Goal: Information Seeking & Learning: Check status

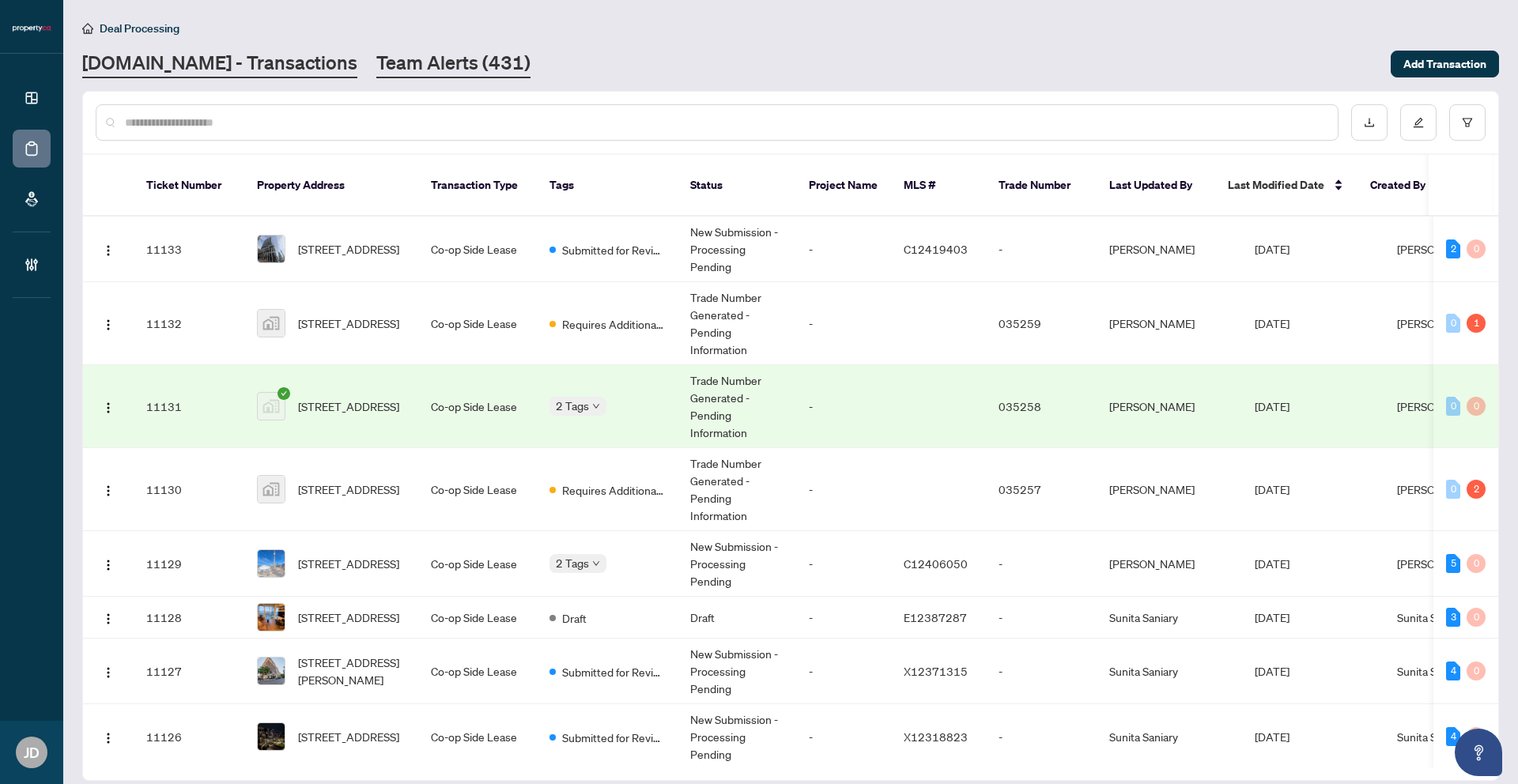
click at [449, 68] on link "Team Alerts (431)" at bounding box center [453, 64] width 154 height 29
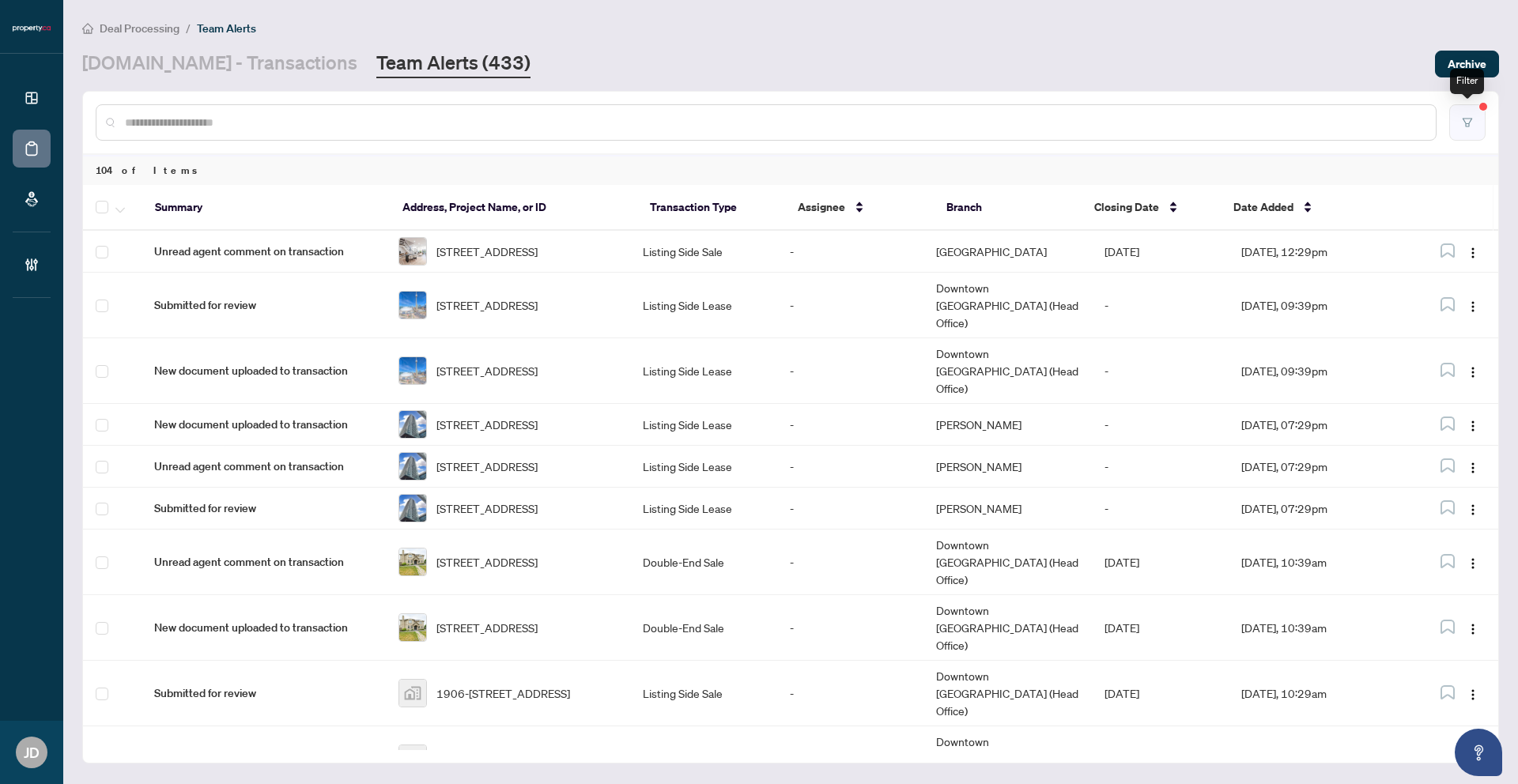
click at [1240, 113] on button "button" at bounding box center [1467, 122] width 37 height 37
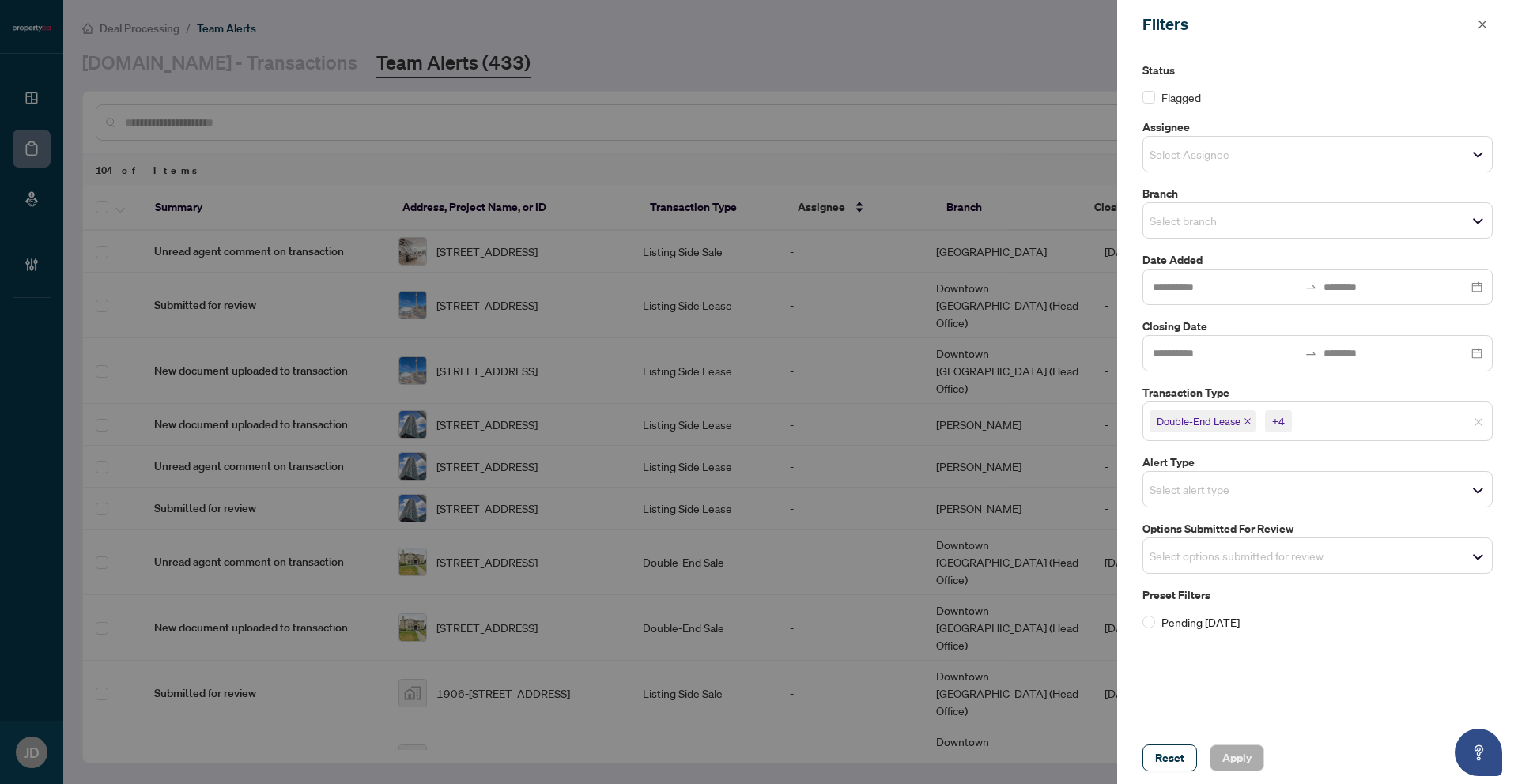
click at [1240, 421] on div "+4" at bounding box center [1278, 421] width 12 height 16
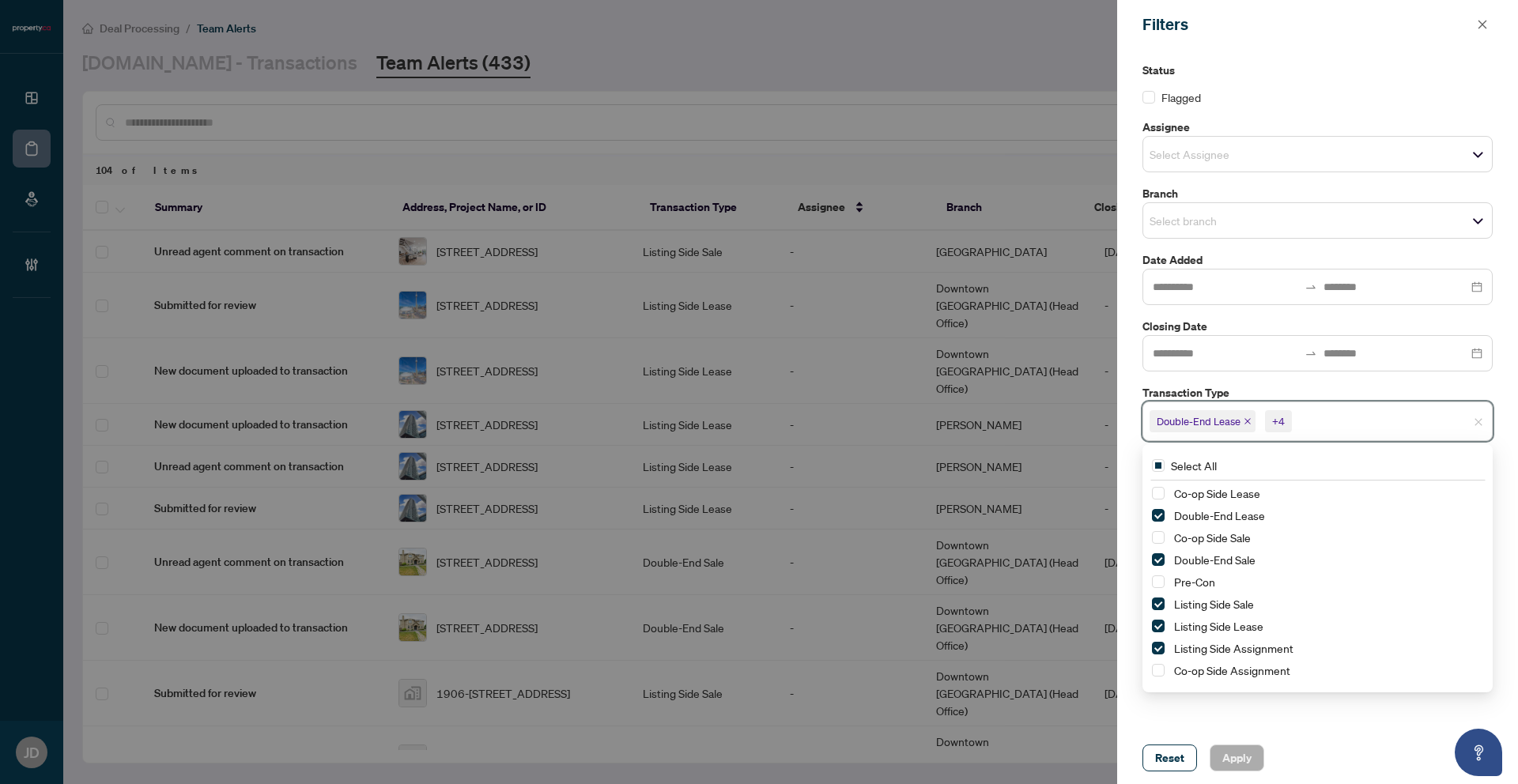
click at [1062, 70] on div at bounding box center [759, 392] width 1518 height 784
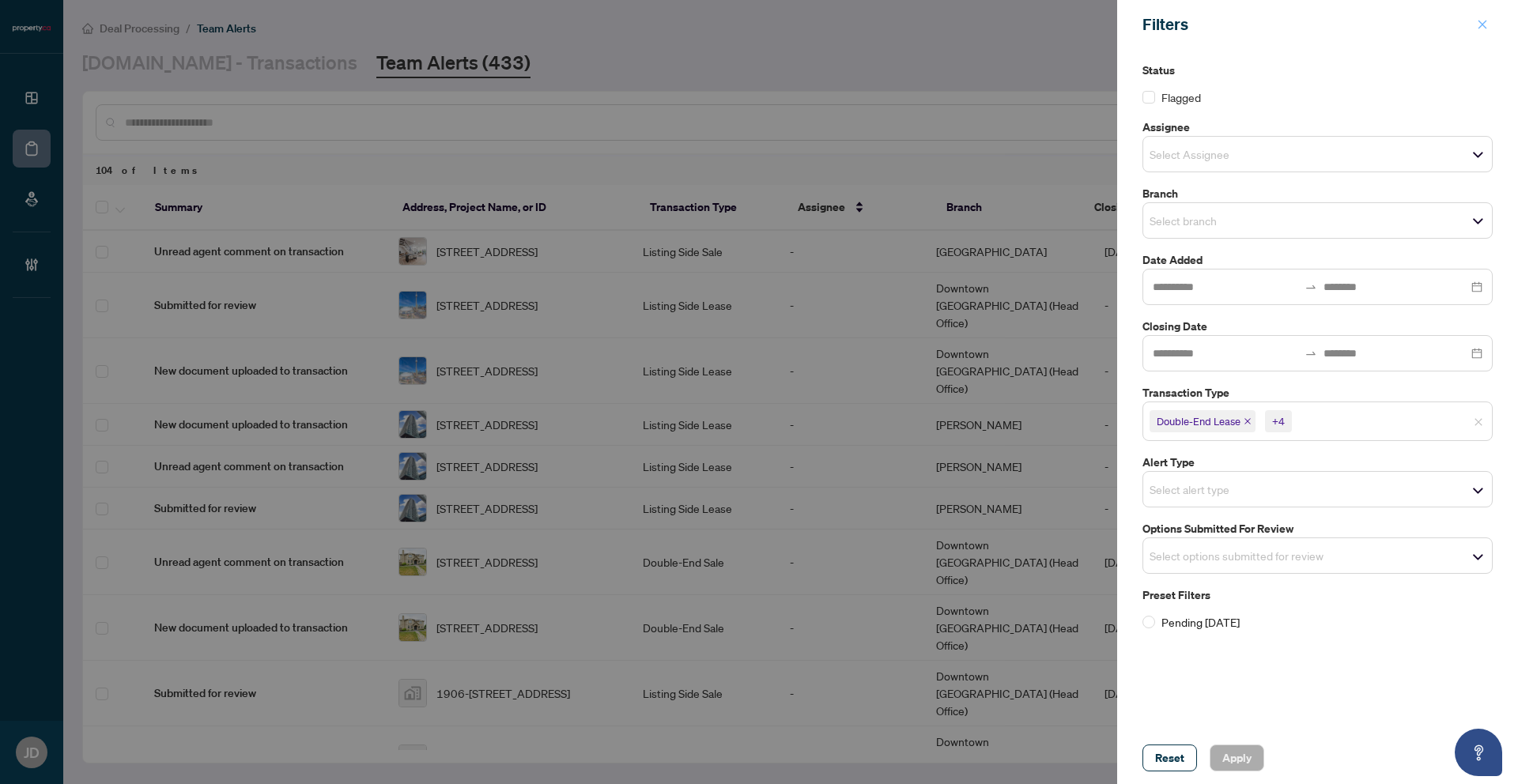
click at [1240, 21] on icon "close" at bounding box center [1483, 24] width 11 height 11
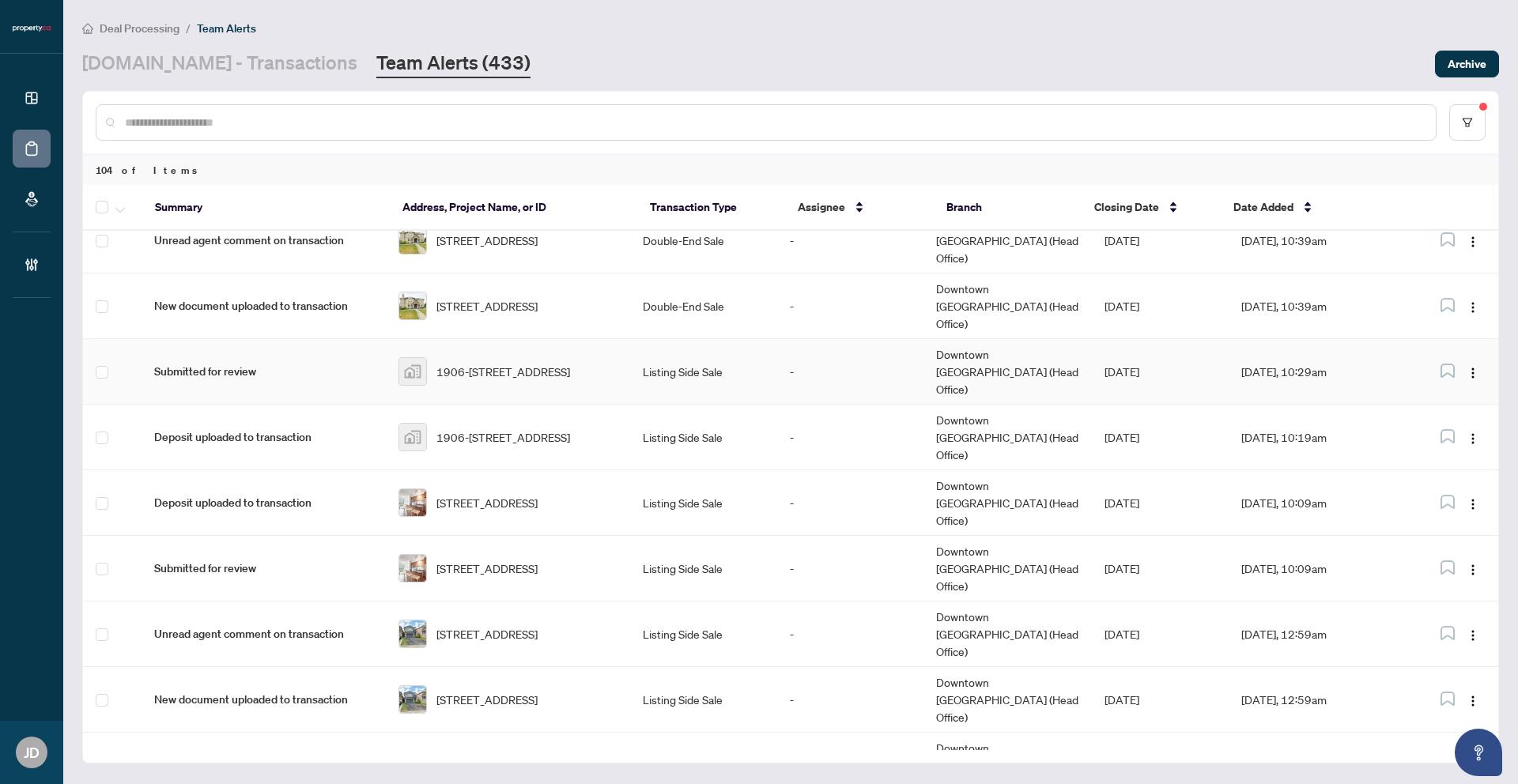
scroll to position [445, 0]
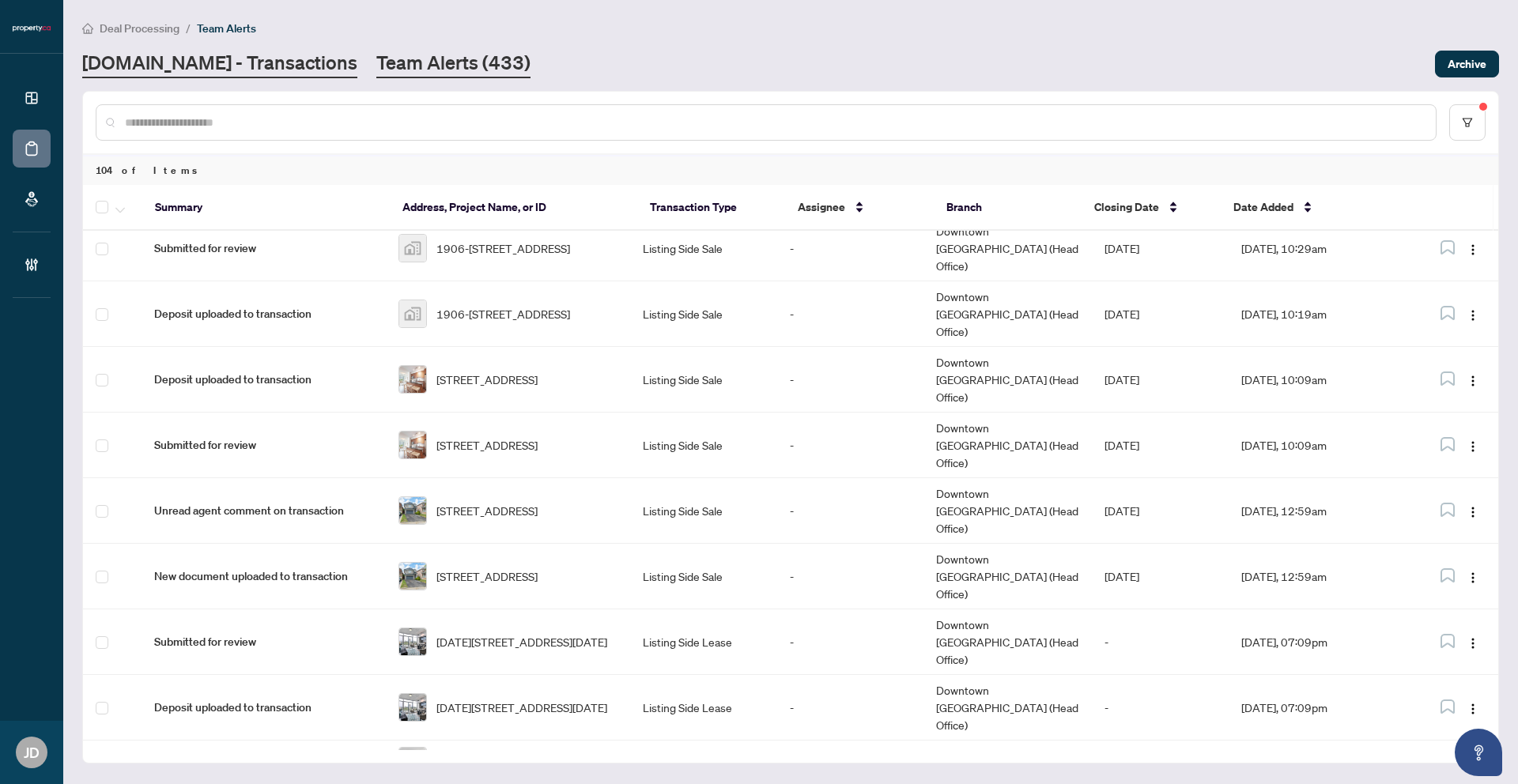
click at [288, 60] on link "Property.ca - Transactions" at bounding box center [220, 64] width 275 height 29
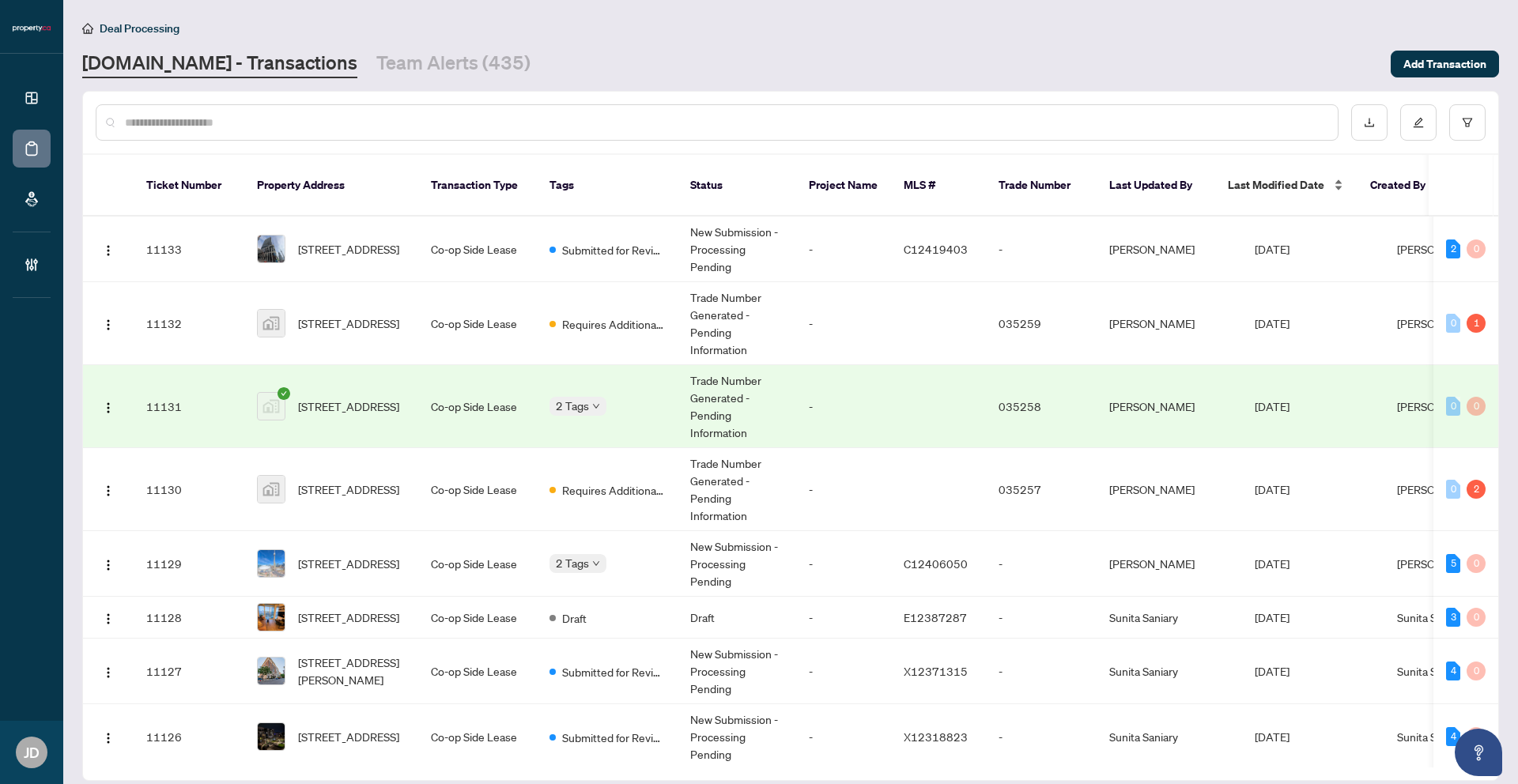
click at [1240, 179] on div "Last Modified Date" at bounding box center [1286, 185] width 117 height 17
click at [1464, 119] on icon "filter" at bounding box center [1467, 122] width 10 height 9
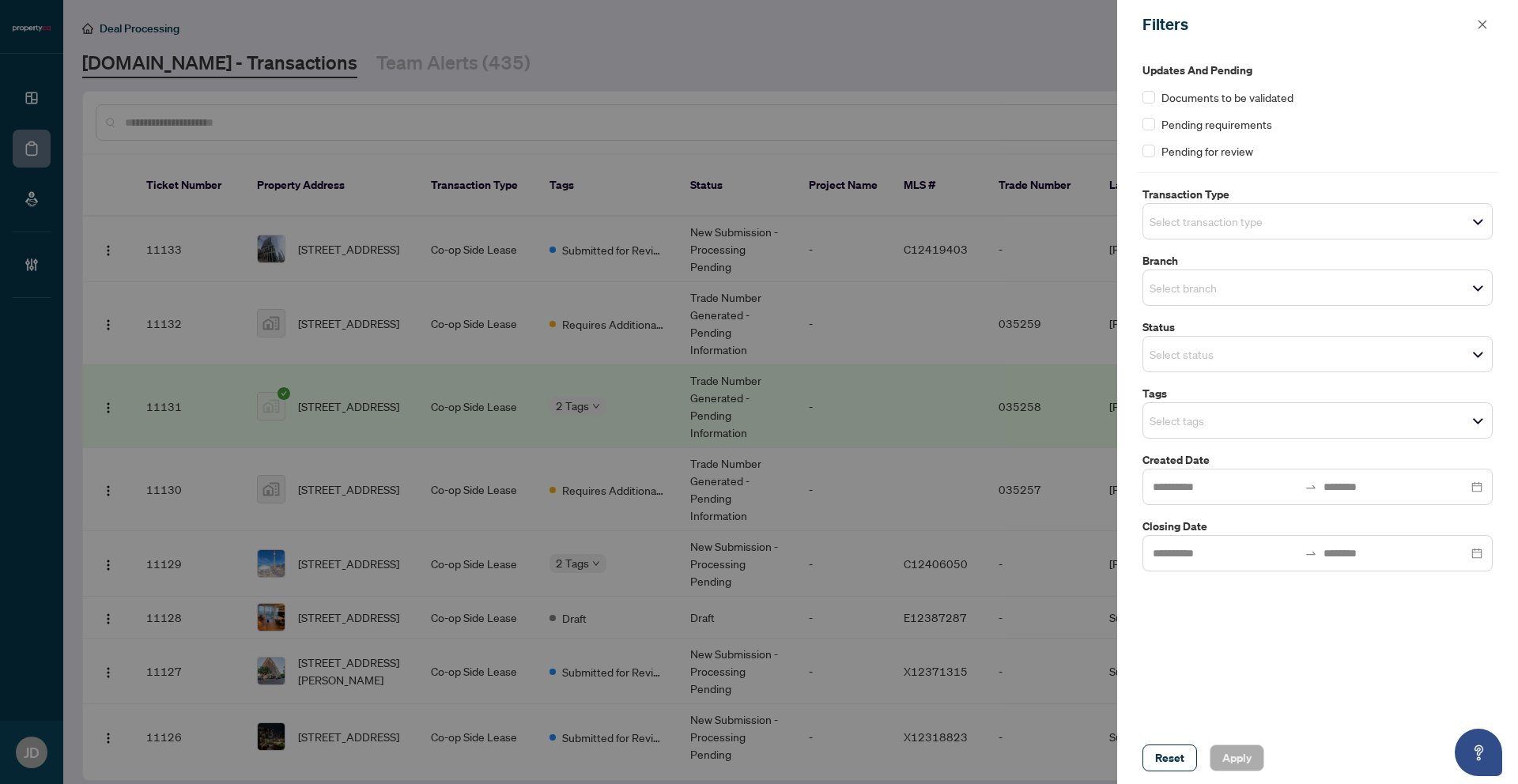
click at [1216, 423] on input "search" at bounding box center [1204, 420] width 110 height 19
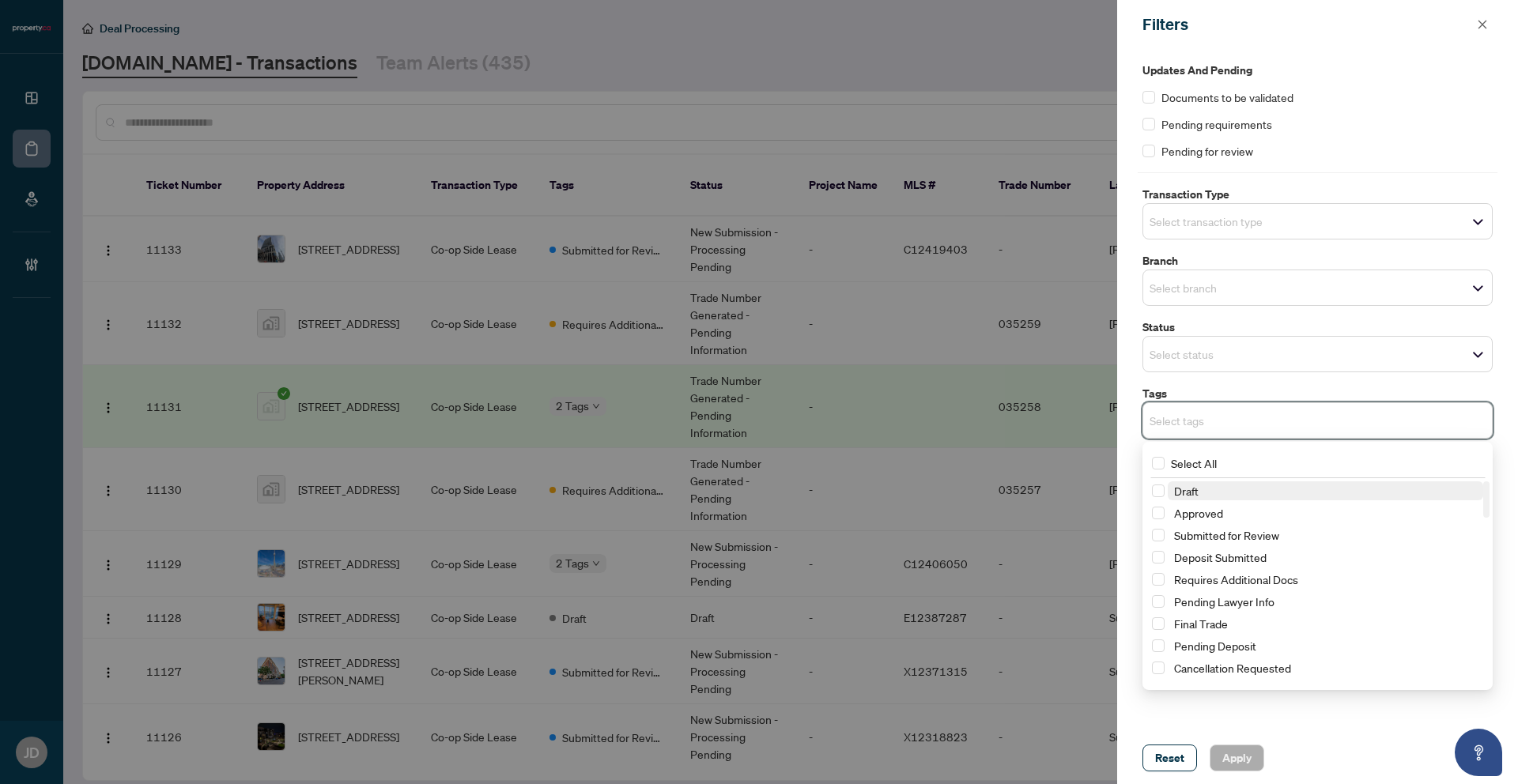
click at [1279, 231] on span "Select transaction type" at bounding box center [1317, 220] width 349 height 22
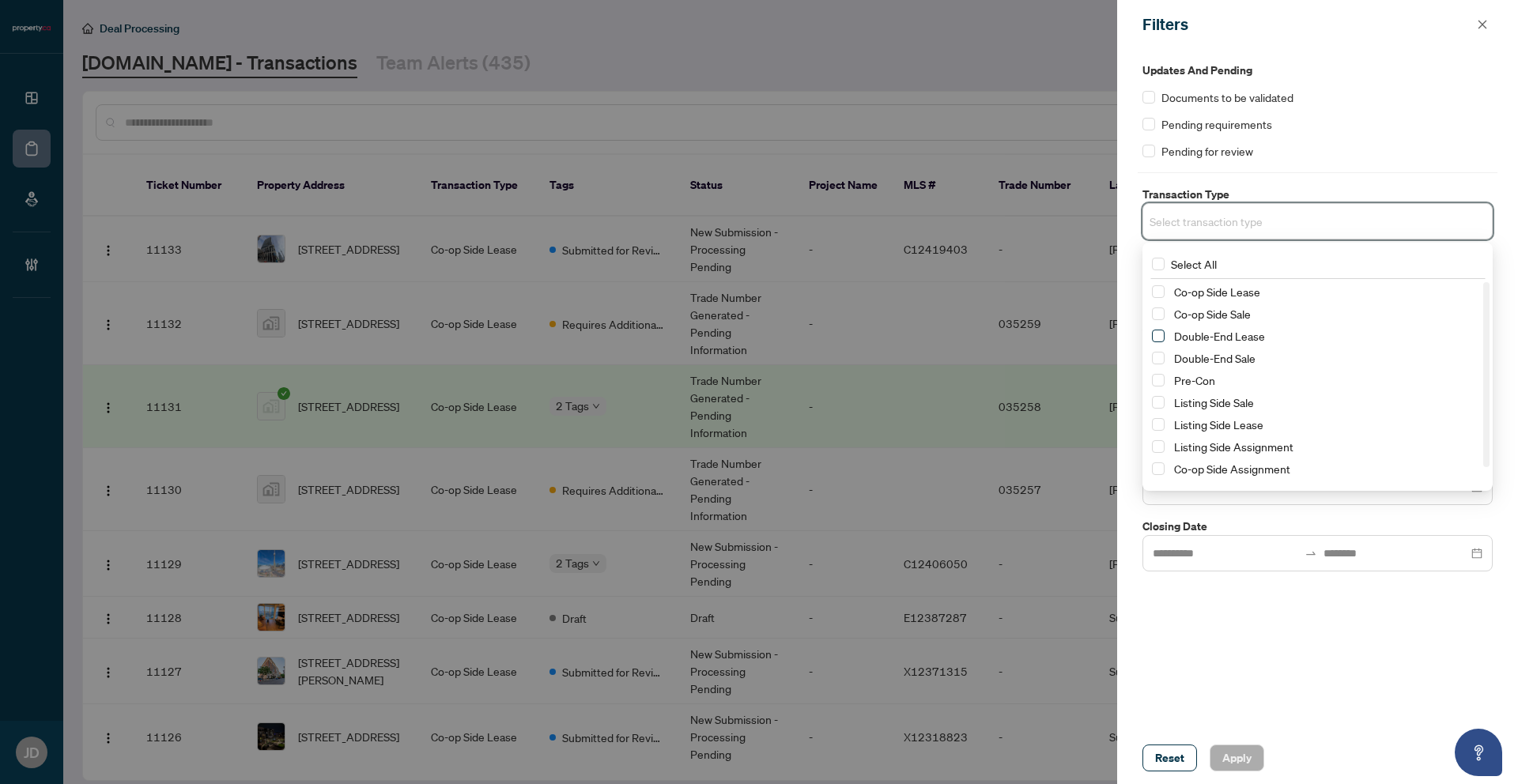
click at [1159, 332] on span "Select Double-End Lease" at bounding box center [1158, 336] width 12 height 12
click at [1159, 363] on span "Select Double-End Sale" at bounding box center [1158, 361] width 12 height 12
click at [1155, 402] on span "Select Listing Side Sale" at bounding box center [1158, 405] width 12 height 12
click at [1158, 423] on span "Select Listing Side Lease" at bounding box center [1158, 427] width 12 height 12
click at [1159, 447] on span "Select Listing Side Assignment" at bounding box center [1158, 449] width 12 height 12
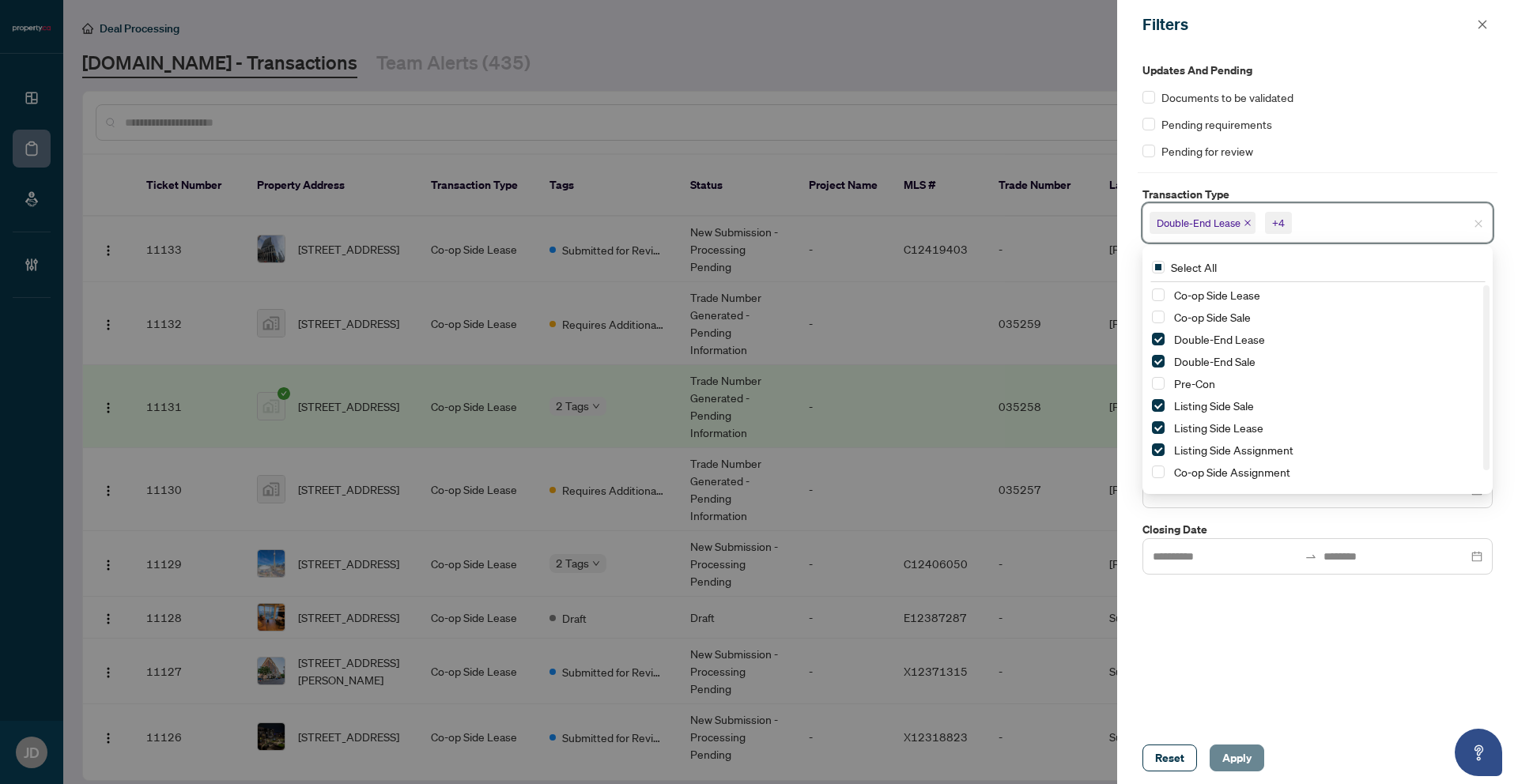
click at [1246, 752] on span "Apply" at bounding box center [1237, 758] width 29 height 25
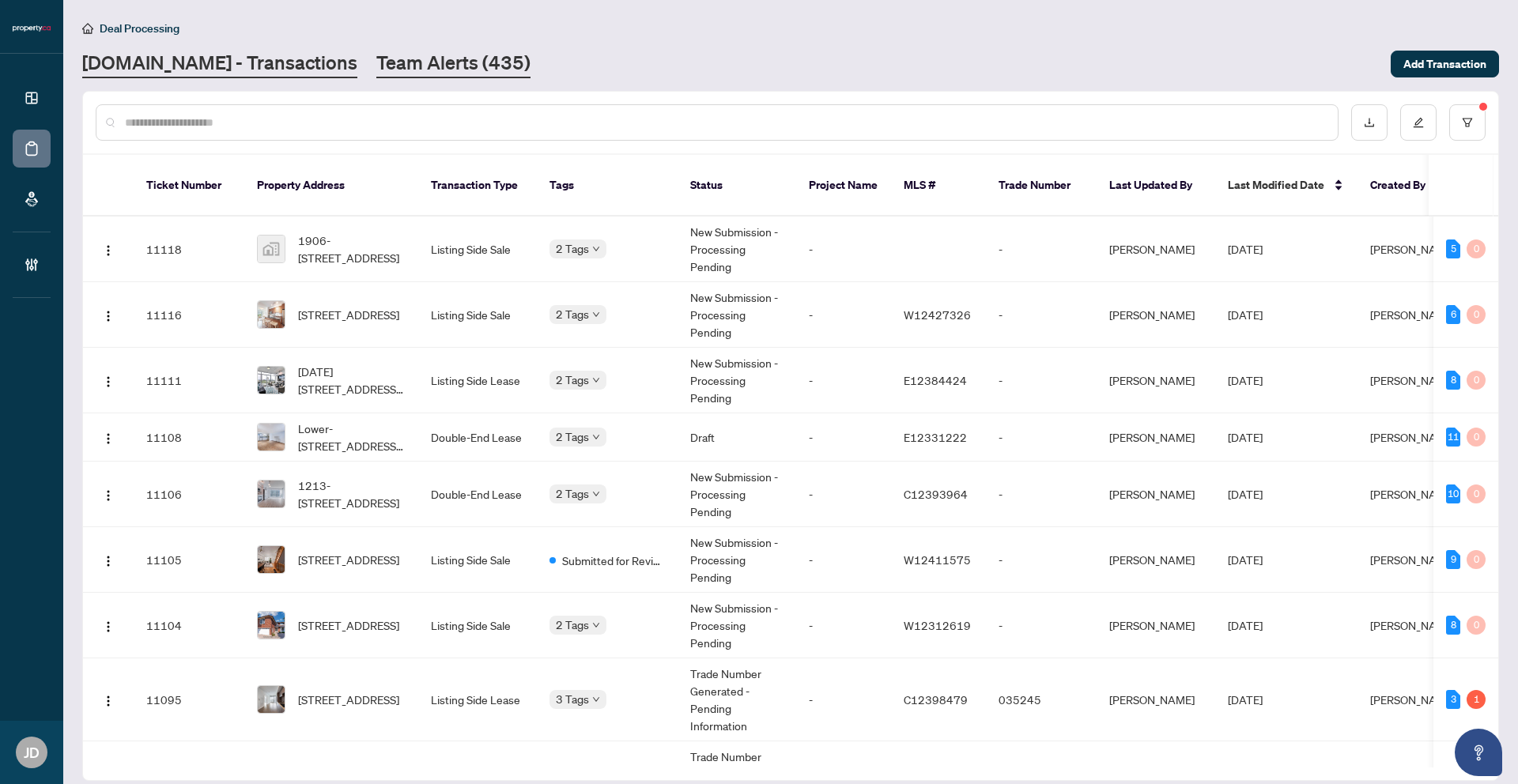
click at [435, 52] on link "Team Alerts (435)" at bounding box center [453, 64] width 154 height 29
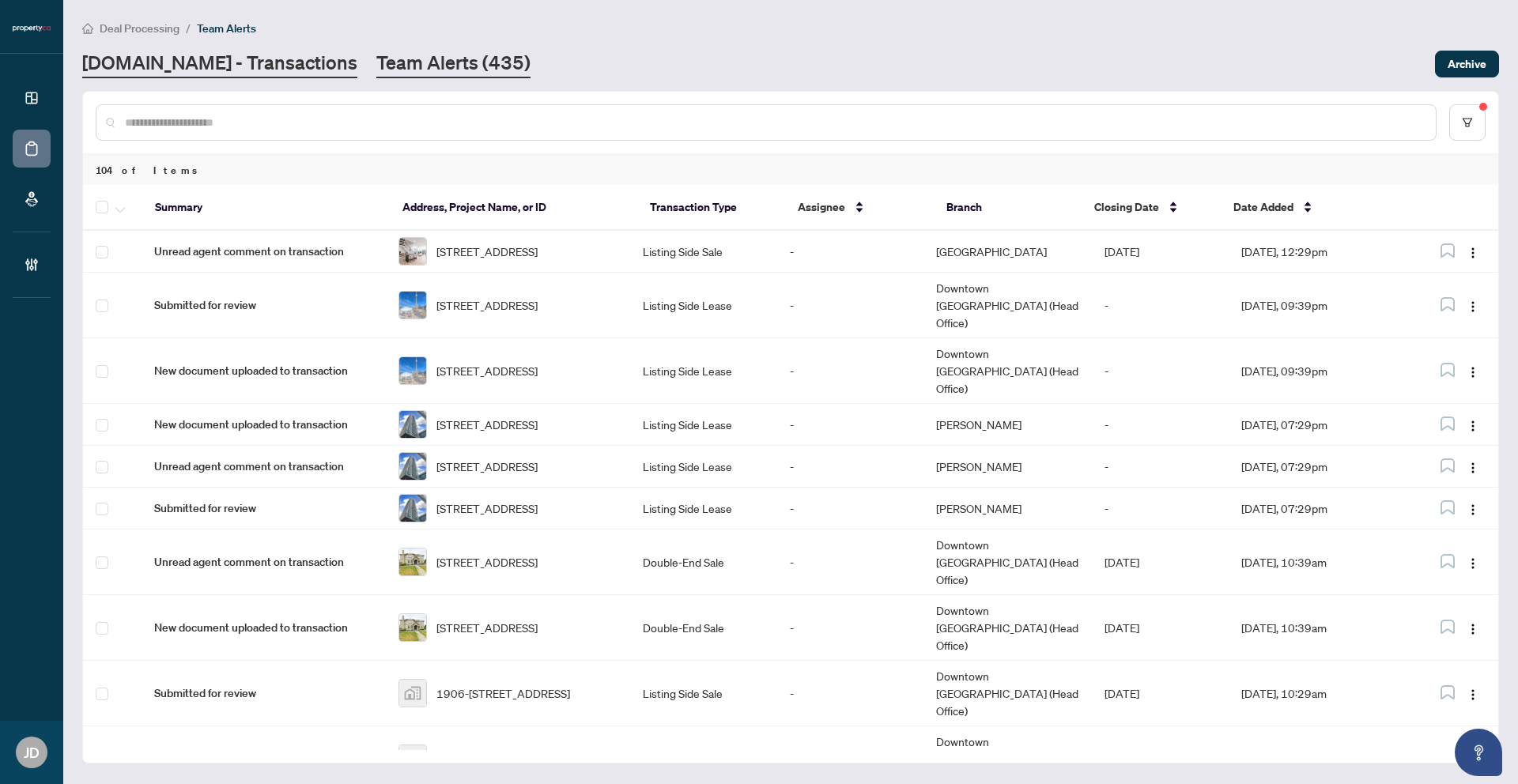
click at [225, 60] on link "Property.ca - Transactions" at bounding box center [220, 64] width 275 height 29
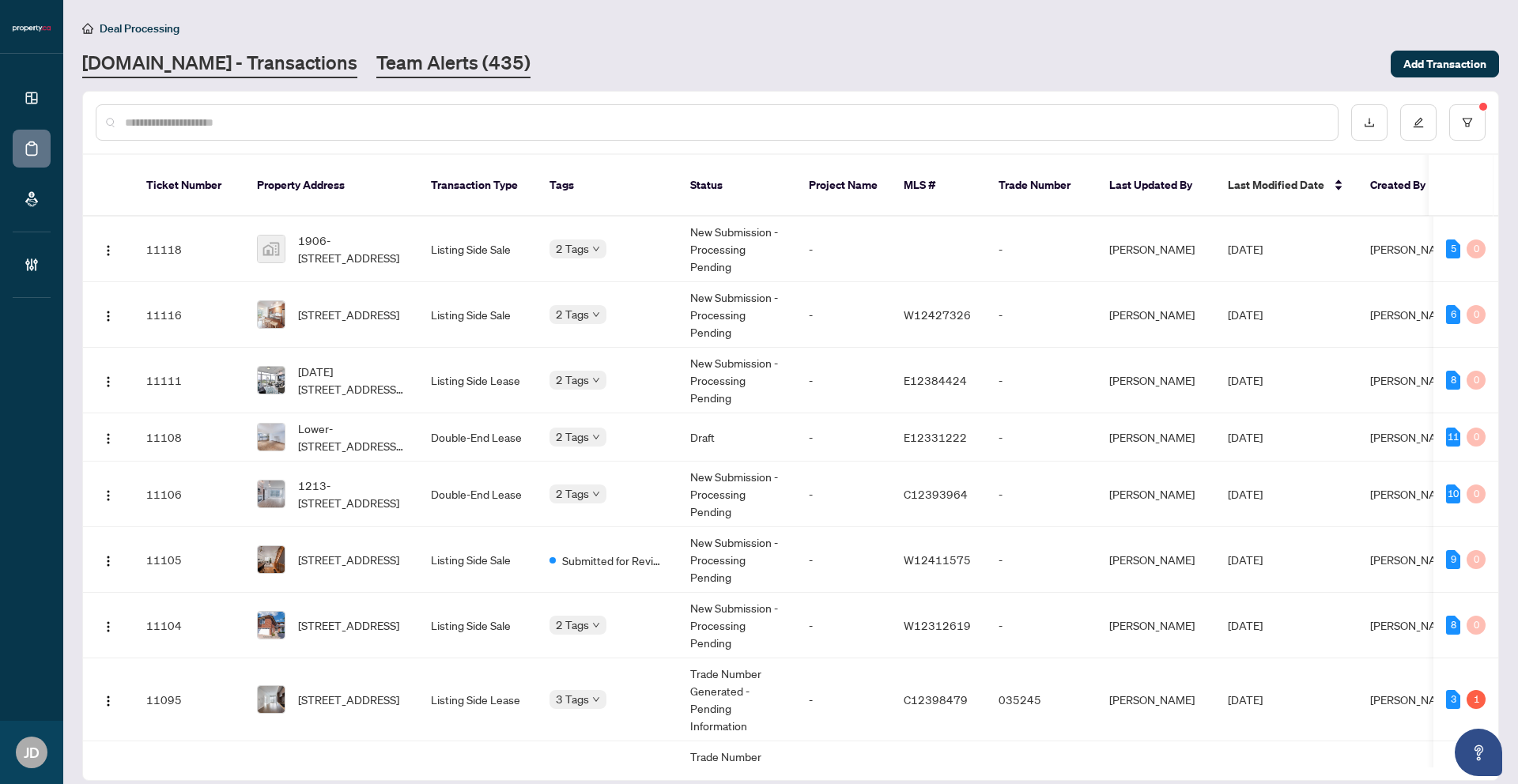
click at [434, 54] on link "Team Alerts (435)" at bounding box center [453, 64] width 154 height 29
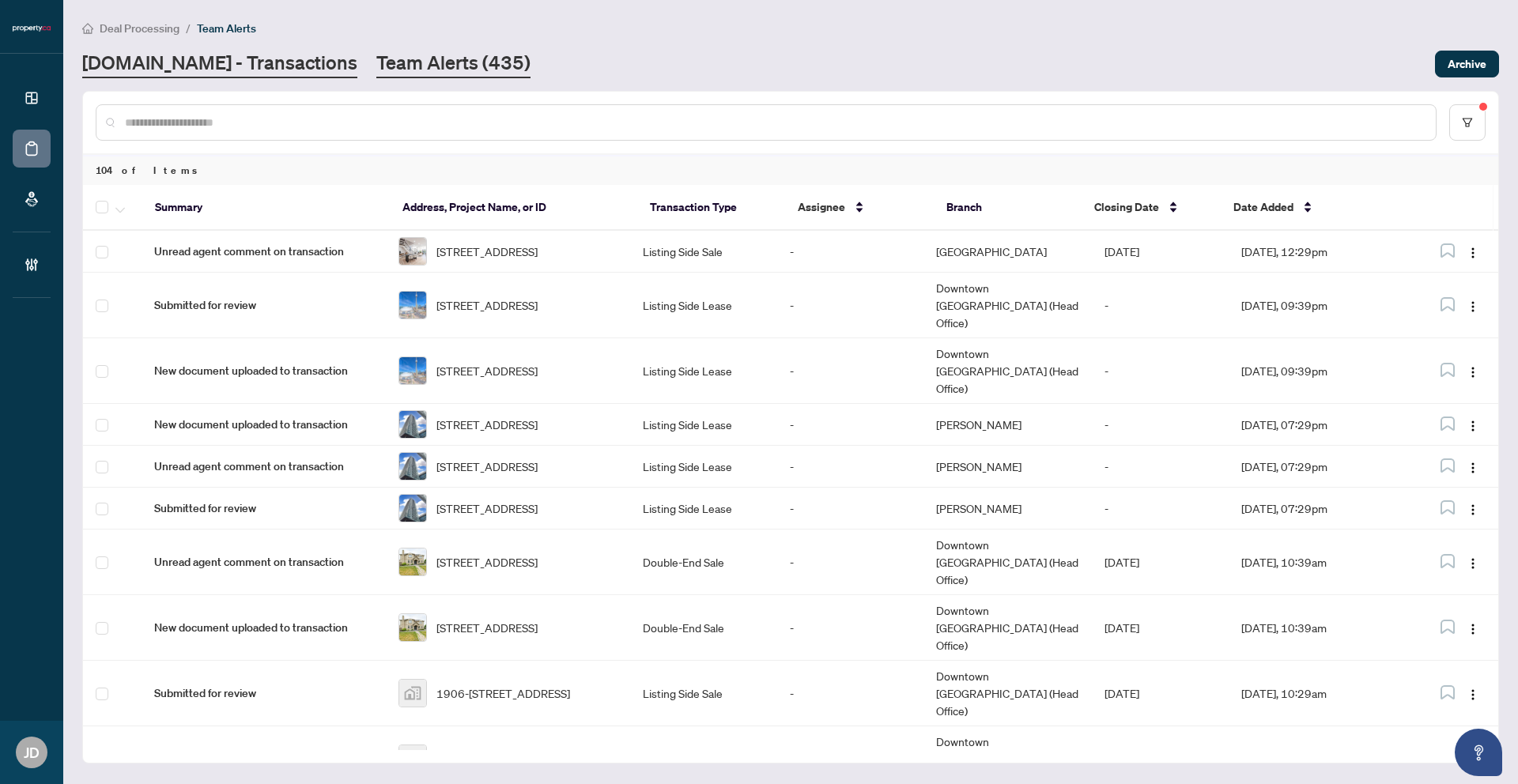
click at [219, 63] on link "Property.ca - Transactions" at bounding box center [220, 64] width 275 height 29
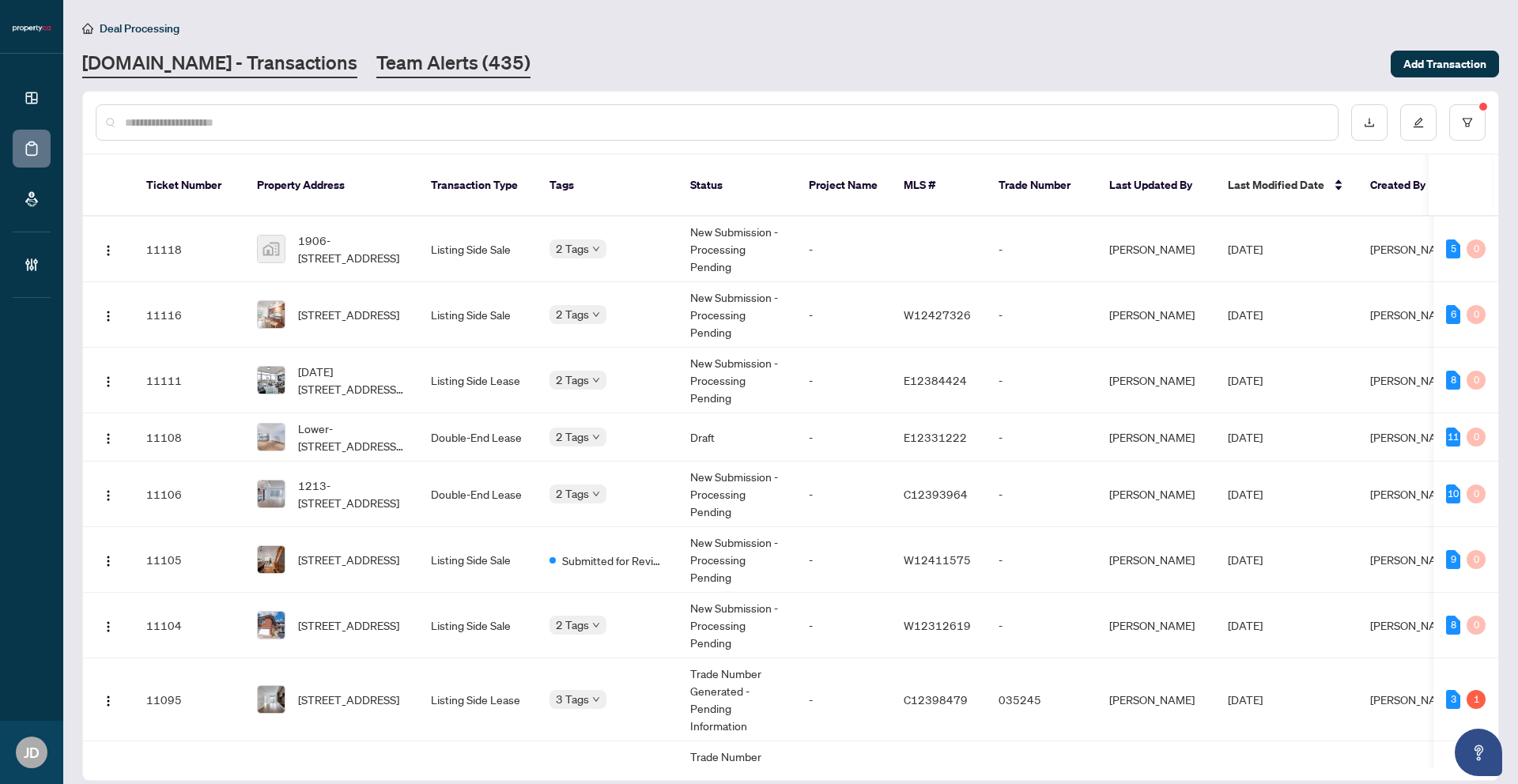
click at [441, 62] on link "Team Alerts (435)" at bounding box center [453, 64] width 154 height 29
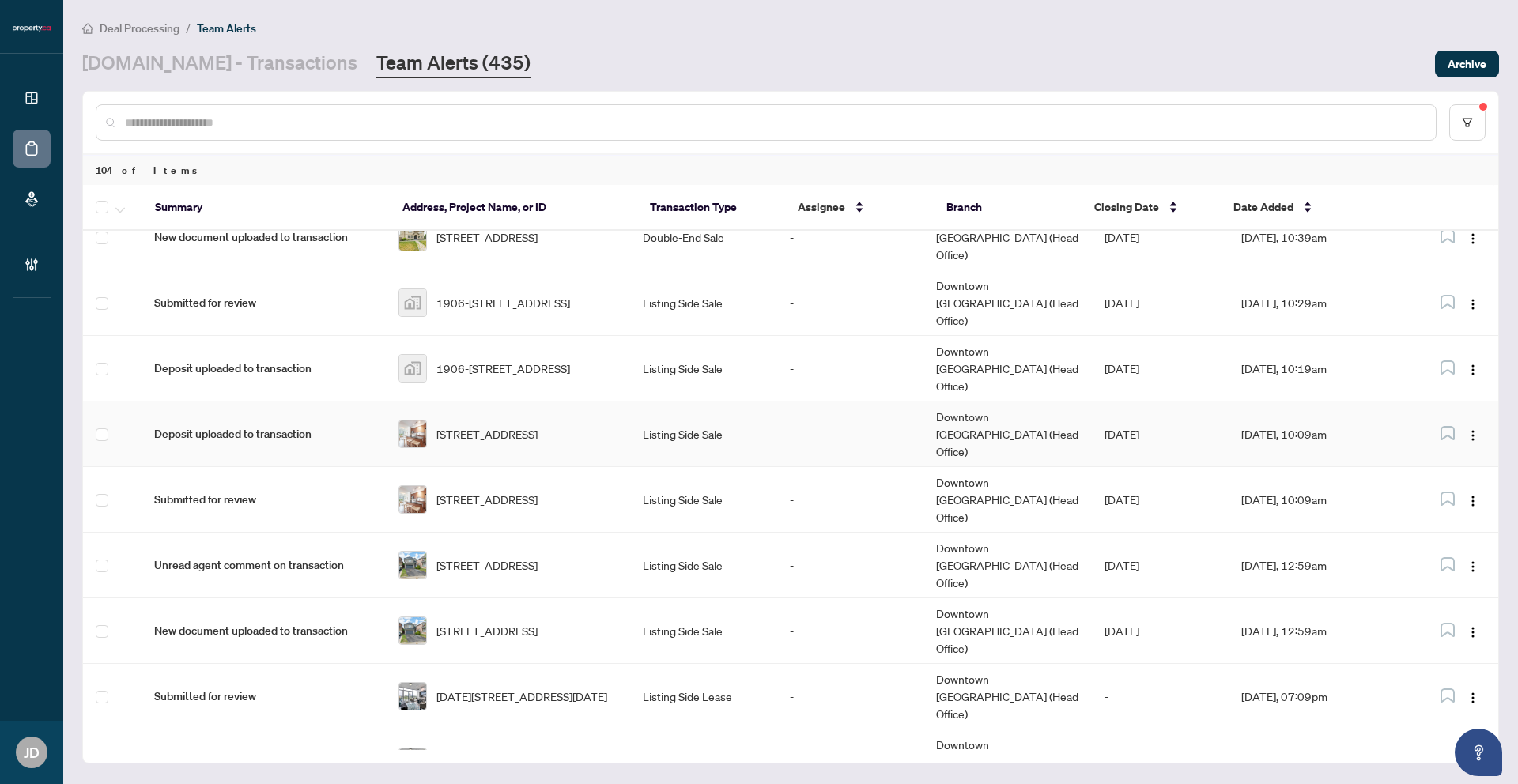
scroll to position [381, 0]
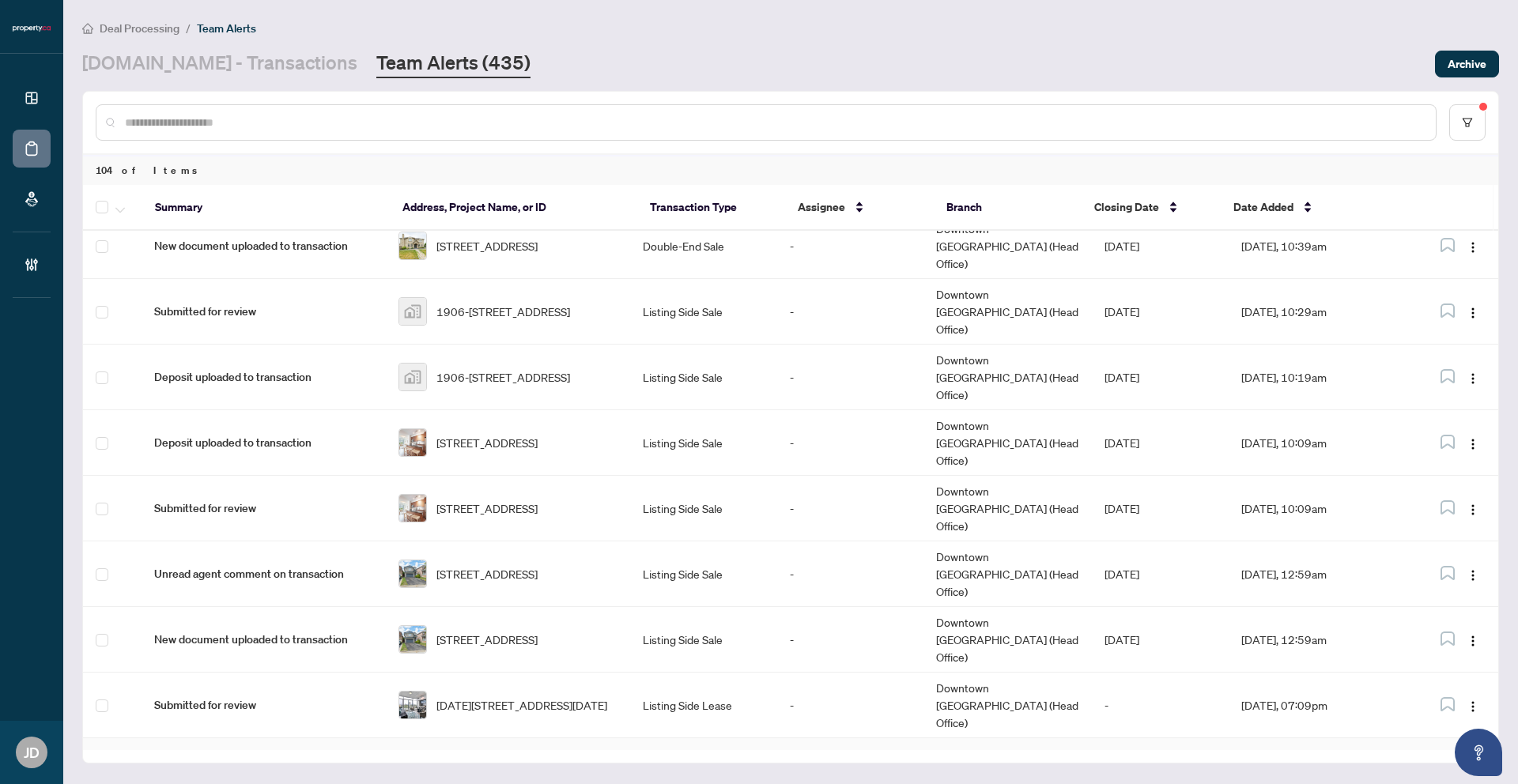
click at [870, 738] on td "-" at bounding box center [850, 771] width 146 height 65
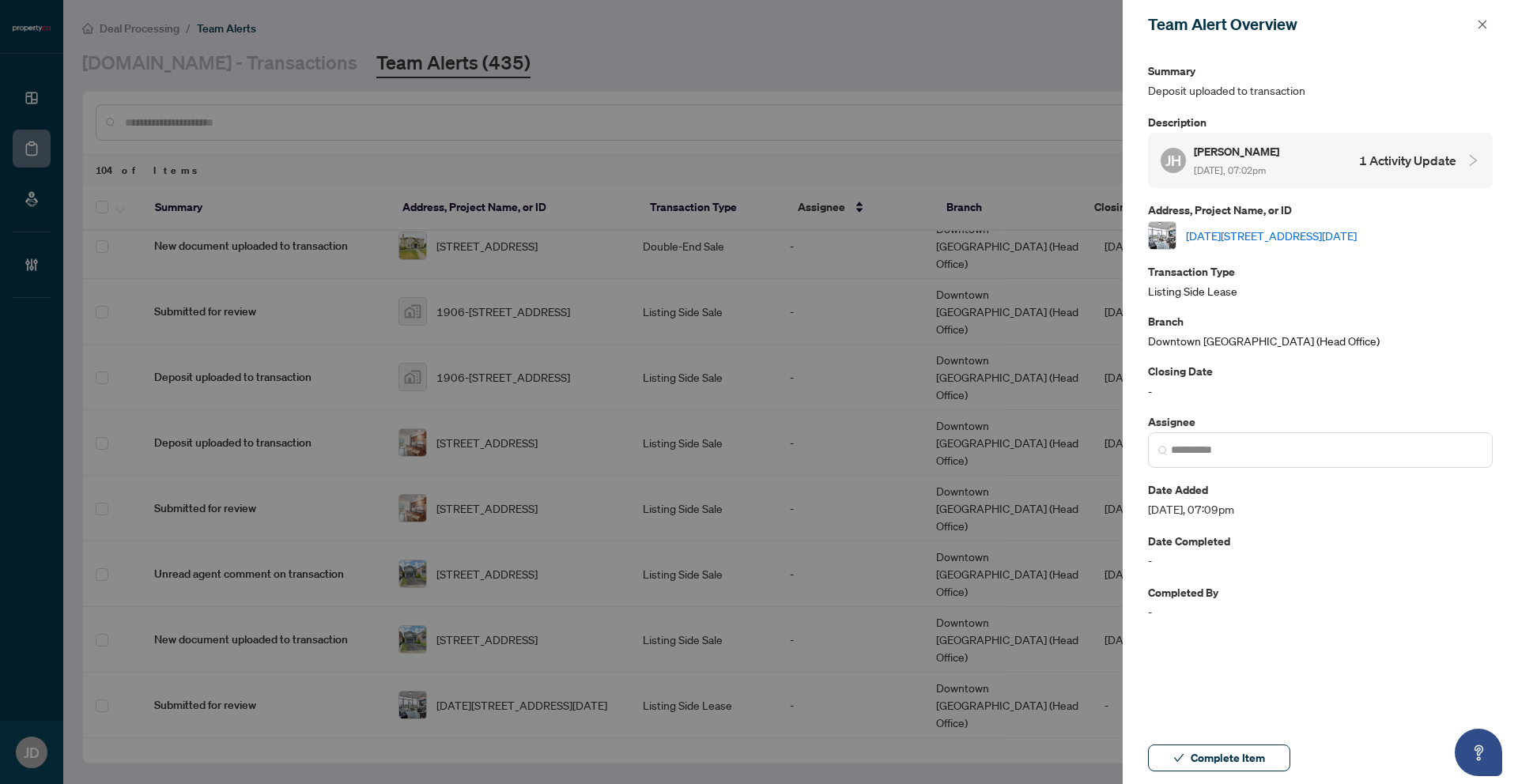
click at [1433, 157] on h4 "1 Activity Update" at bounding box center [1408, 160] width 97 height 19
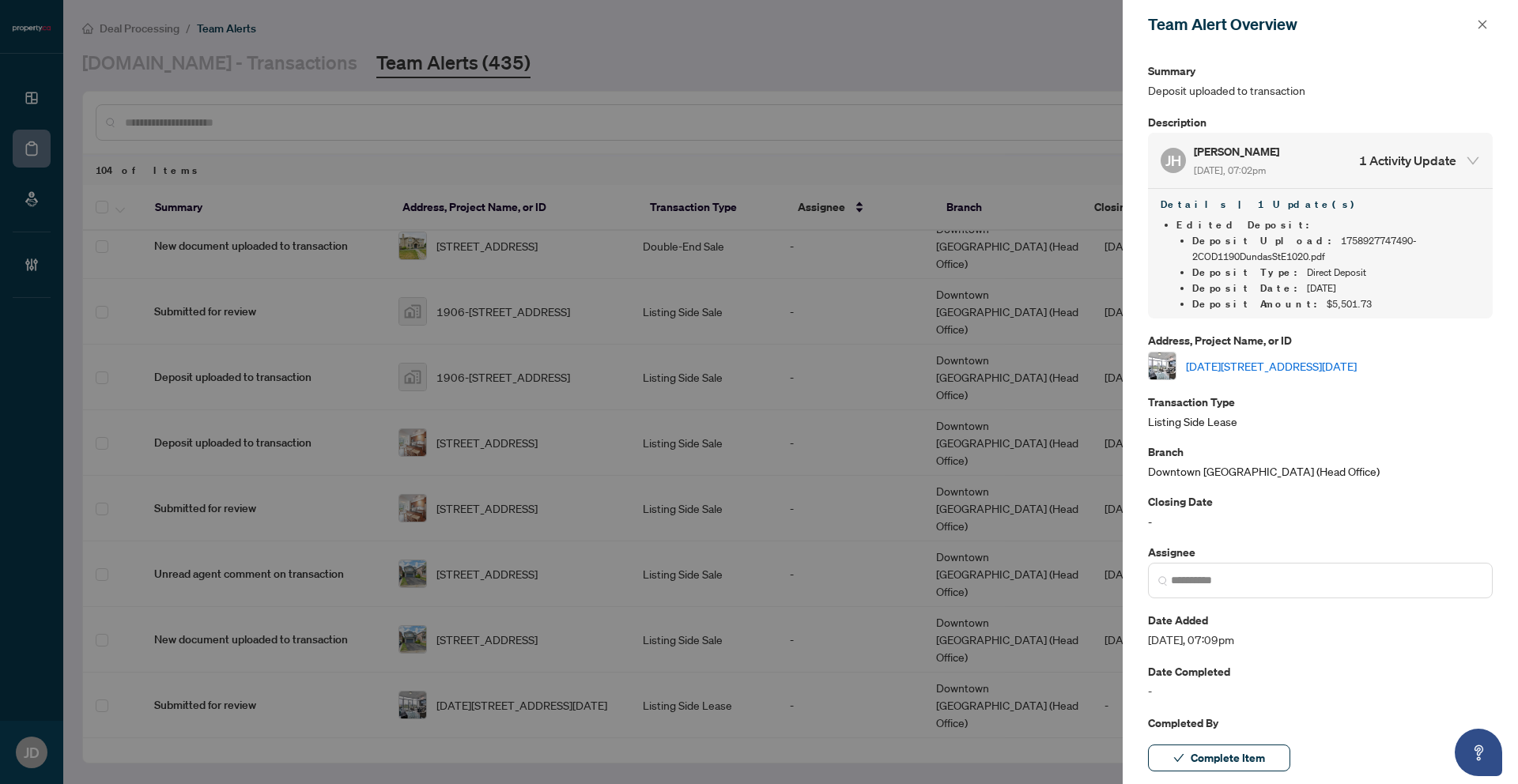
click at [1283, 366] on link "1020-1190 Dundas St, Toronto, Ontario M4M 1S3, Canada" at bounding box center [1271, 365] width 171 height 17
click at [1480, 25] on icon "close" at bounding box center [1483, 24] width 11 height 11
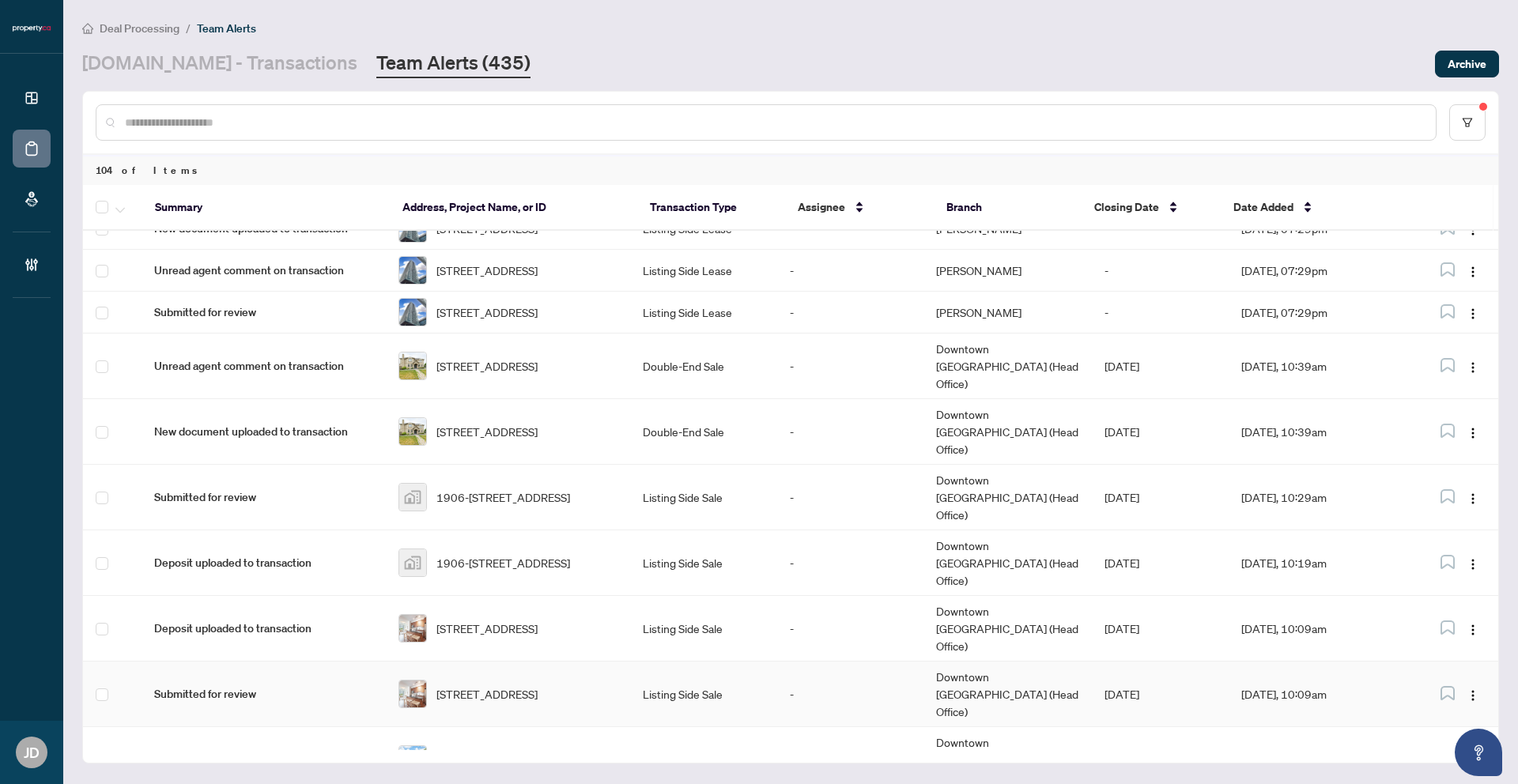
scroll to position [194, 0]
click at [871, 599] on td "-" at bounding box center [850, 631] width 146 height 65
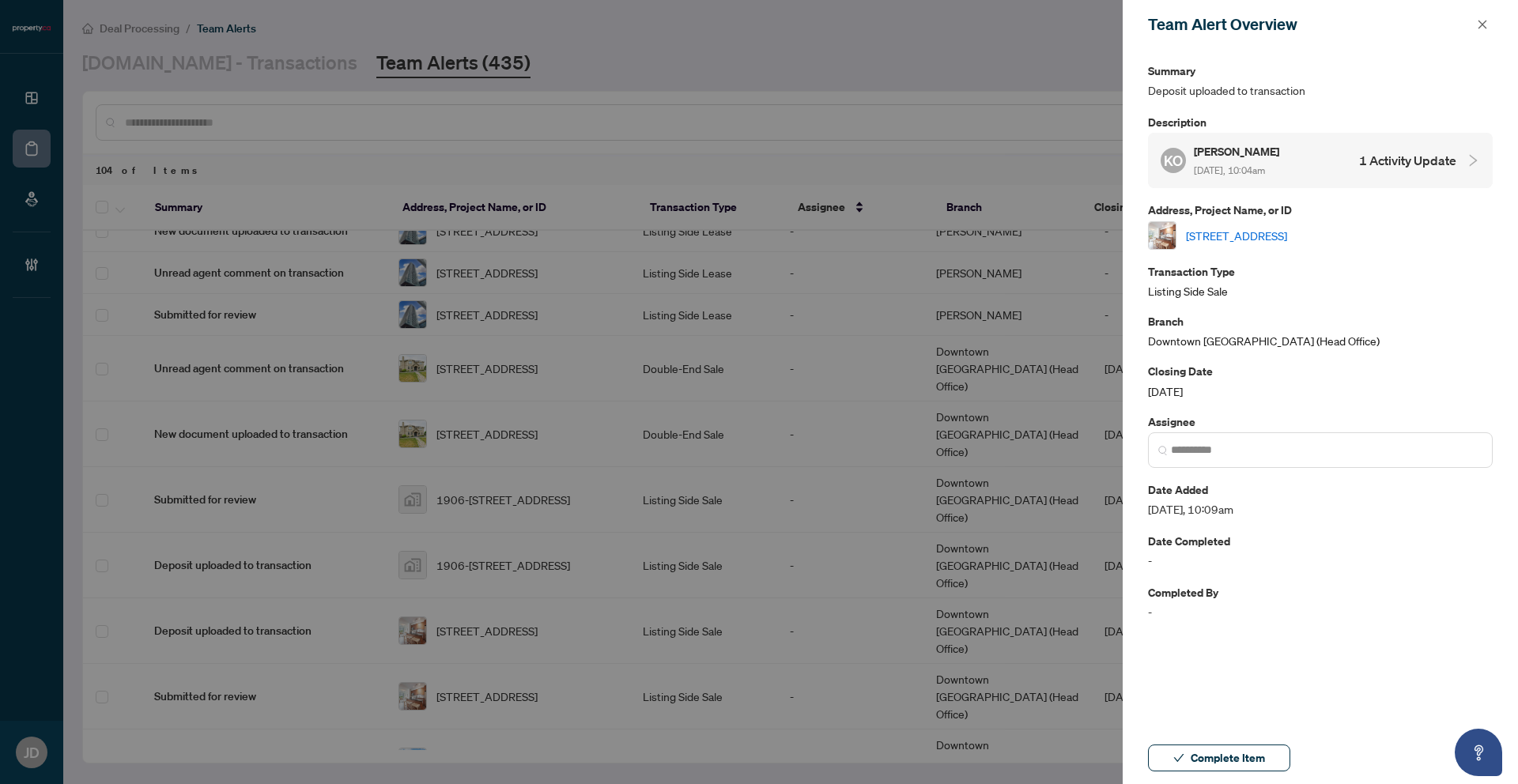
click at [1377, 163] on h4 "1 Activity Update" at bounding box center [1408, 160] width 97 height 19
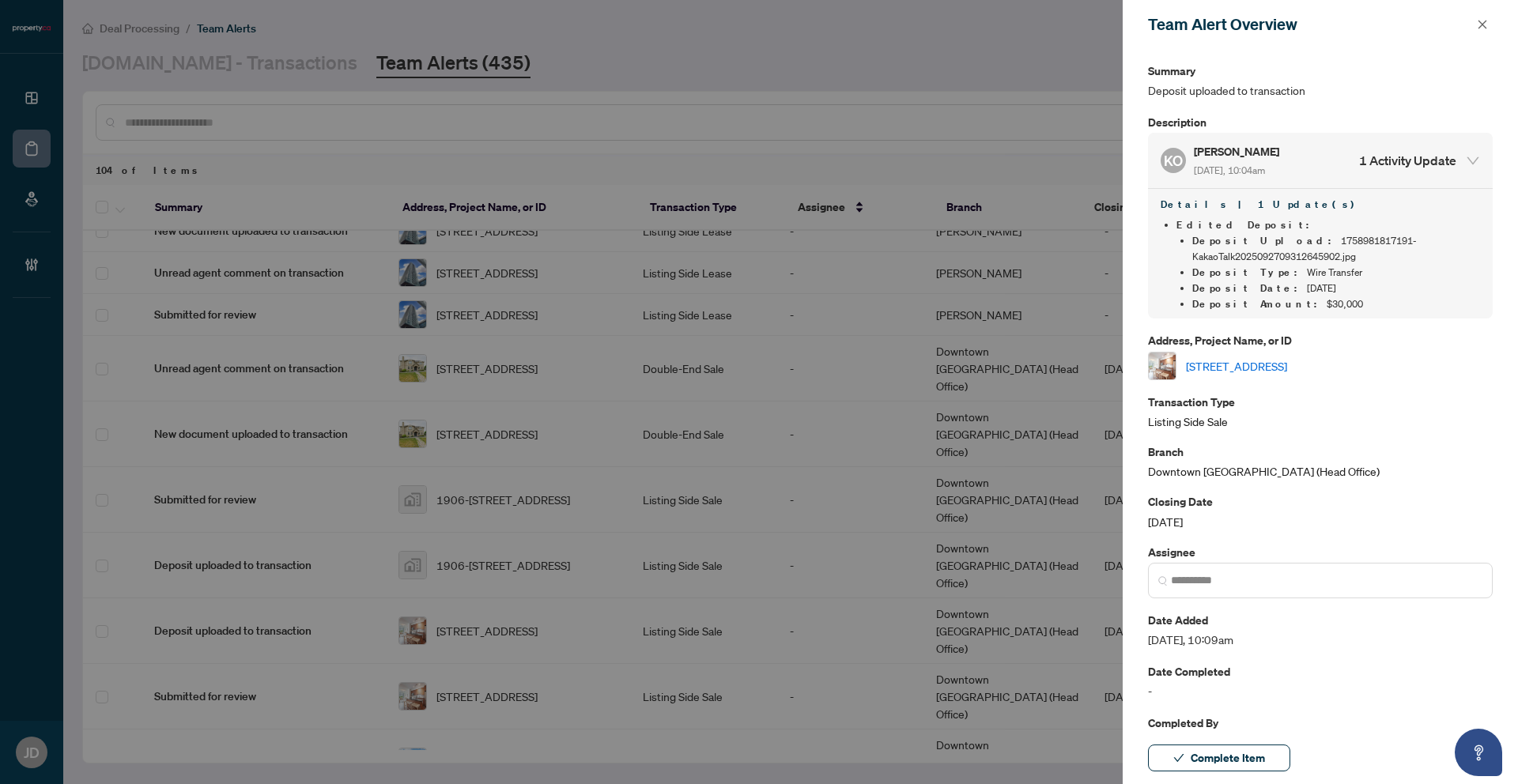
scroll to position [32, 0]
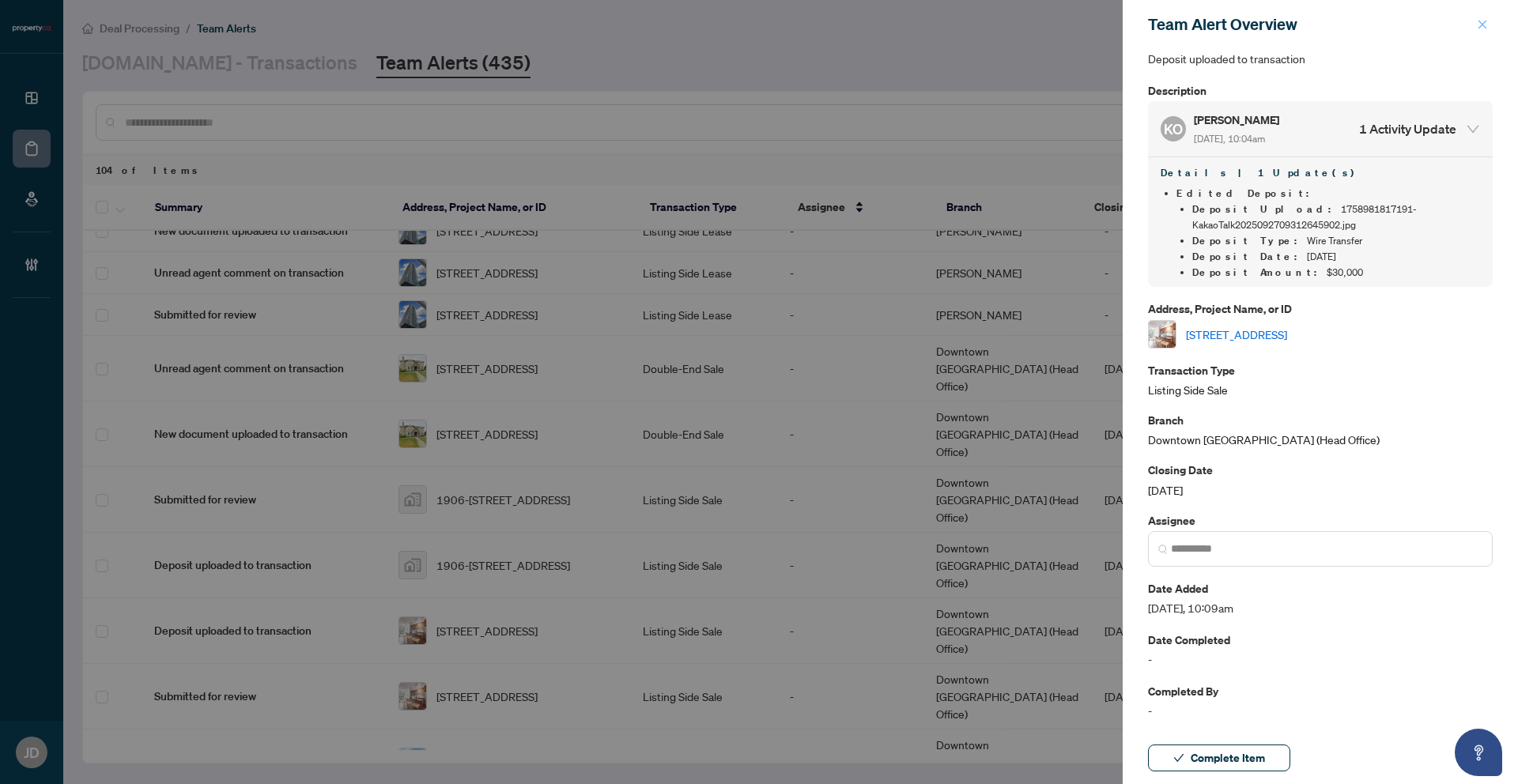
click at [1480, 26] on icon "close" at bounding box center [1483, 24] width 11 height 11
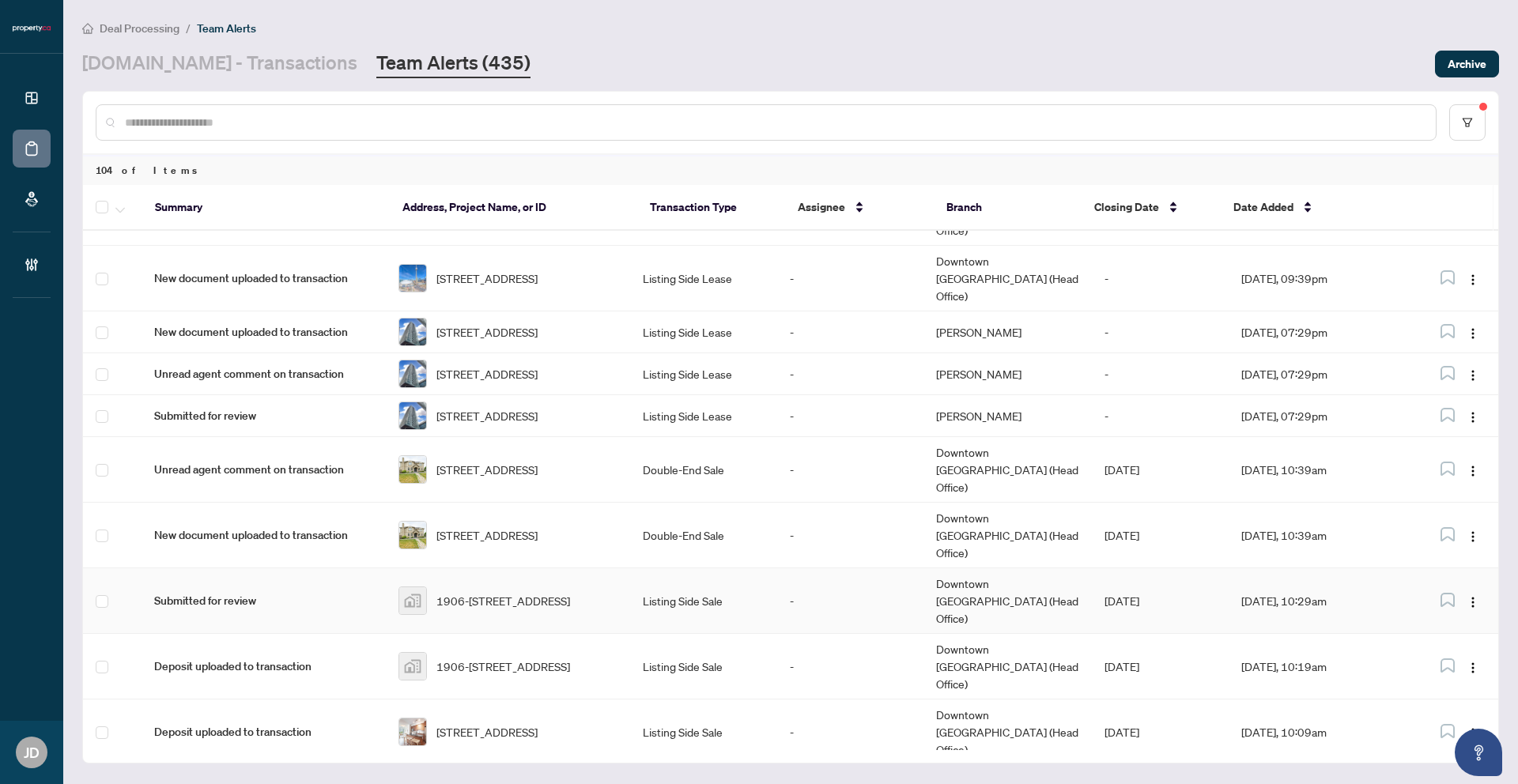
scroll to position [86, 0]
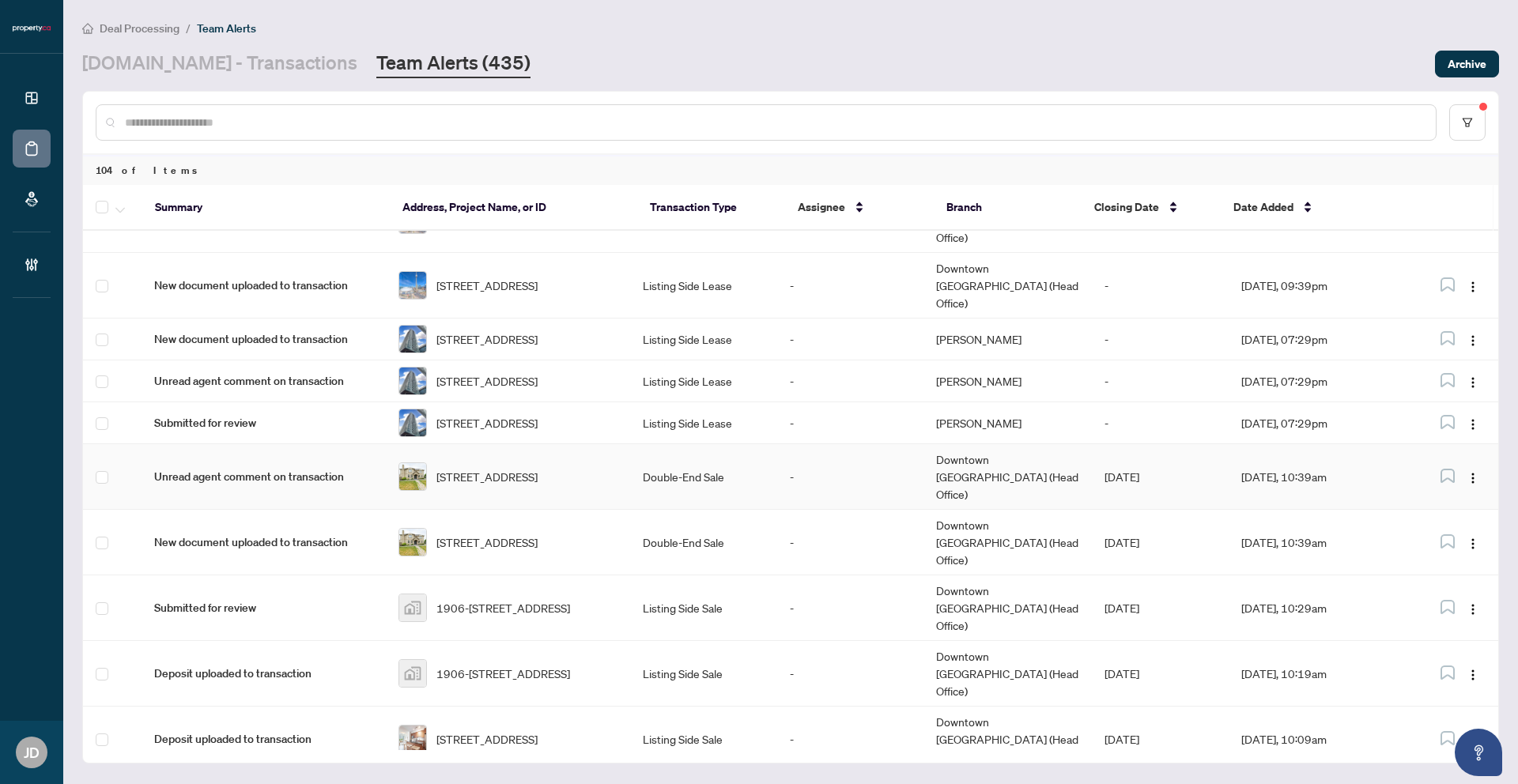
click at [815, 458] on td "-" at bounding box center [850, 477] width 146 height 65
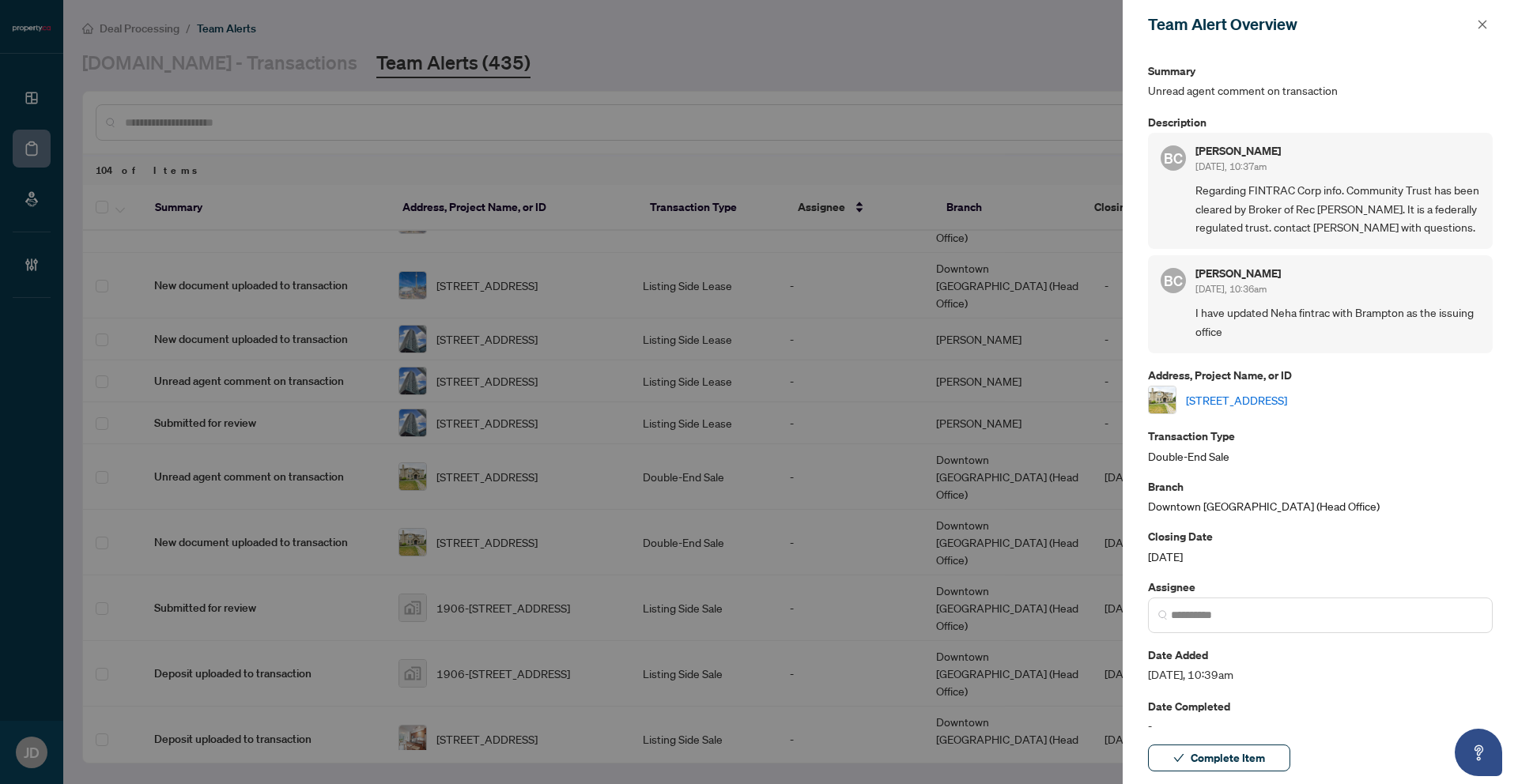
click at [1279, 397] on link "88 Royal West Dr, Brampton, Ontario L6X 0V8, Canada" at bounding box center [1237, 399] width 101 height 17
click at [1482, 17] on span "button" at bounding box center [1483, 24] width 11 height 25
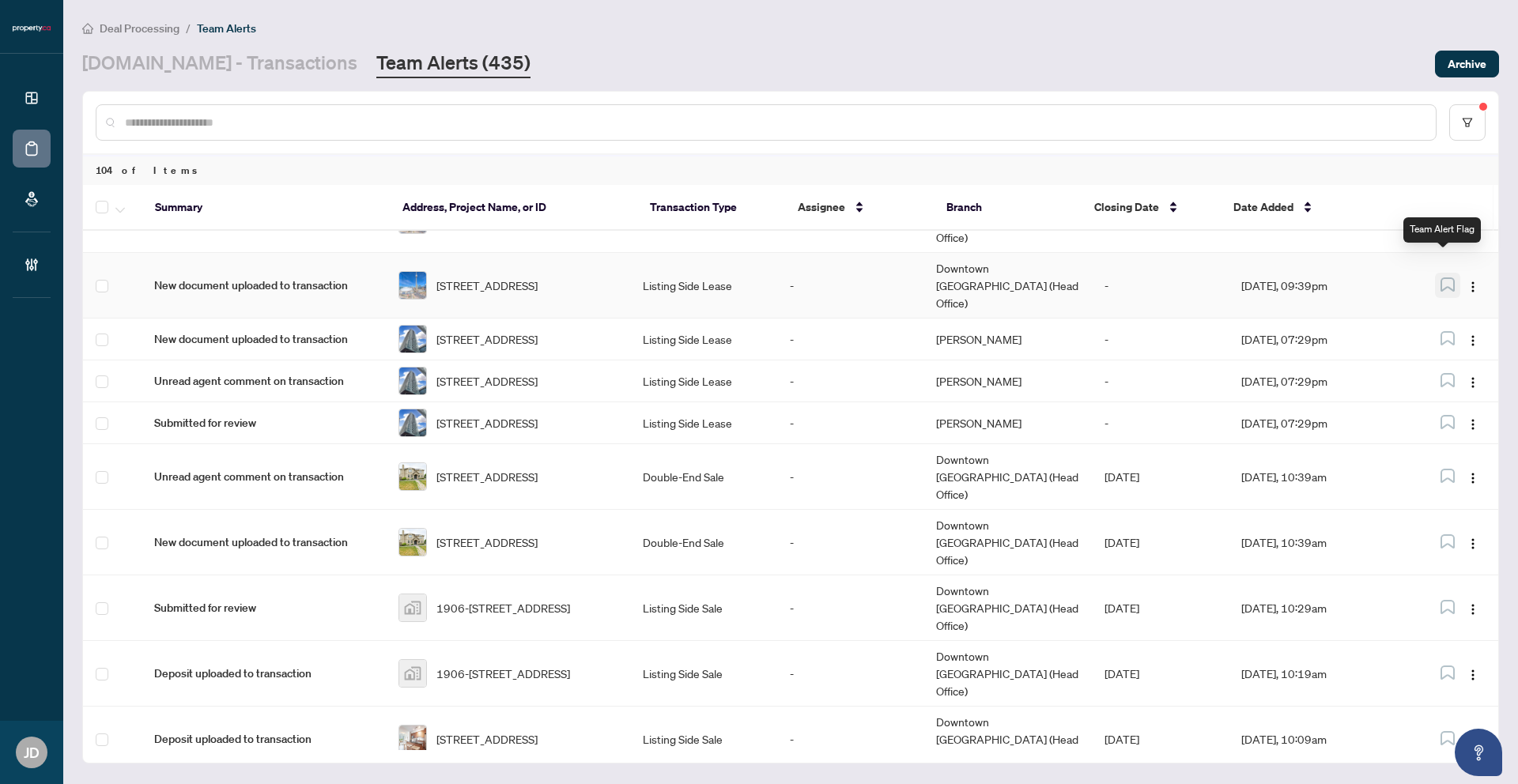
click at [1441, 278] on icon "button" at bounding box center [1447, 284] width 14 height 14
drag, startPoint x: 1445, startPoint y: 263, endPoint x: 1437, endPoint y: 275, distance: 14.4
click at [1444, 278] on icon "button" at bounding box center [1447, 284] width 12 height 12
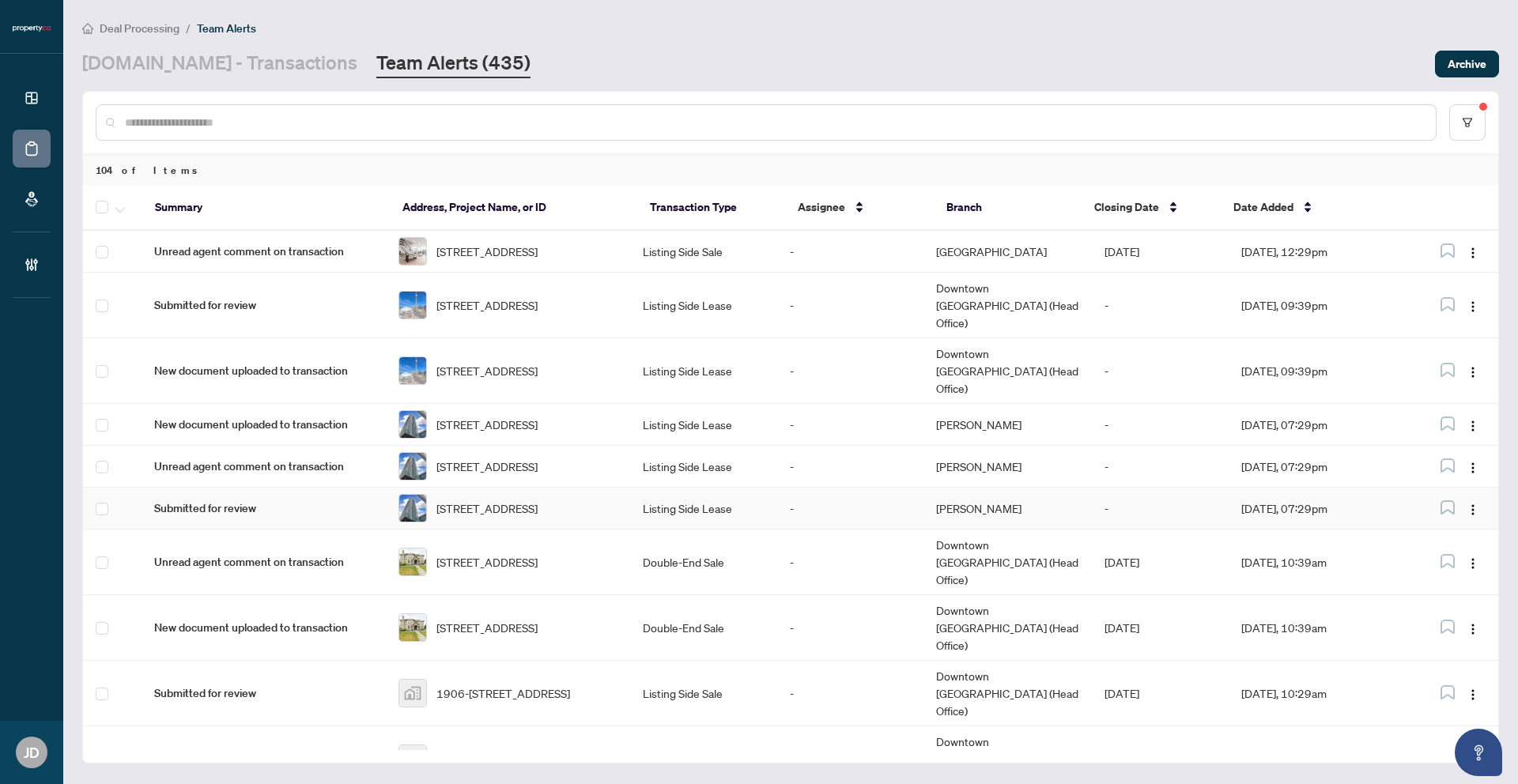
click at [807, 492] on td "-" at bounding box center [850, 508] width 146 height 42
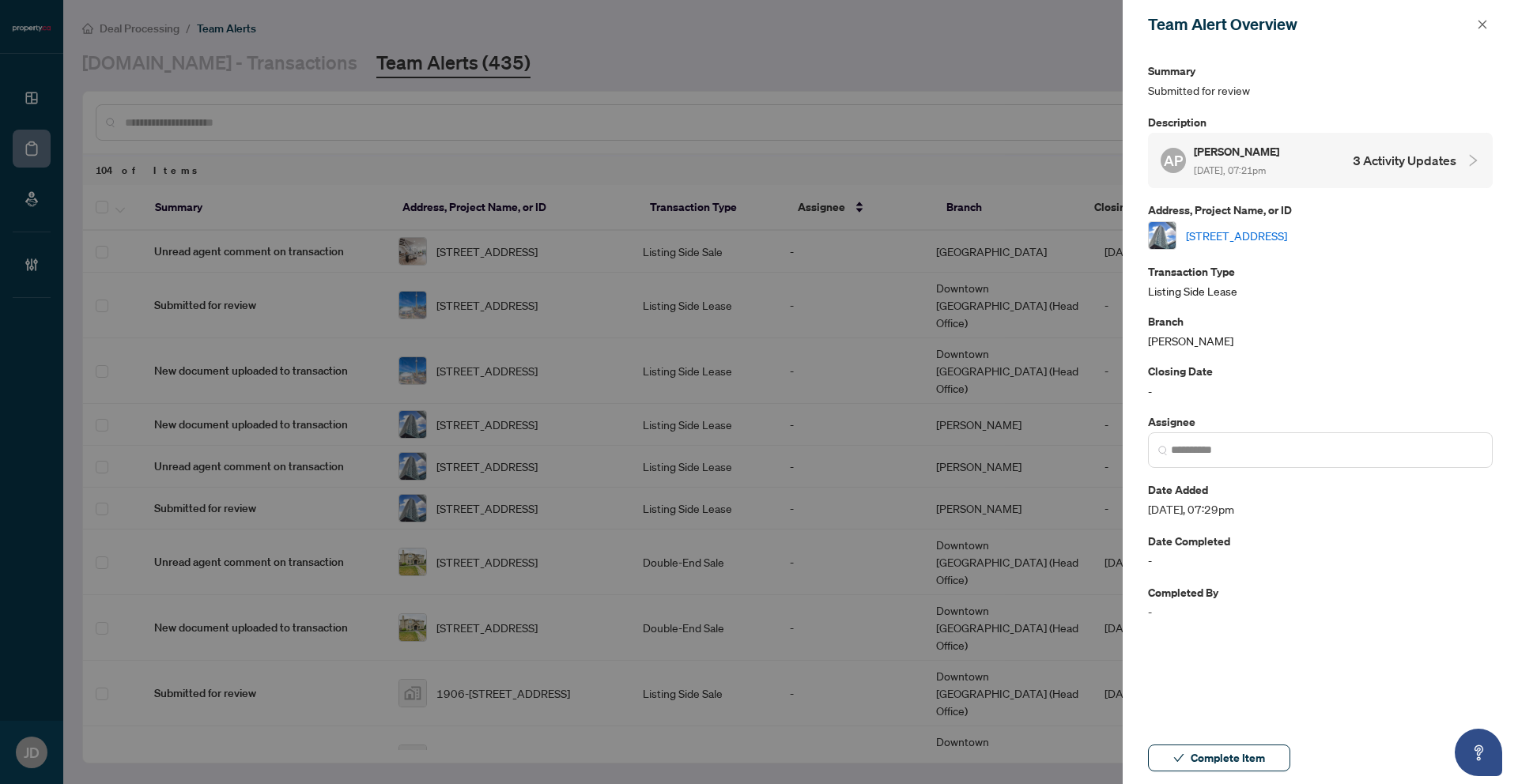
click at [1248, 238] on link "1209-17 Bathurst St, Toronto, Ontario M5V 0N1, Canada" at bounding box center [1237, 235] width 101 height 17
drag, startPoint x: 1481, startPoint y: 24, endPoint x: 1462, endPoint y: 31, distance: 20.2
click at [1481, 24] on icon "close" at bounding box center [1483, 24] width 11 height 11
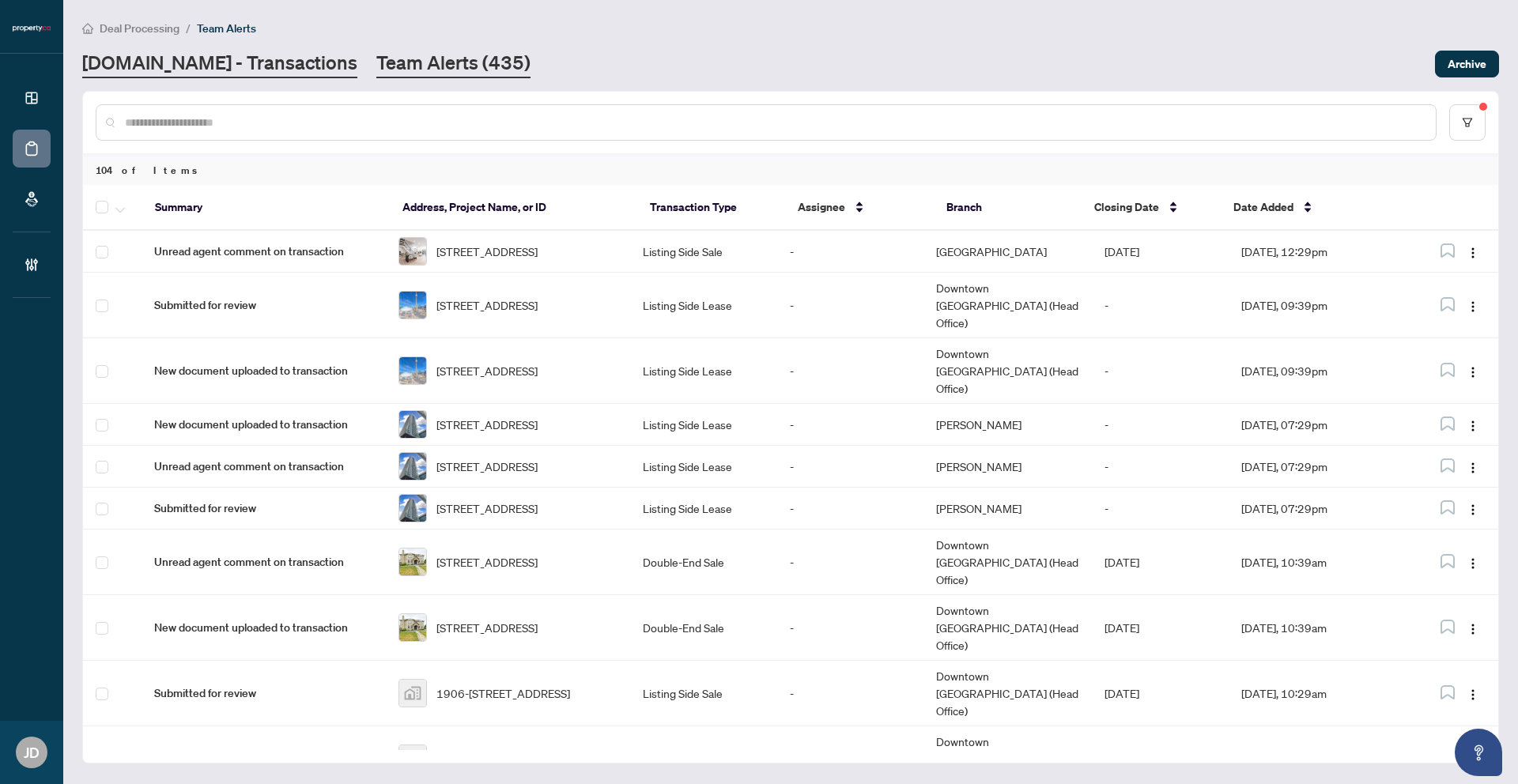
click at [217, 72] on link "Property.ca - Transactions" at bounding box center [220, 64] width 275 height 29
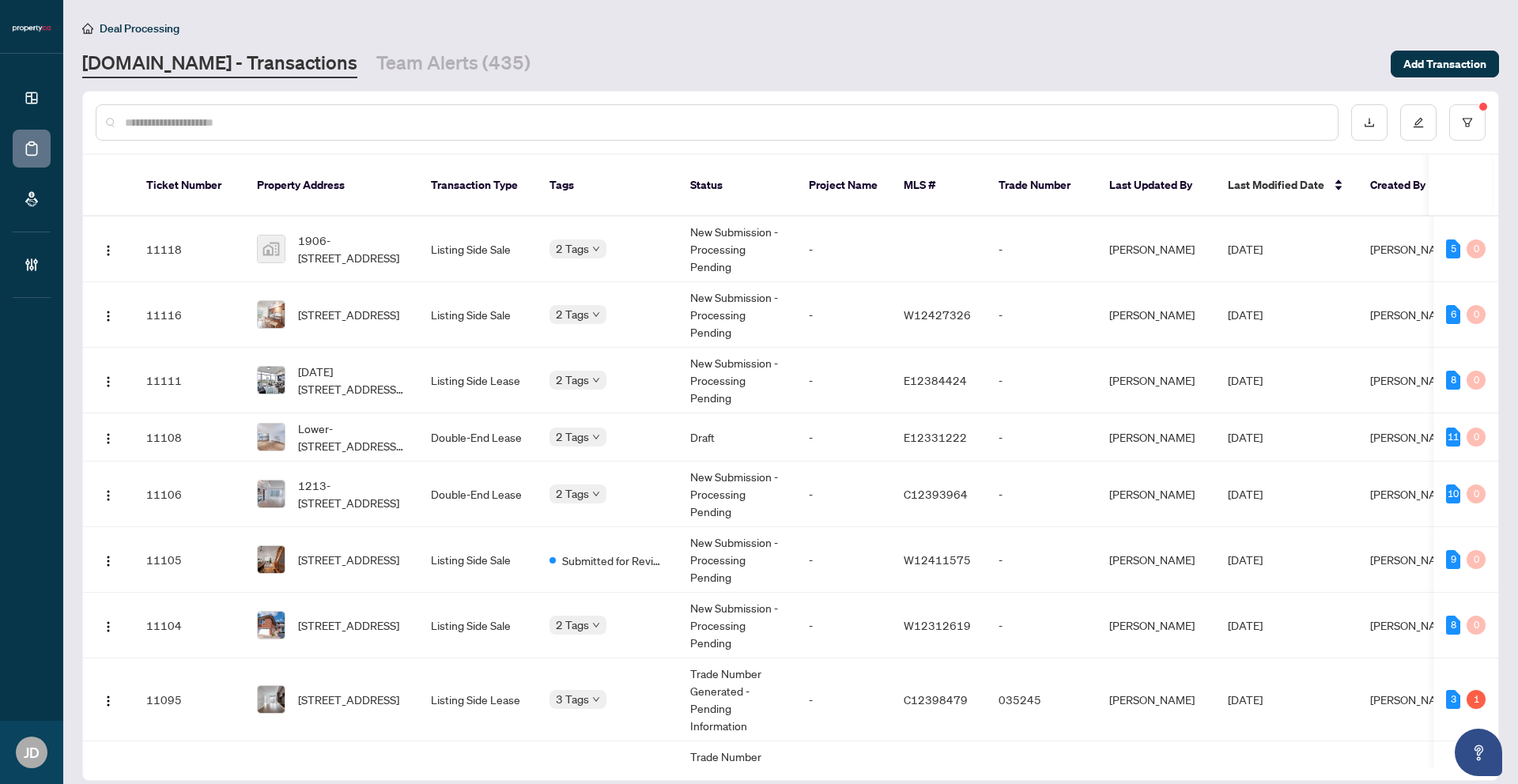
click at [1273, 180] on span "Last Modified Date" at bounding box center [1276, 185] width 96 height 17
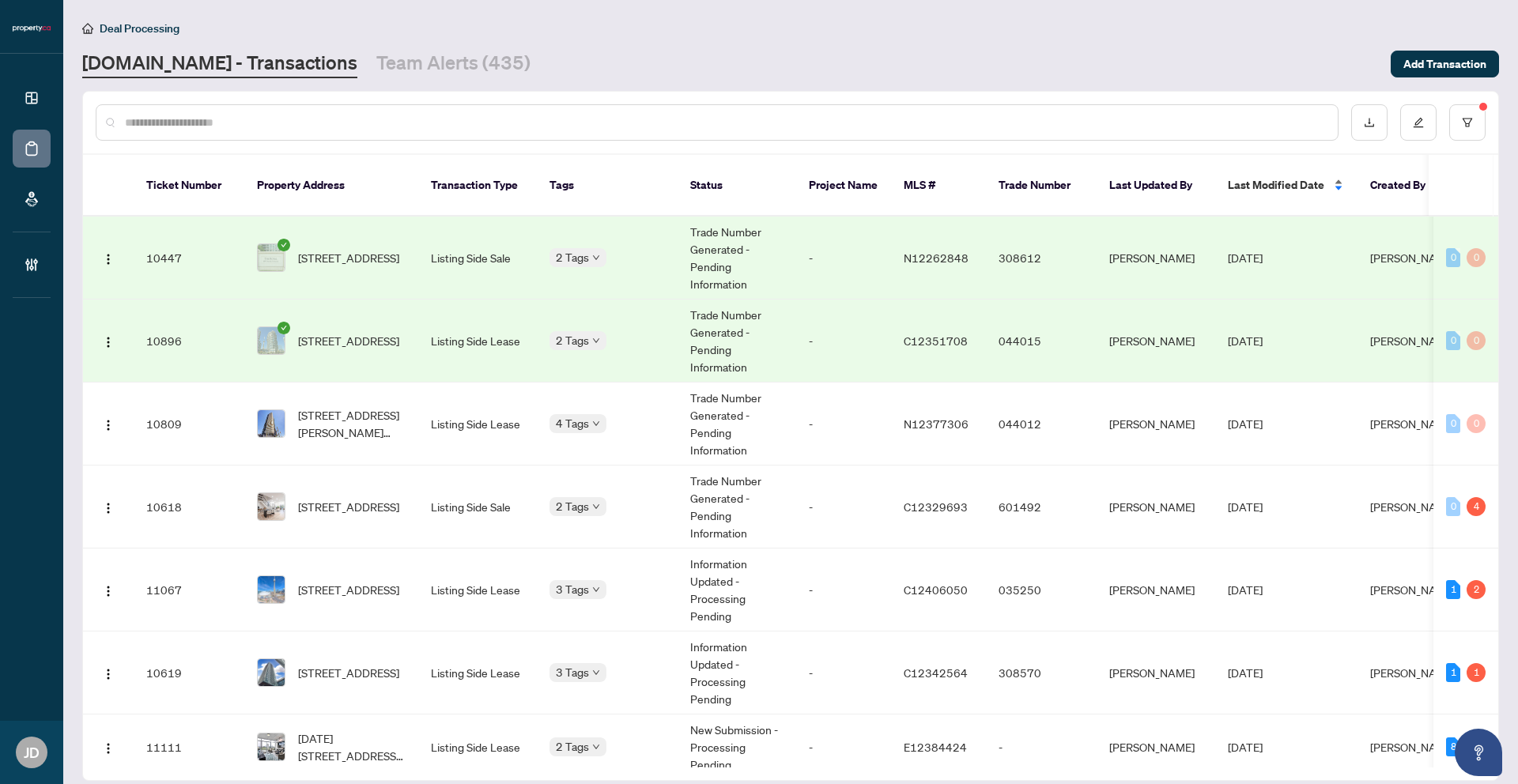
click at [1336, 176] on div "Last Modified Date" at bounding box center [1286, 185] width 117 height 17
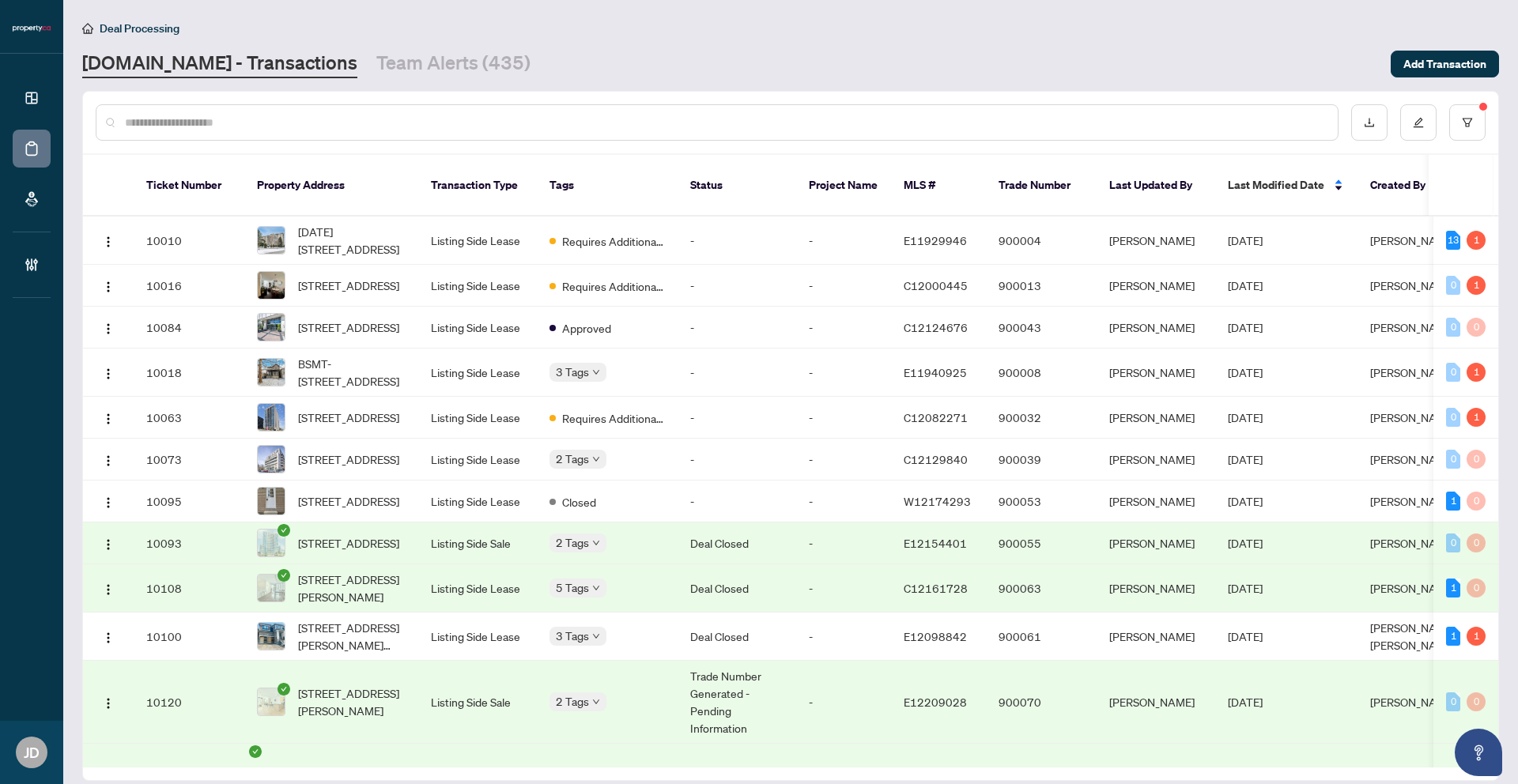
drag, startPoint x: 1338, startPoint y: 177, endPoint x: 1360, endPoint y: 189, distance: 25.1
click at [1339, 178] on div "Last Modified Date" at bounding box center [1286, 185] width 117 height 17
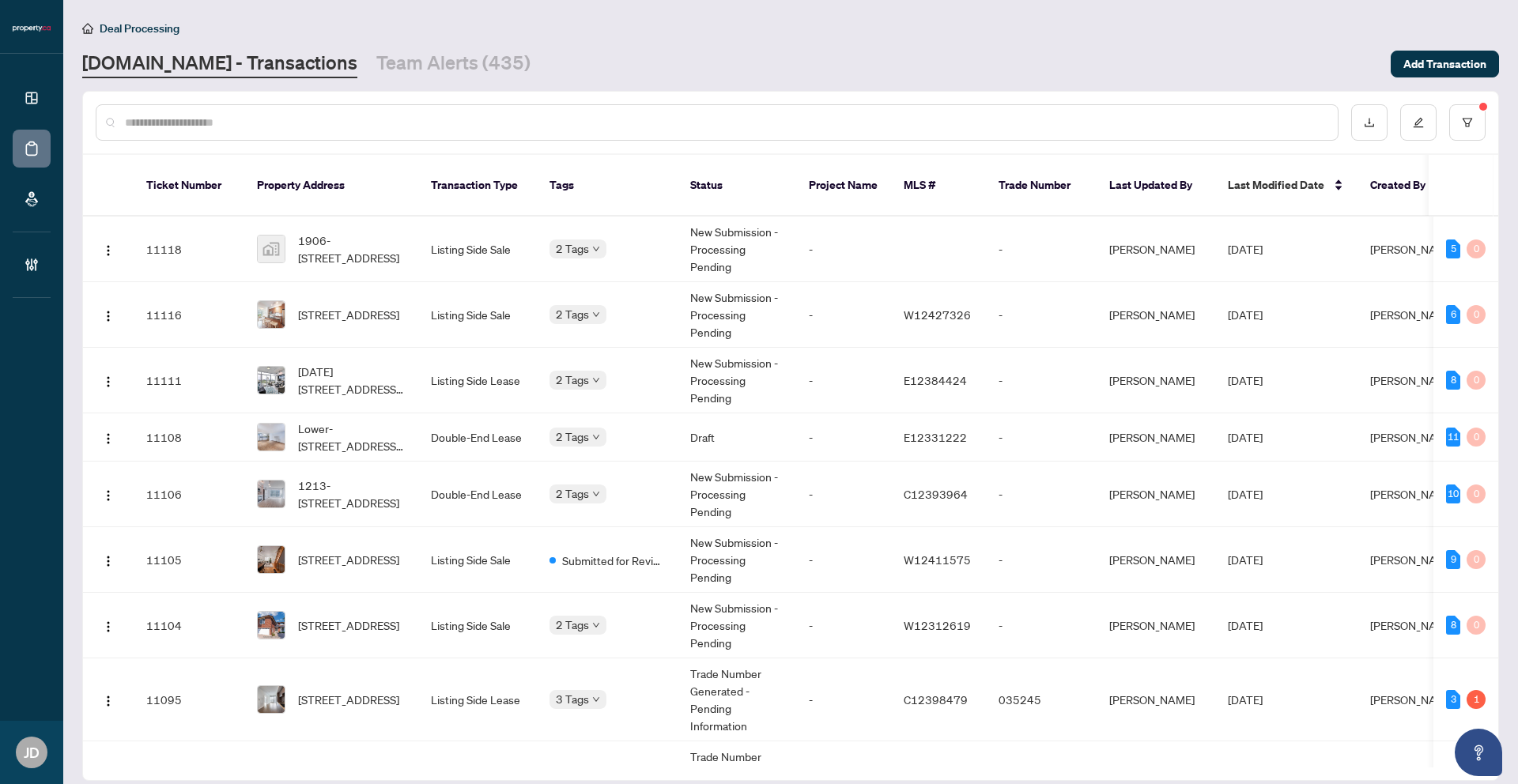
drag, startPoint x: 1336, startPoint y: 180, endPoint x: 1409, endPoint y: 197, distance: 75.0
click at [1336, 180] on div "Last Modified Date" at bounding box center [1286, 185] width 117 height 17
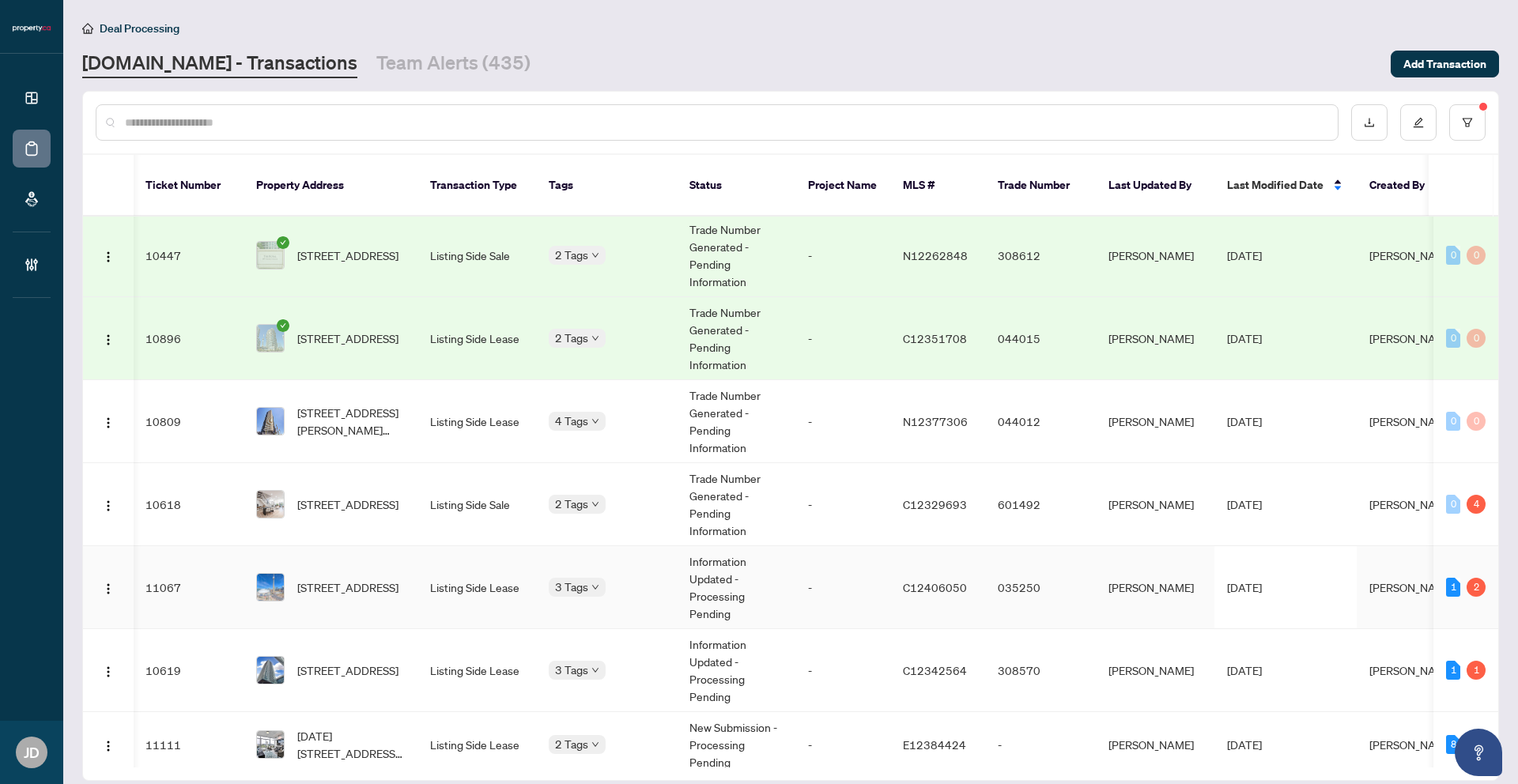
scroll to position [0, 1]
click at [1418, 107] on button "button" at bounding box center [1418, 122] width 37 height 37
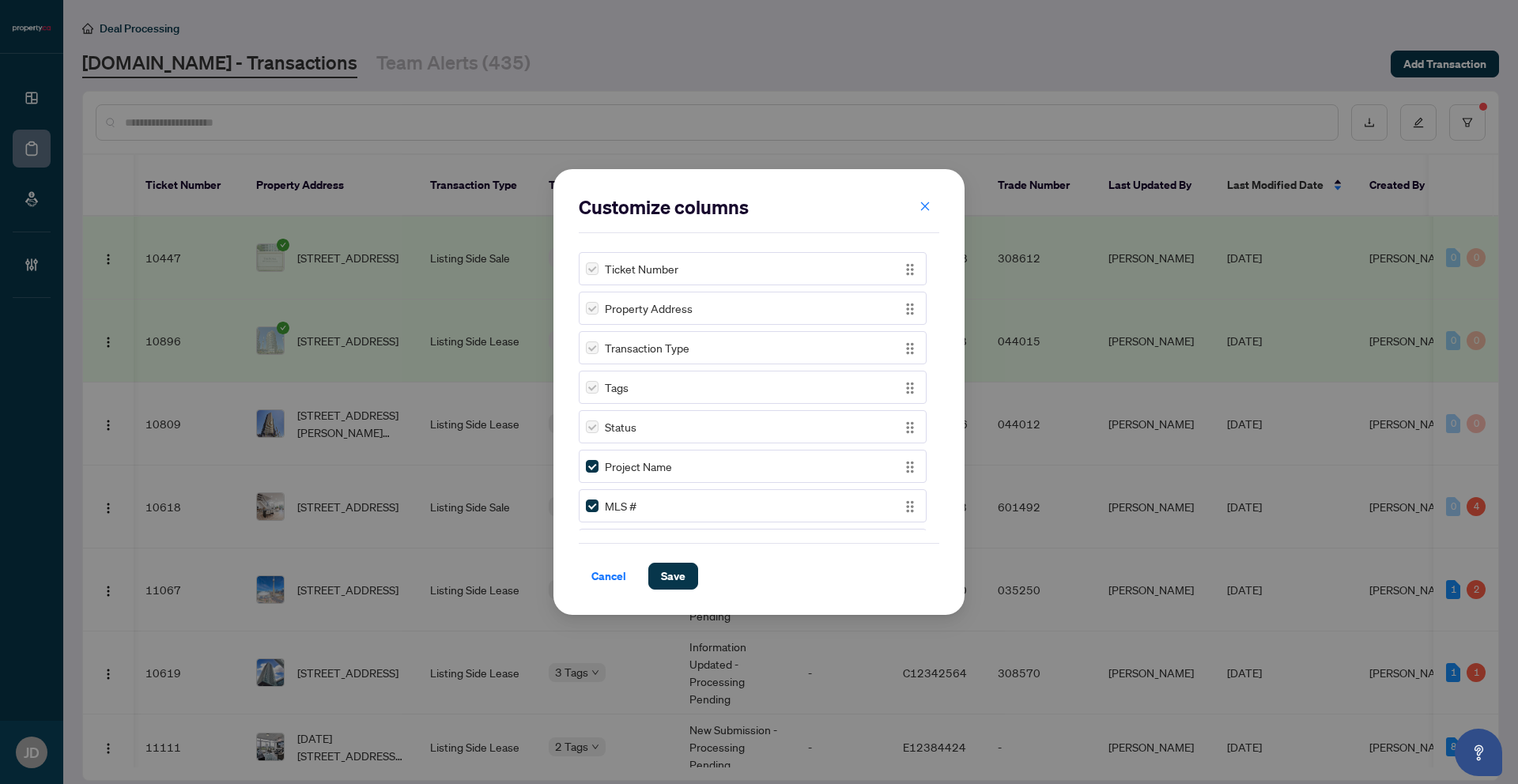
scroll to position [1, 0]
drag, startPoint x: 837, startPoint y: 384, endPoint x: 835, endPoint y: 393, distance: 9.2
click at [828, 400] on div "Tags" at bounding box center [752, 386] width 348 height 33
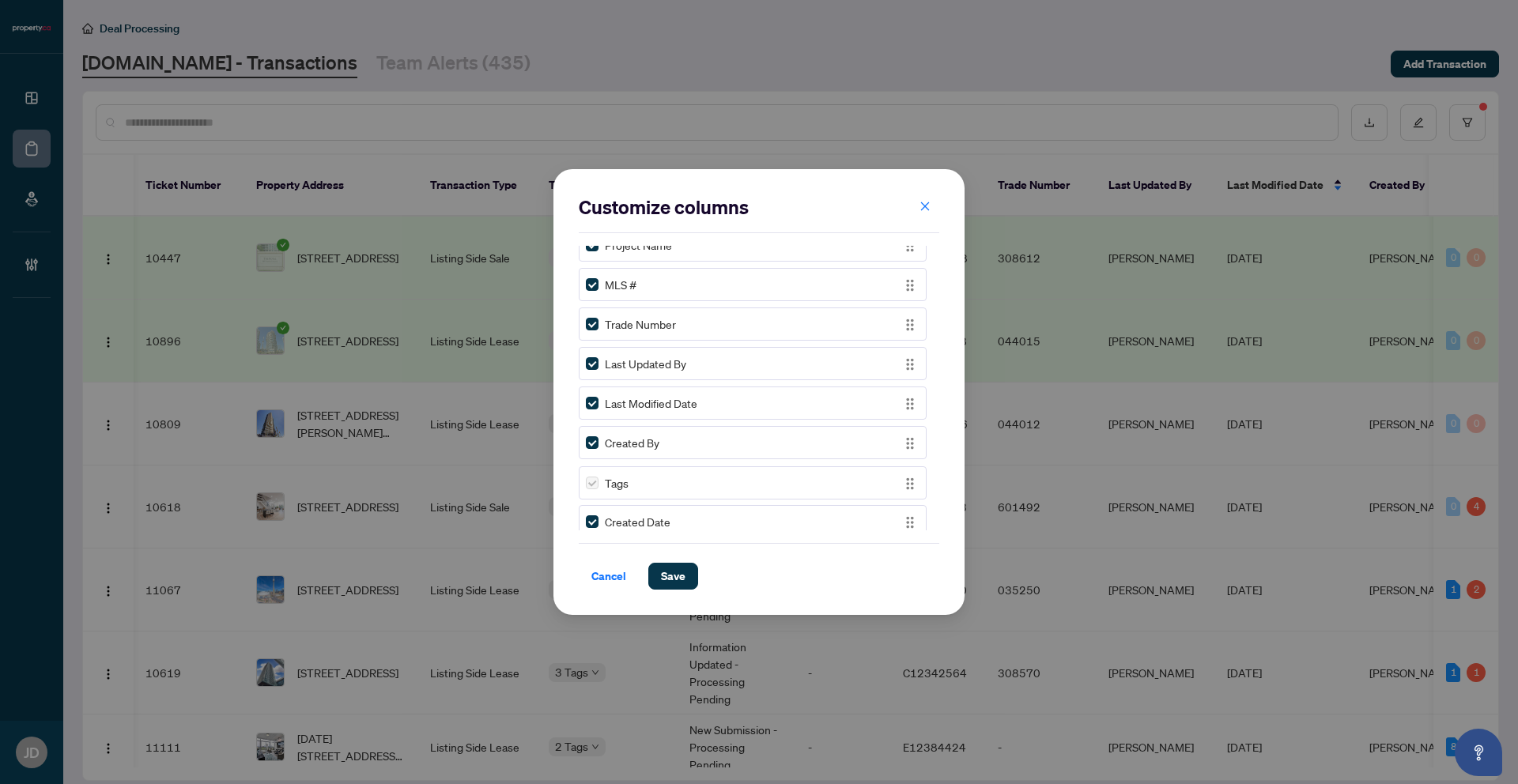
drag, startPoint x: 902, startPoint y: 388, endPoint x: 890, endPoint y: 474, distance: 86.8
drag, startPoint x: 911, startPoint y: 390, endPoint x: 896, endPoint y: 491, distance: 102.1
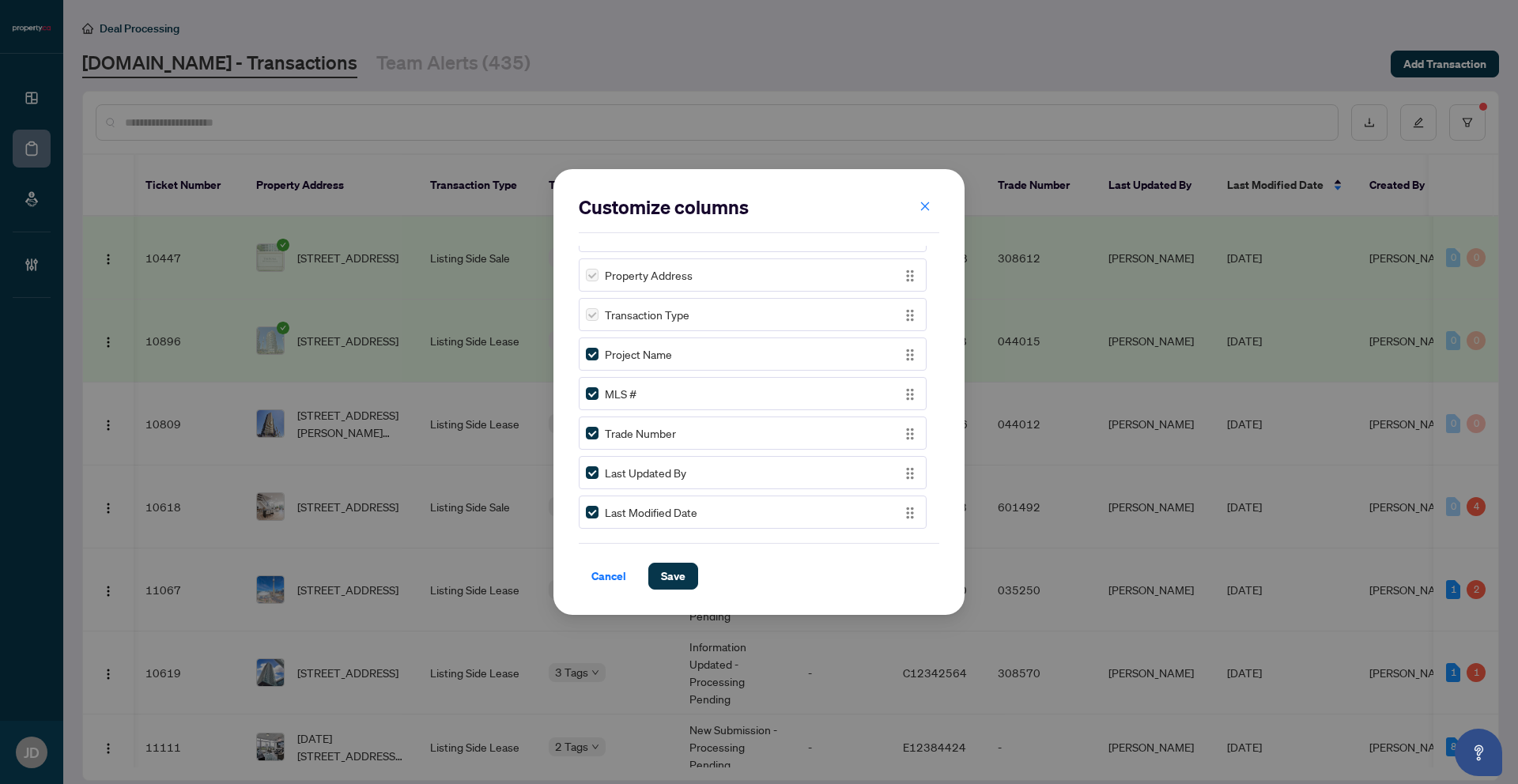
scroll to position [7, 0]
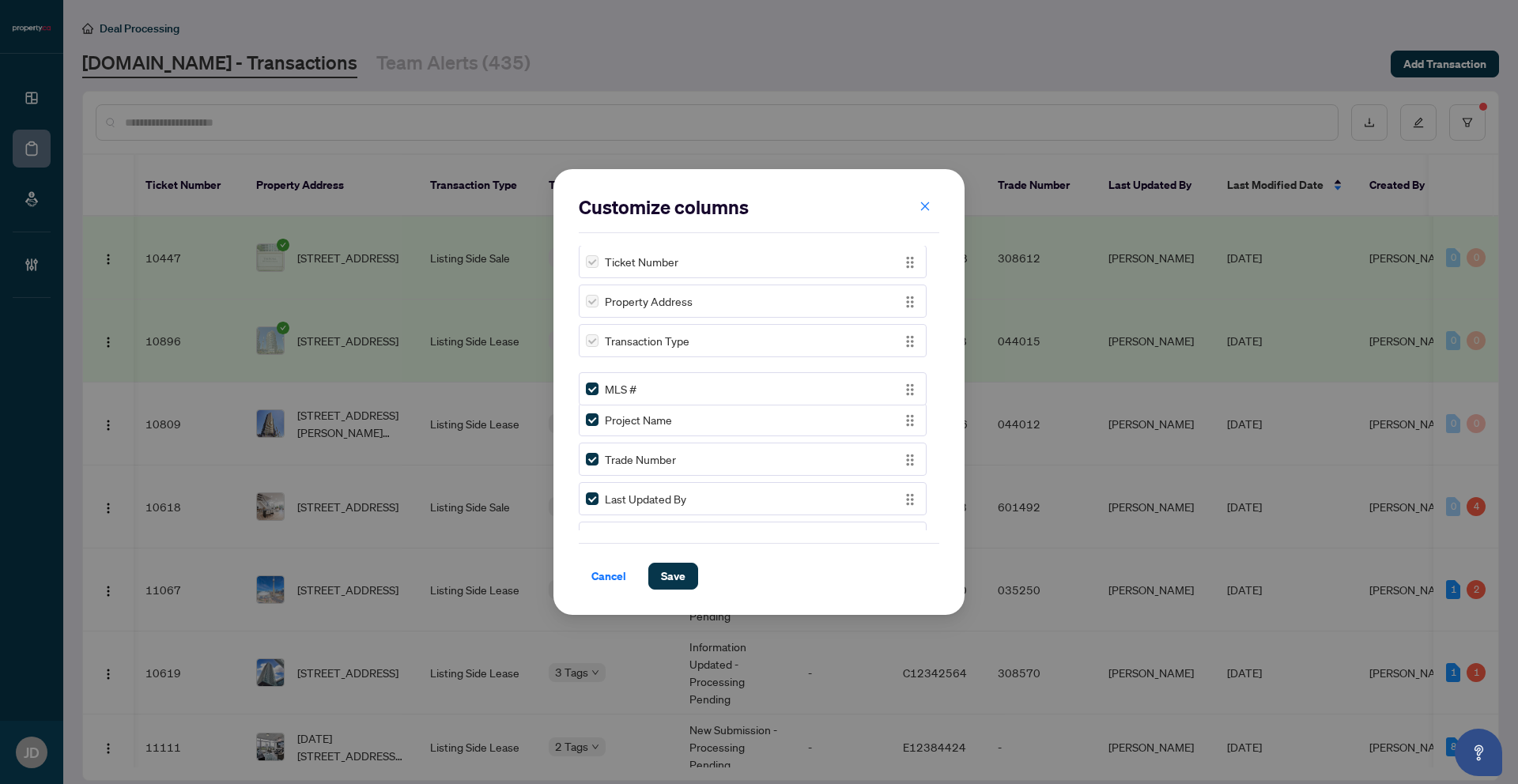
drag, startPoint x: 910, startPoint y: 422, endPoint x: 912, endPoint y: 390, distance: 32.1
click at [910, 390] on img "button" at bounding box center [909, 389] width 17 height 17
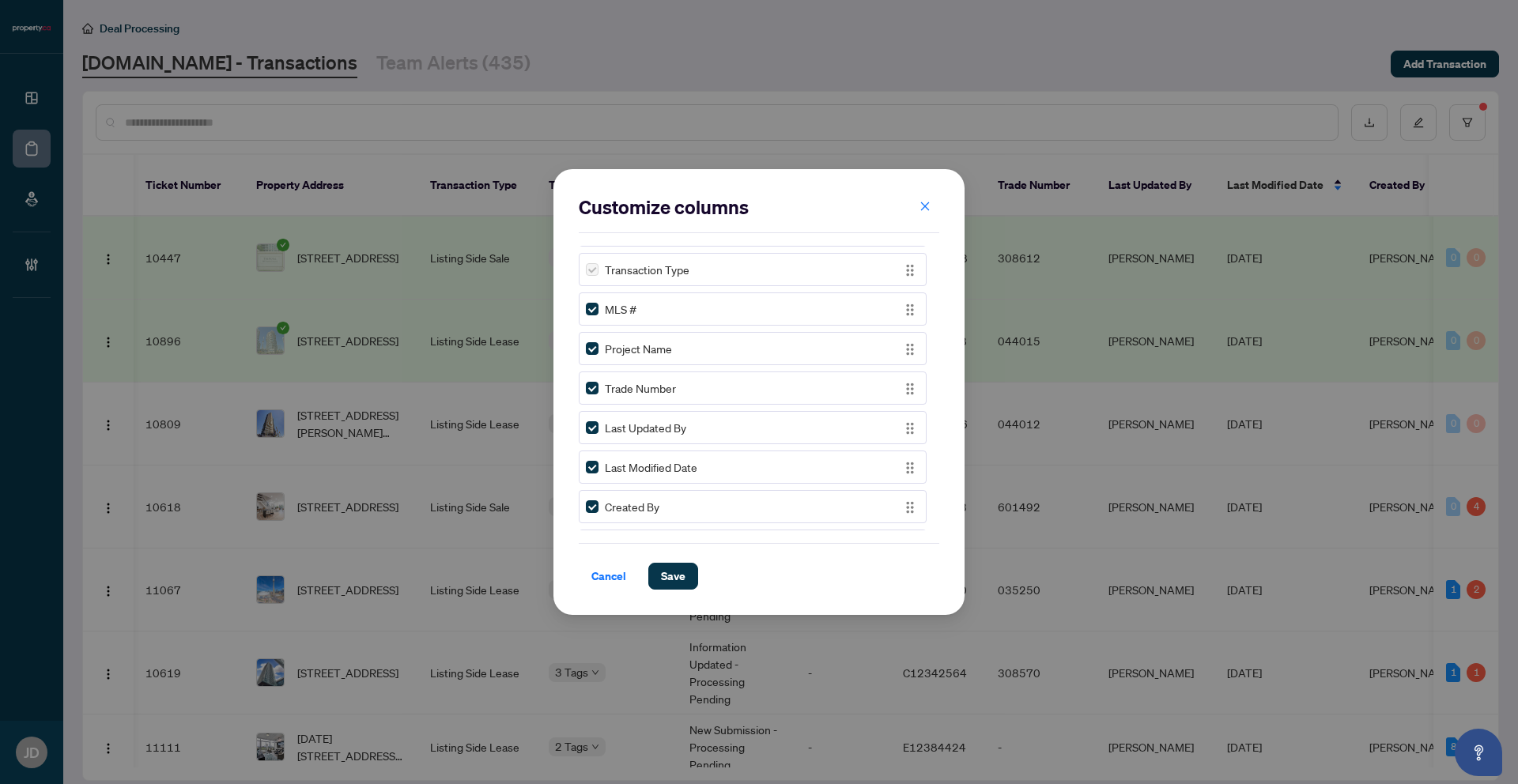
scroll to position [87, 0]
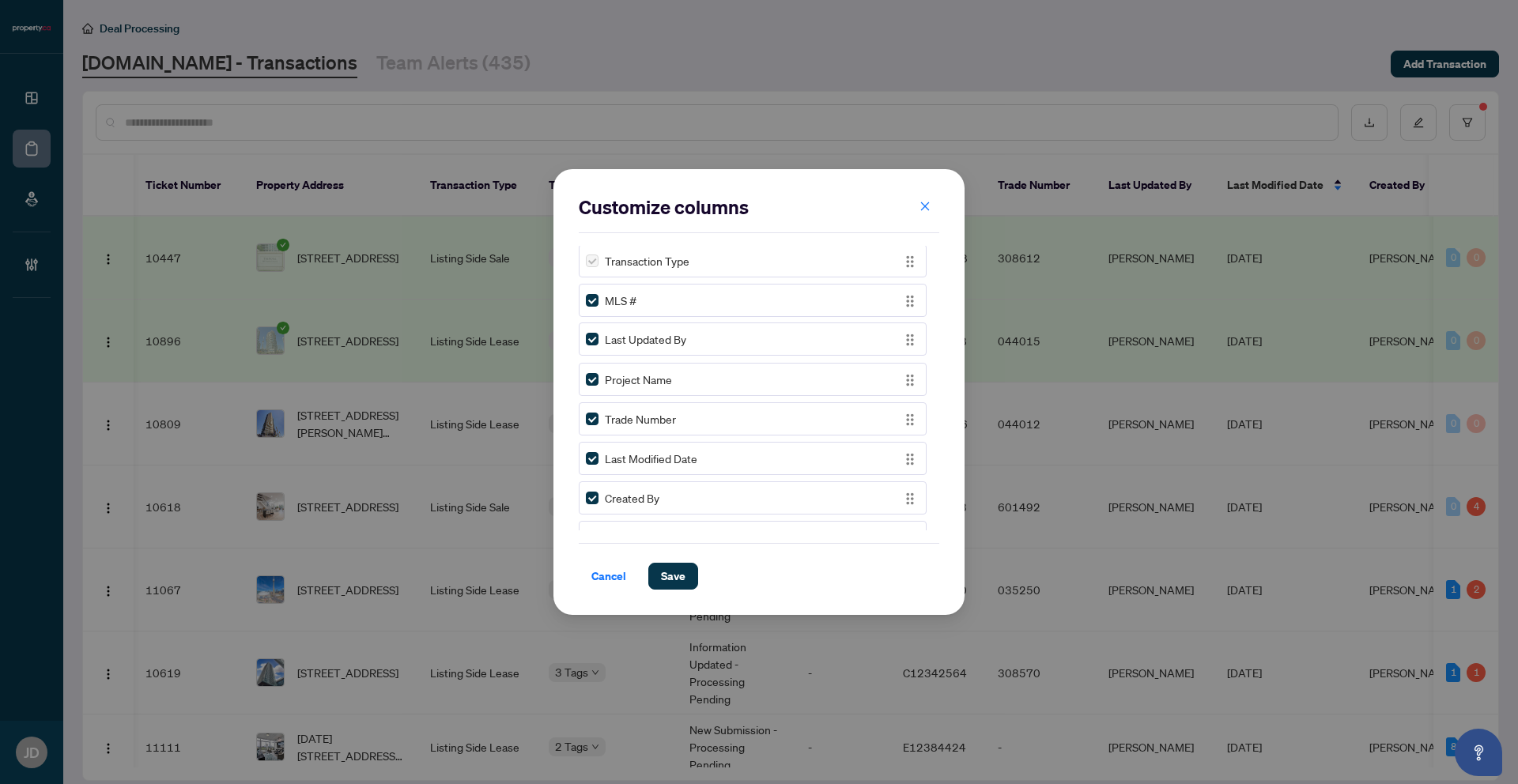
drag, startPoint x: 895, startPoint y: 420, endPoint x: 918, endPoint y: 354, distance: 69.9
click at [907, 340] on img "button" at bounding box center [909, 339] width 17 height 17
drag, startPoint x: 901, startPoint y: 460, endPoint x: 905, endPoint y: 380, distance: 80.1
click at [905, 380] on img "button" at bounding box center [909, 378] width 17 height 17
click at [677, 582] on span "Save" at bounding box center [673, 576] width 25 height 25
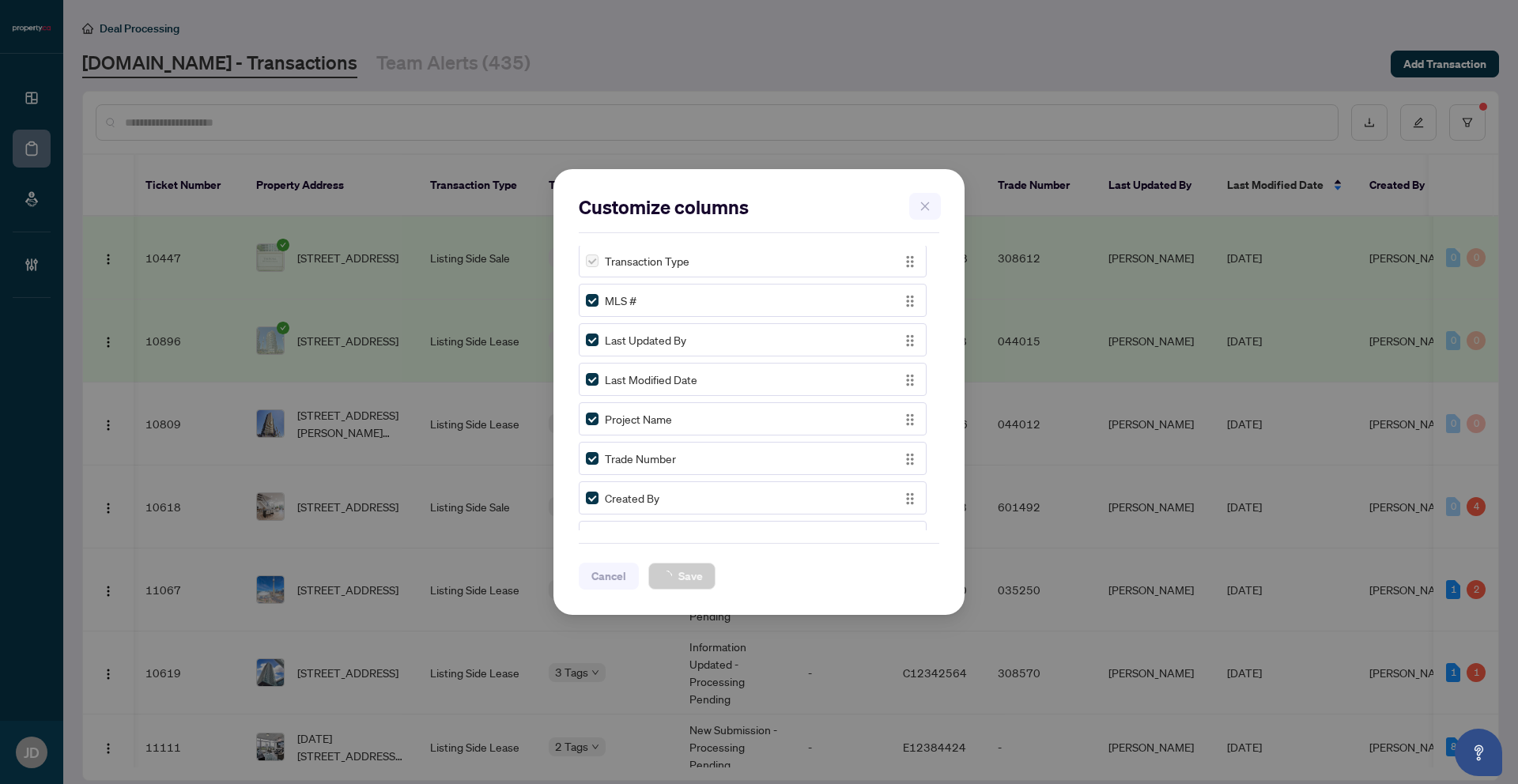
scroll to position [0, 0]
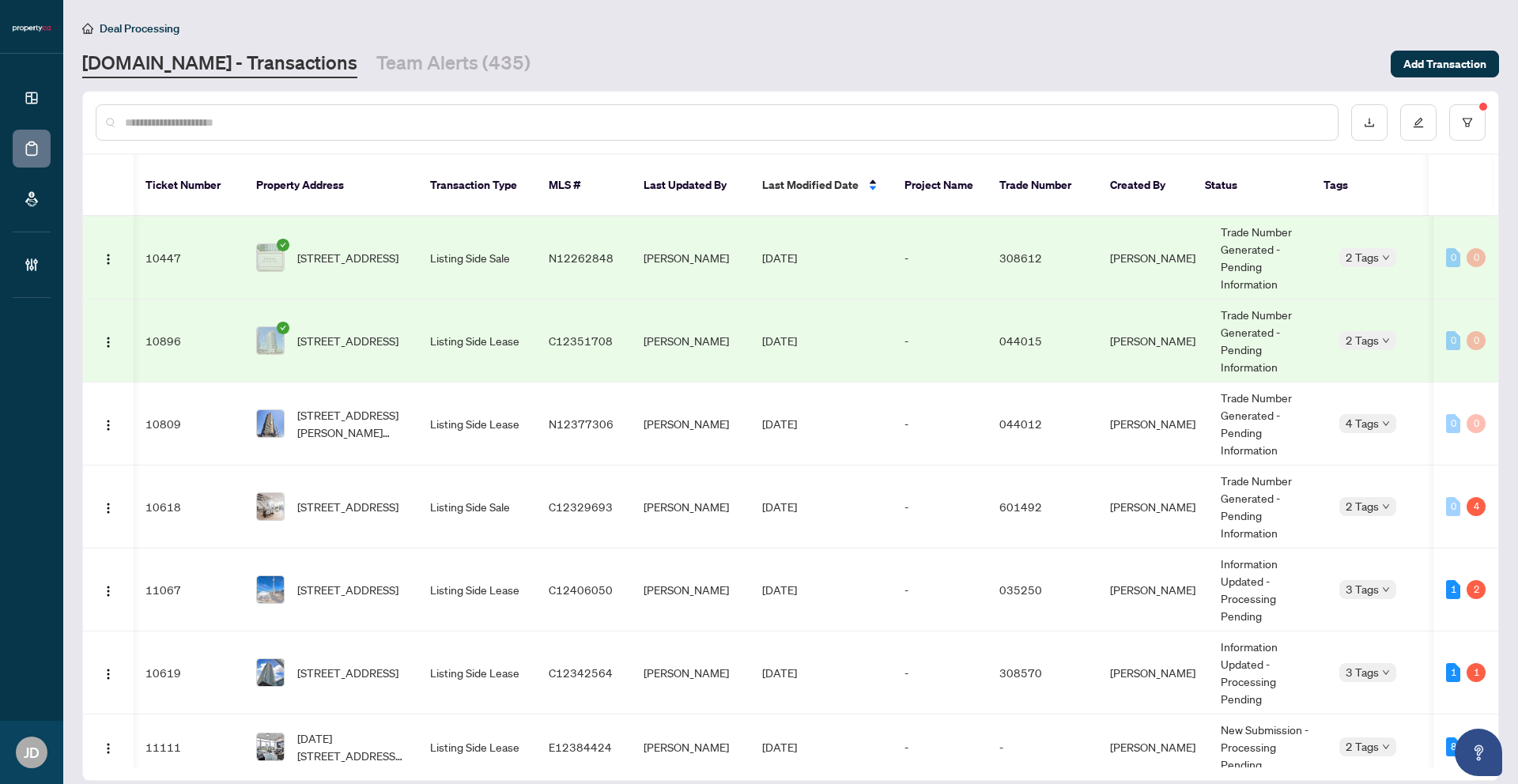
click at [1165, 38] on div "Deal Processing Property.ca - Transactions Team Alerts (435) Add Transaction" at bounding box center [791, 48] width 1417 height 60
click at [384, 67] on link "Team Alerts (435)" at bounding box center [453, 64] width 154 height 29
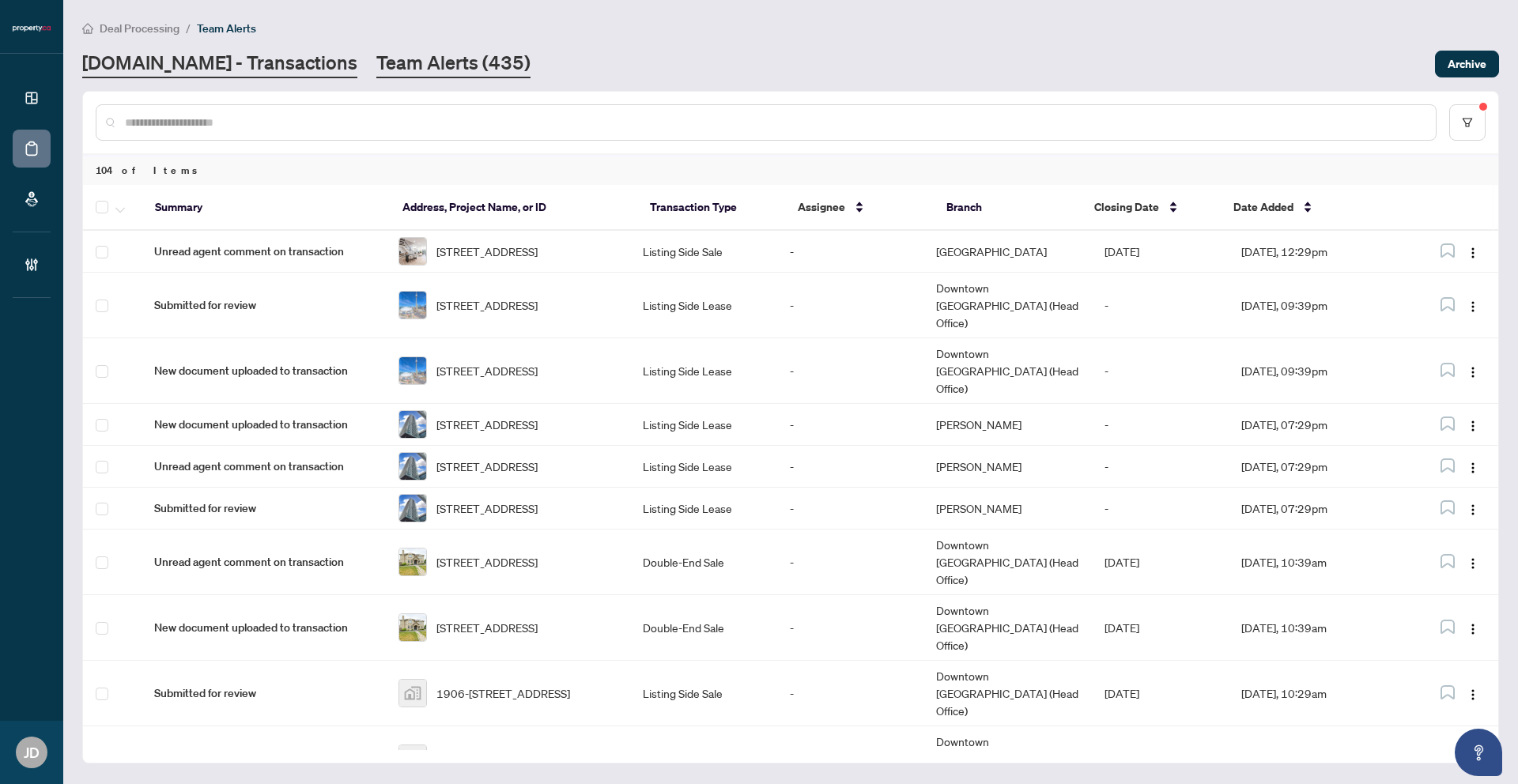
click at [252, 65] on link "Property.ca - Transactions" at bounding box center [220, 64] width 275 height 29
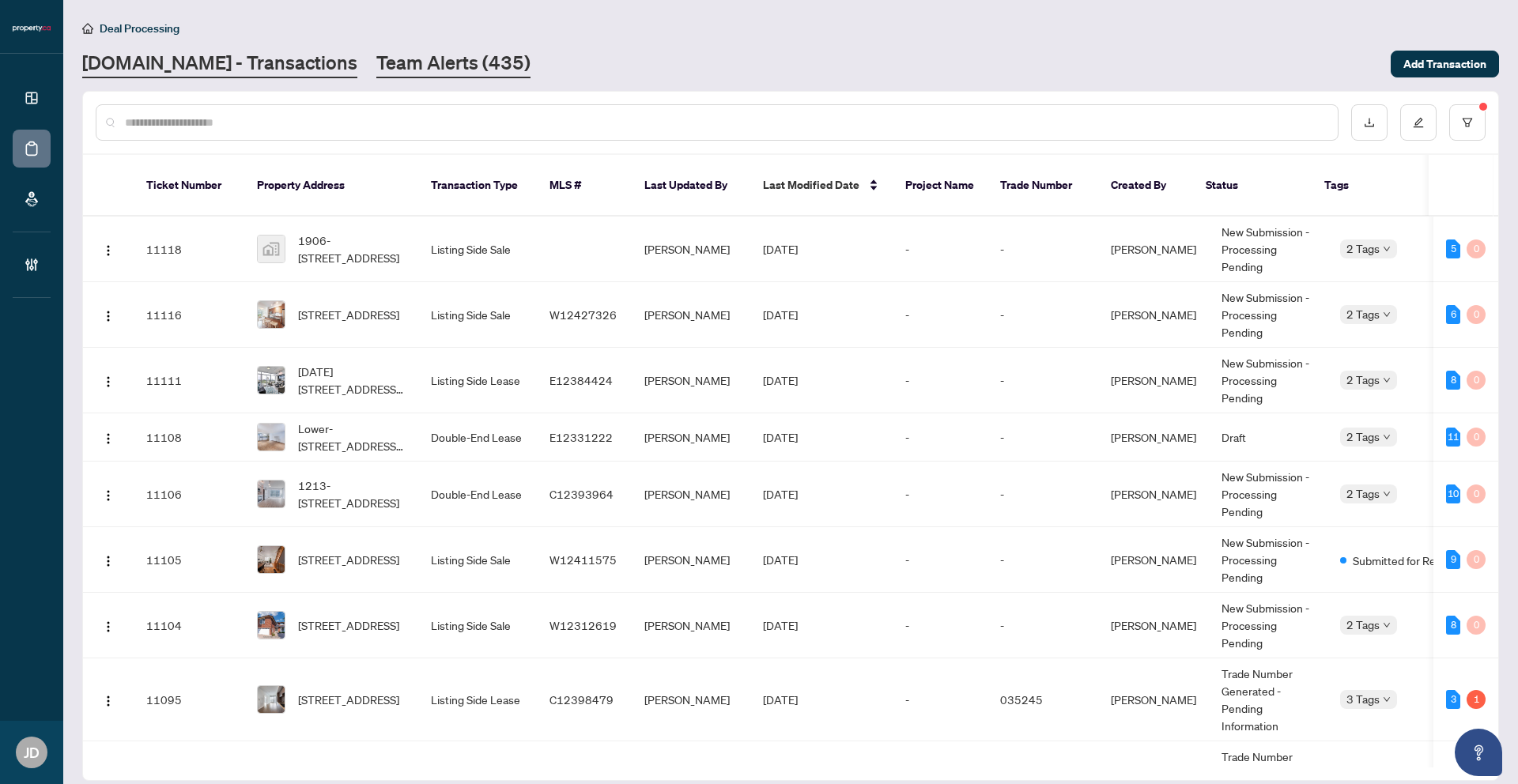
click at [424, 58] on link "Team Alerts (435)" at bounding box center [453, 64] width 154 height 29
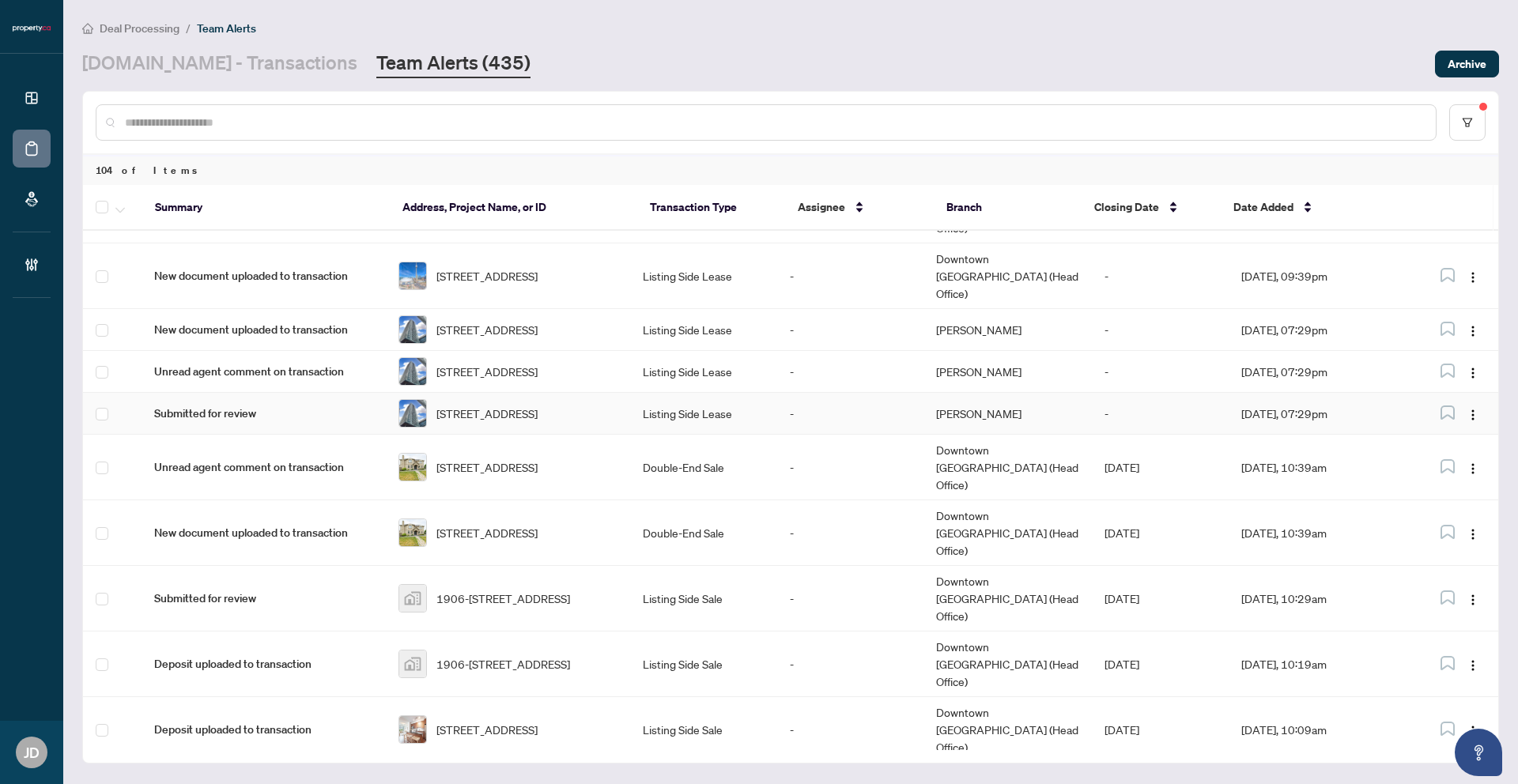
scroll to position [145, 0]
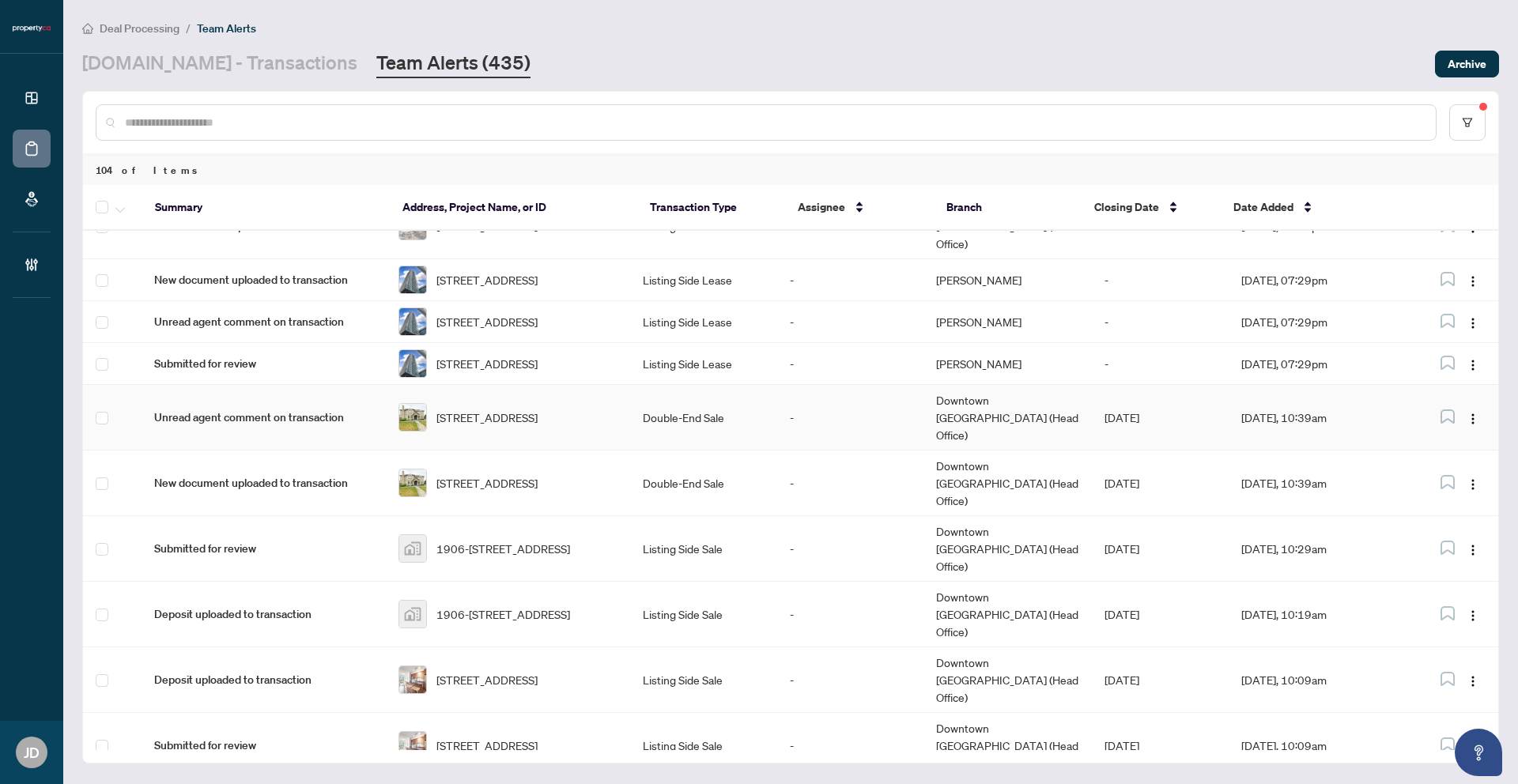
click at [1404, 400] on td at bounding box center [1451, 417] width 94 height 65
click at [1370, 388] on td "Sep/27/2025, 10:39am" at bounding box center [1317, 417] width 176 height 65
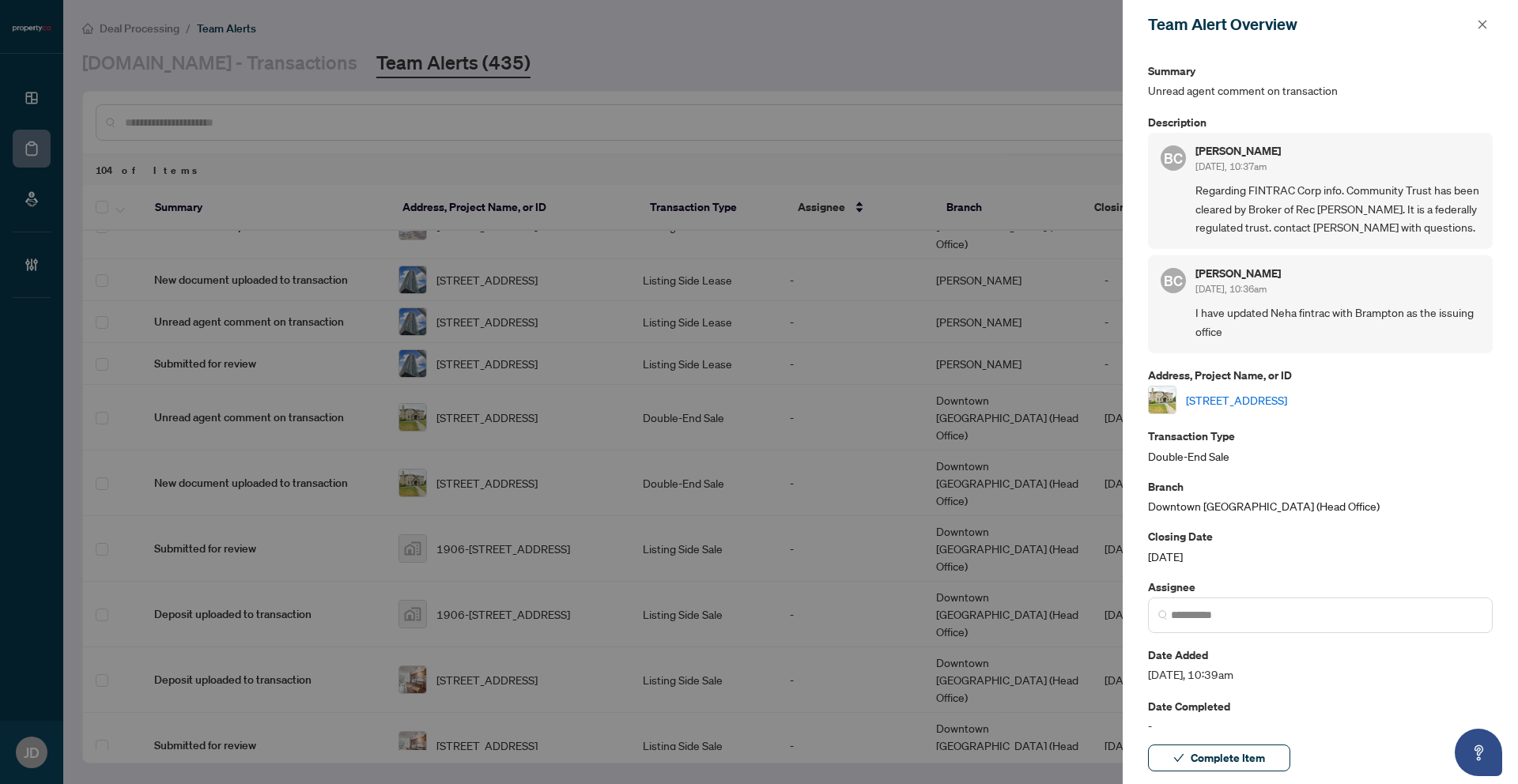
click at [1019, 161] on div at bounding box center [759, 392] width 1518 height 784
click at [1476, 23] on button "button" at bounding box center [1482, 24] width 20 height 19
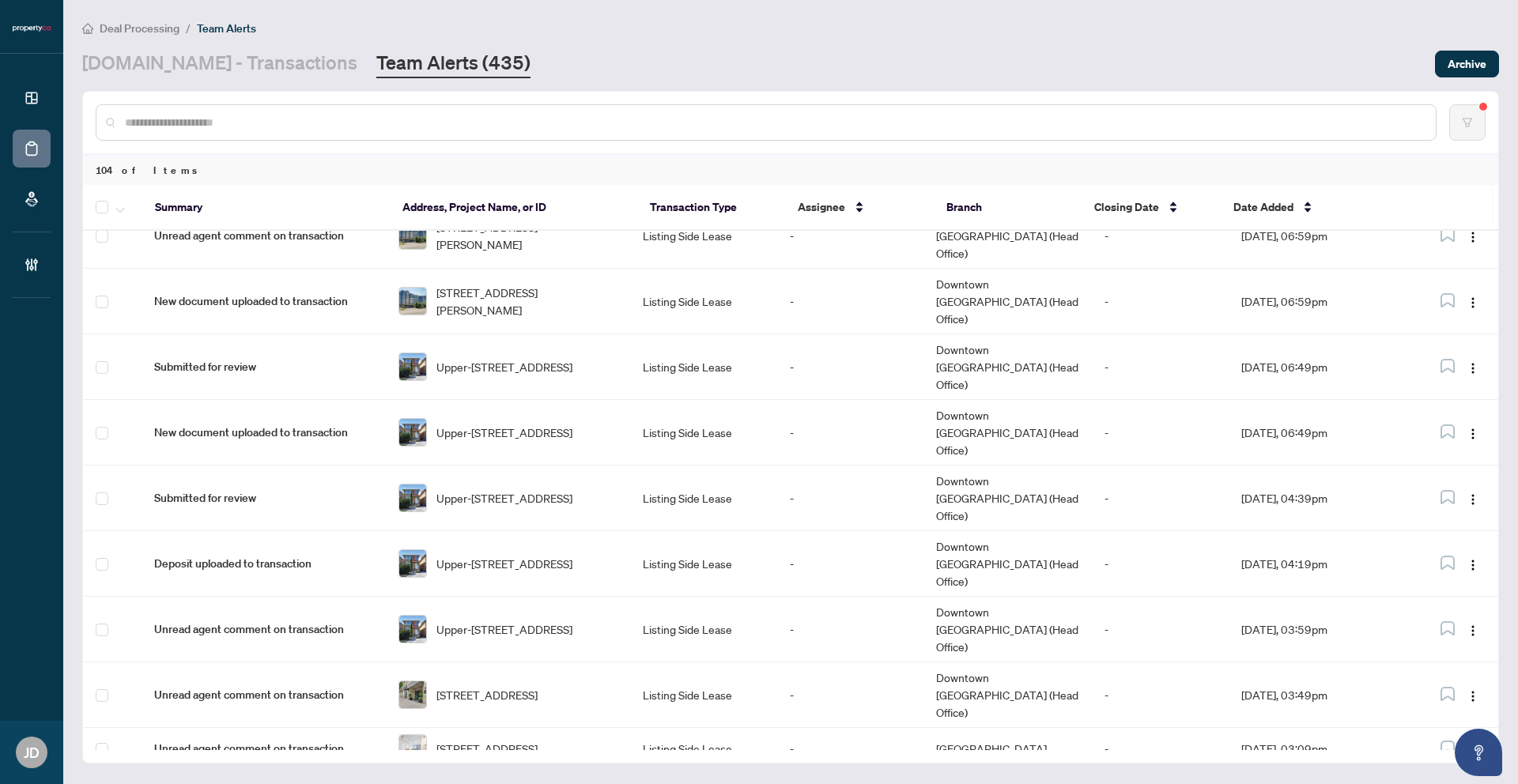
scroll to position [2372, 0]
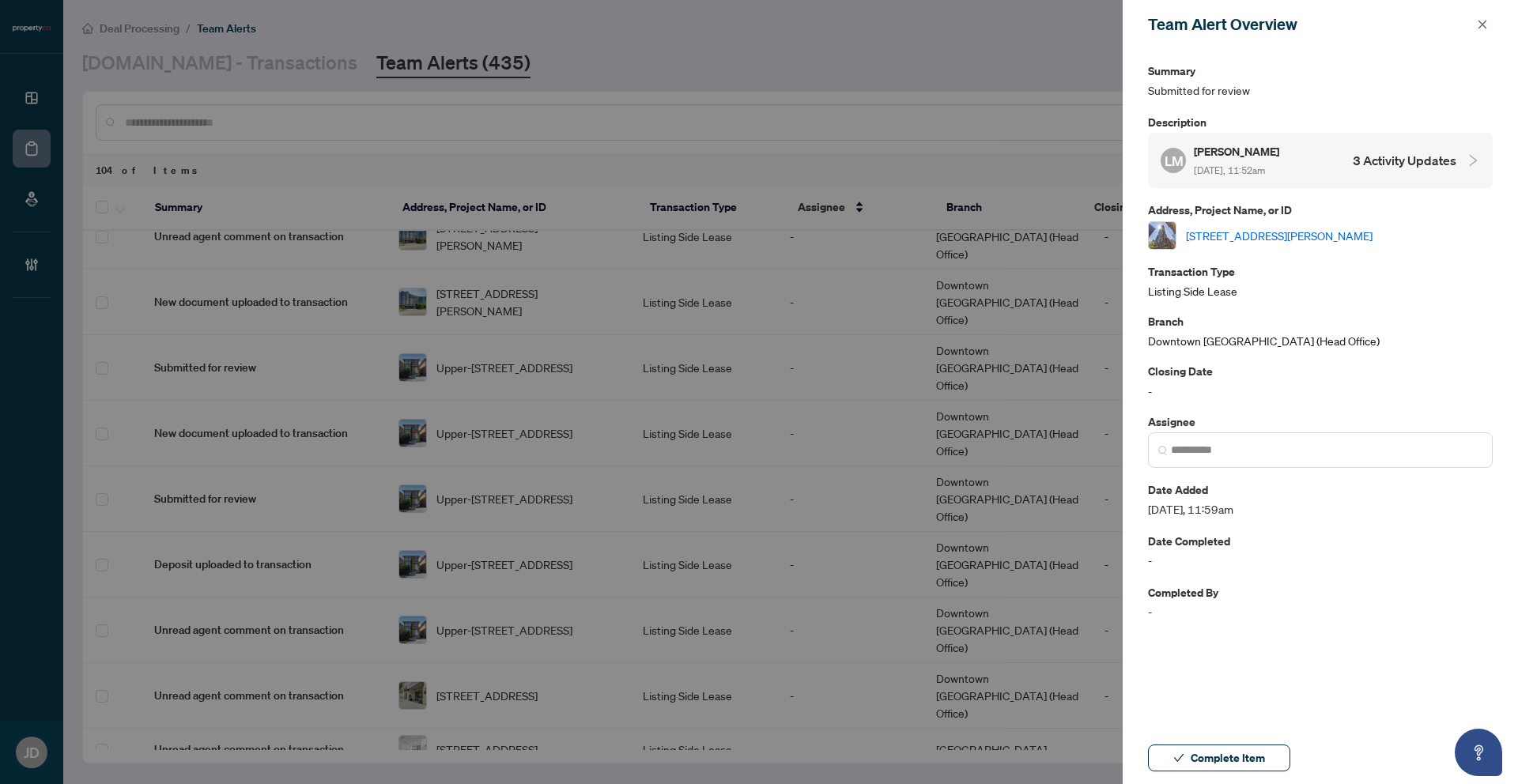
drag, startPoint x: 1476, startPoint y: 20, endPoint x: 1491, endPoint y: 23, distance: 15.3
click at [1476, 20] on button "button" at bounding box center [1482, 24] width 20 height 19
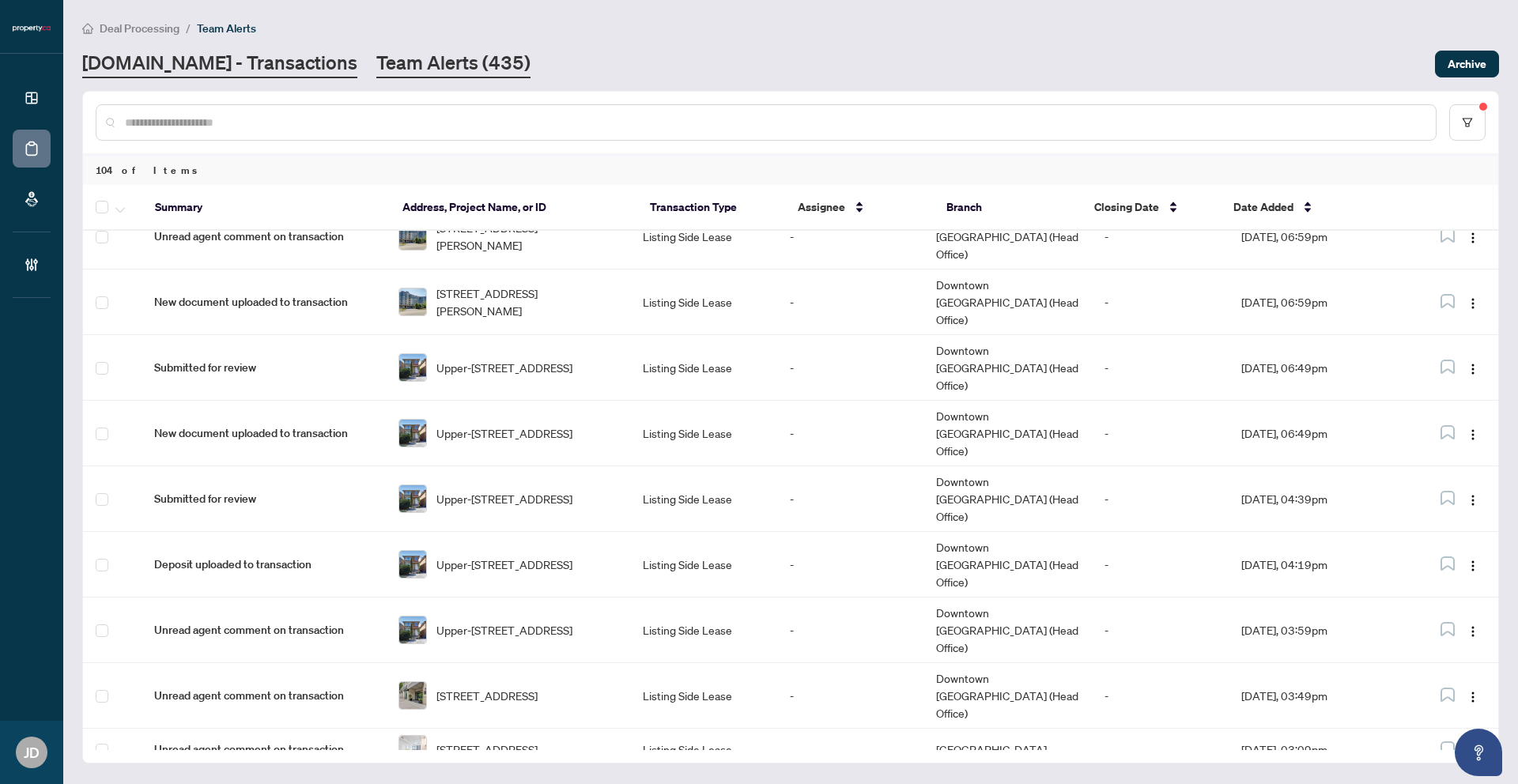
click at [217, 58] on link "Property.ca - Transactions" at bounding box center [220, 64] width 275 height 29
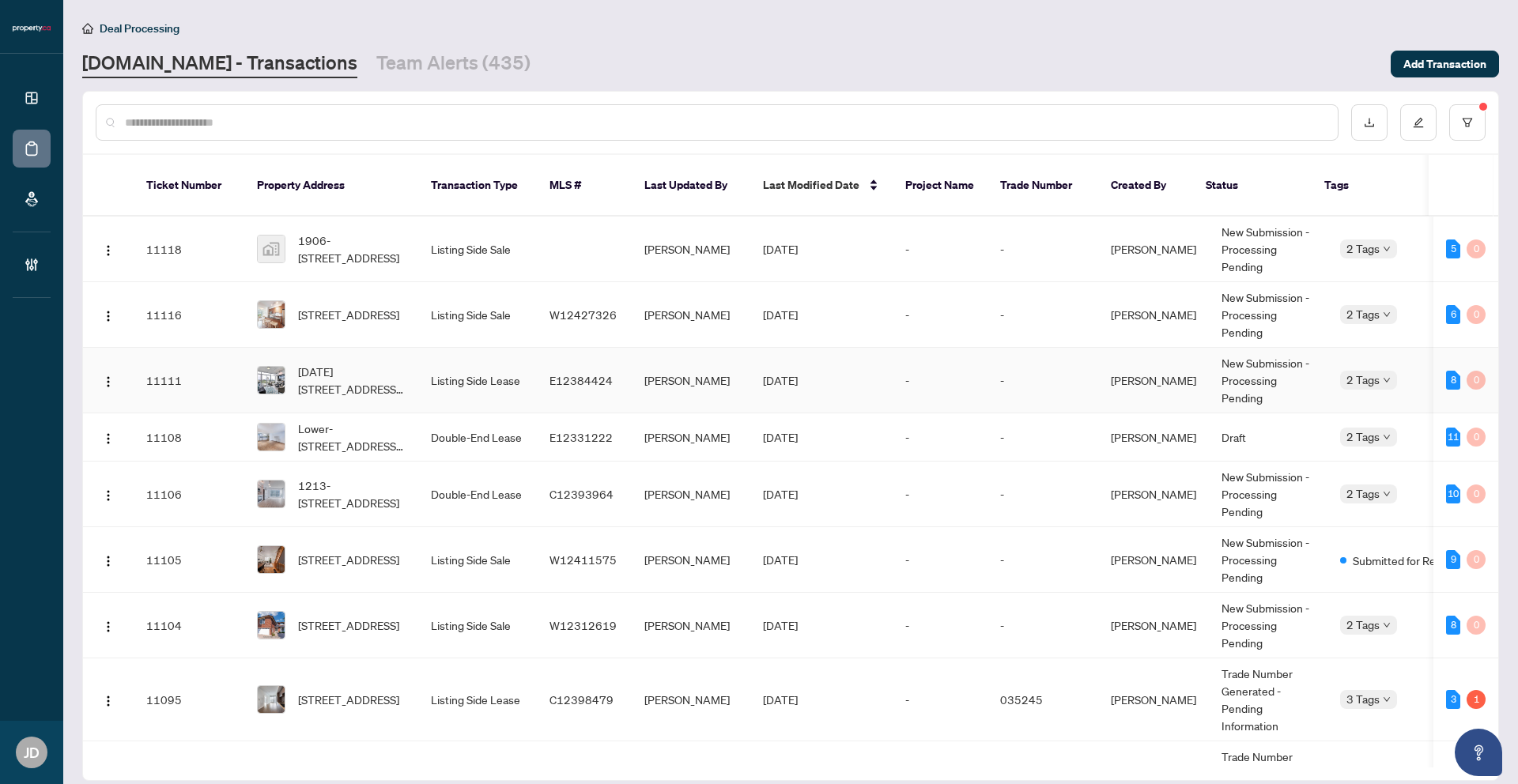
click at [569, 373] on span "E12384424" at bounding box center [581, 380] width 63 height 14
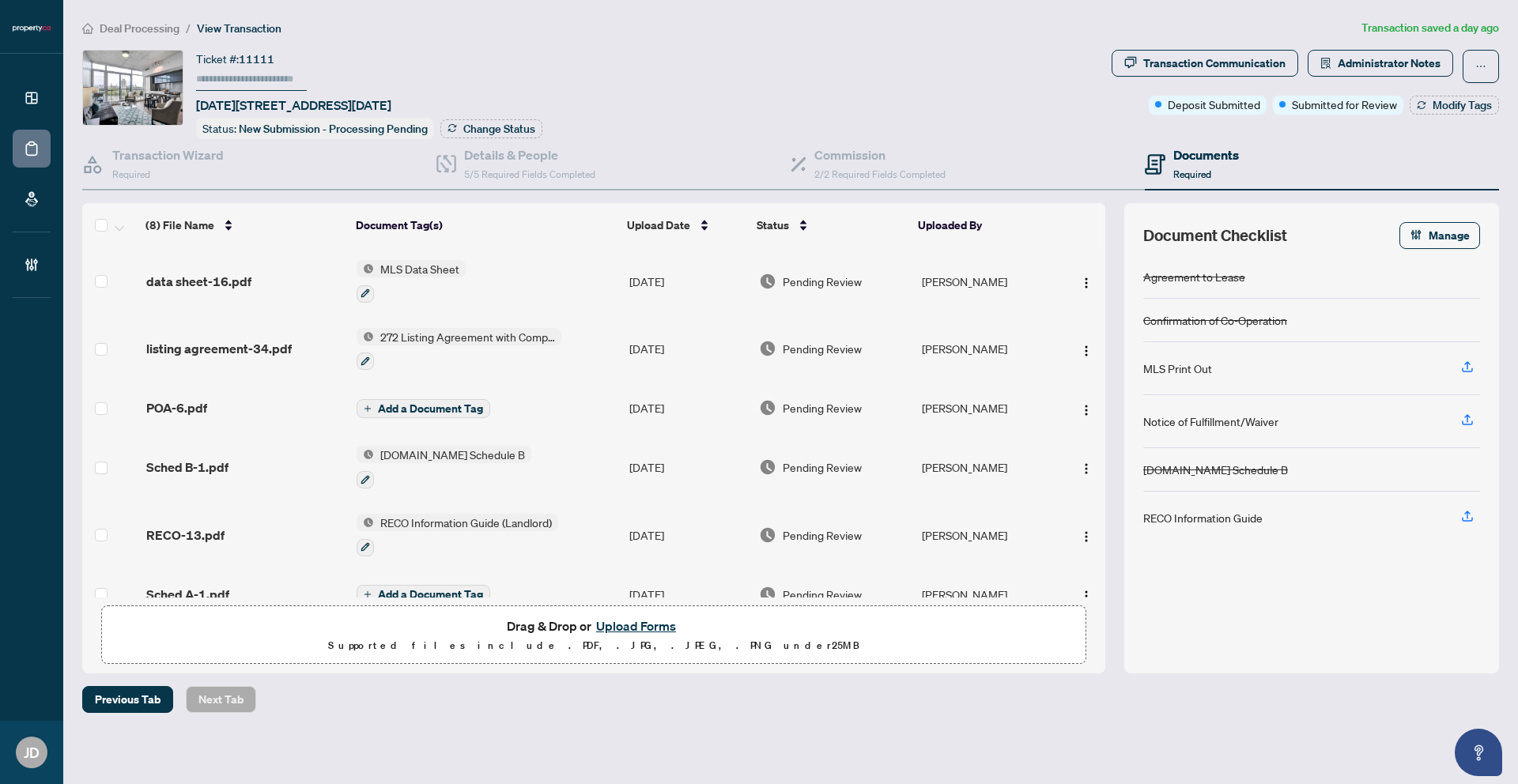
click at [476, 409] on span "Add a Document Tag" at bounding box center [431, 409] width 105 height 11
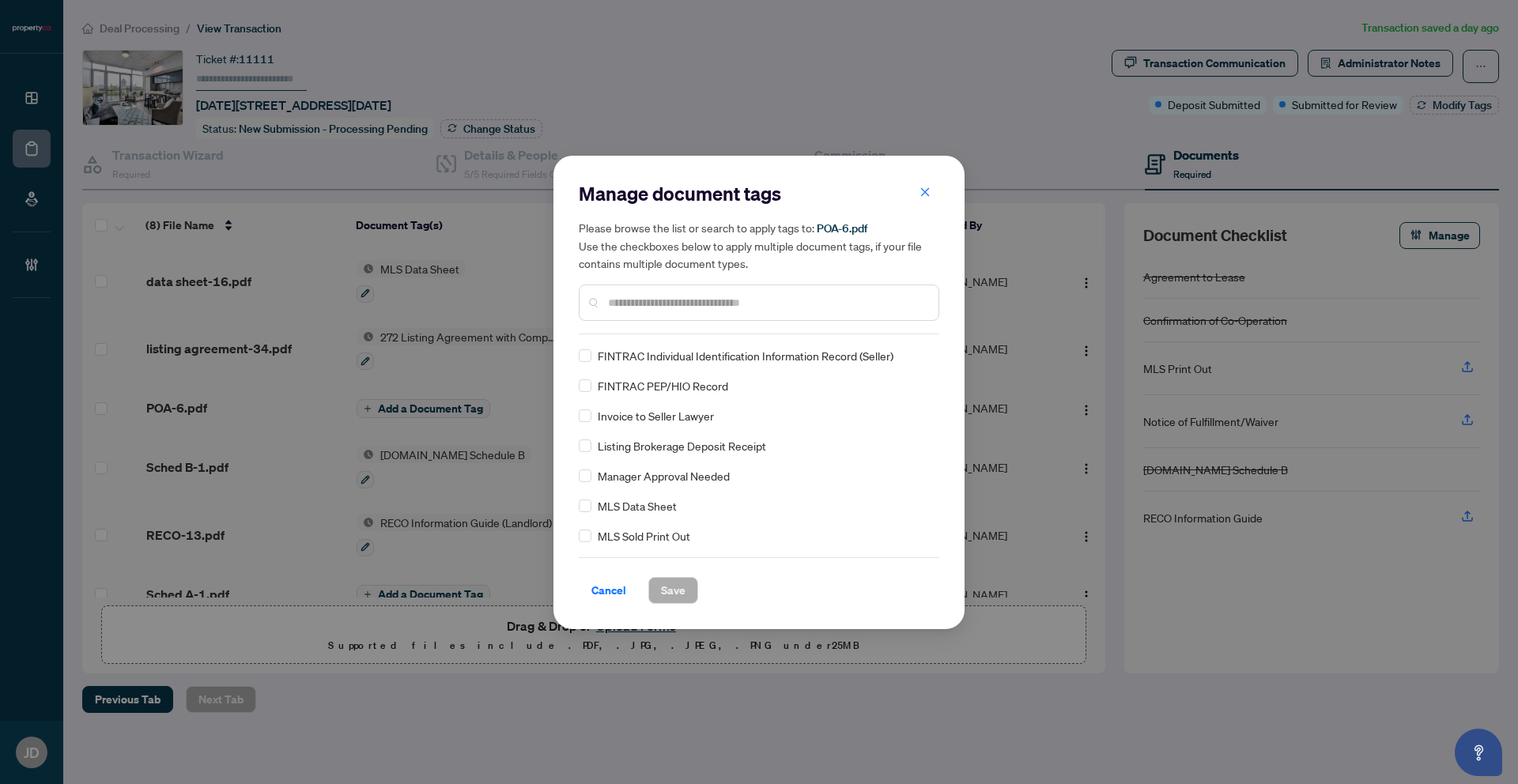
scroll to position [986, 0]
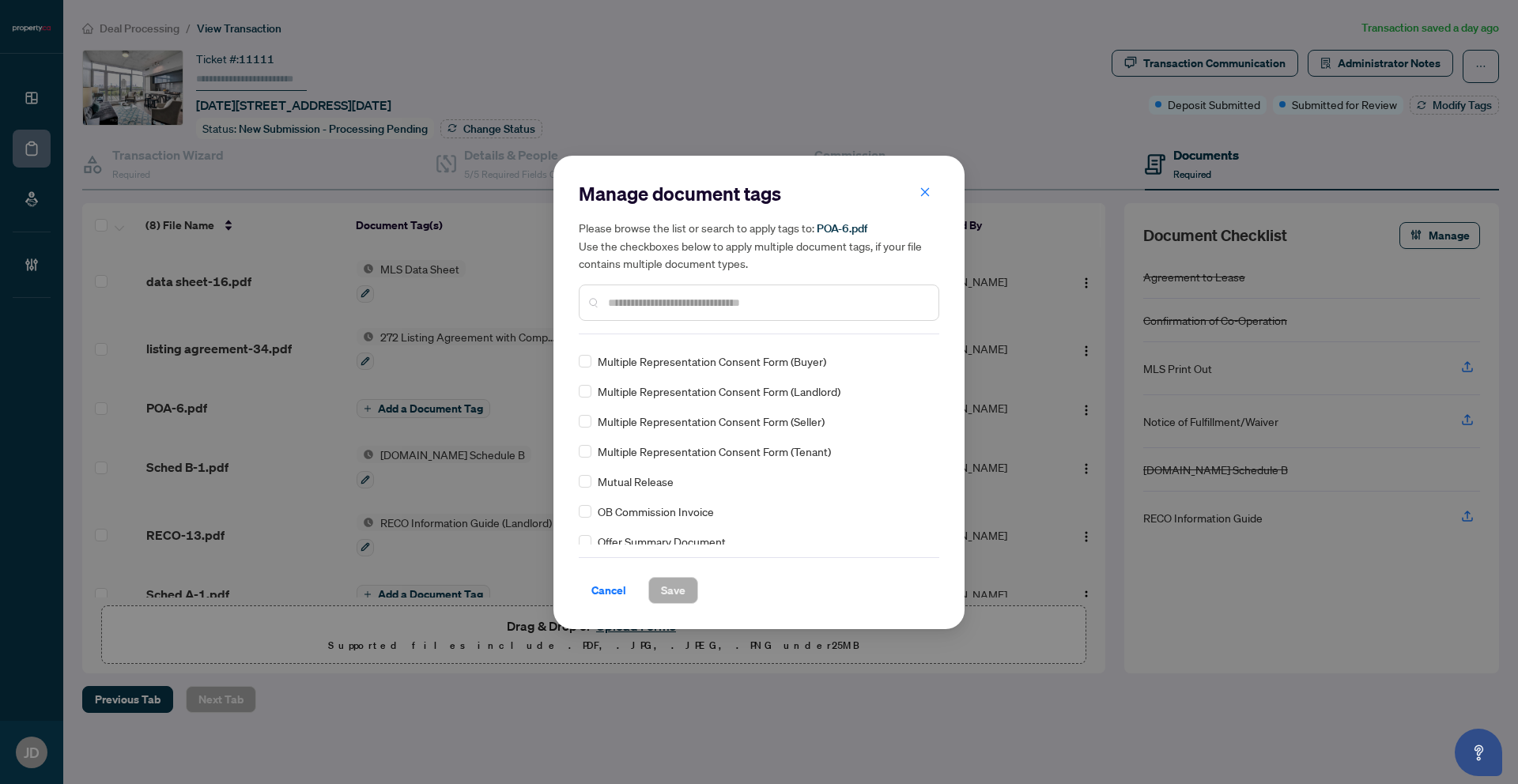
click at [678, 304] on input "text" at bounding box center [766, 302] width 318 height 17
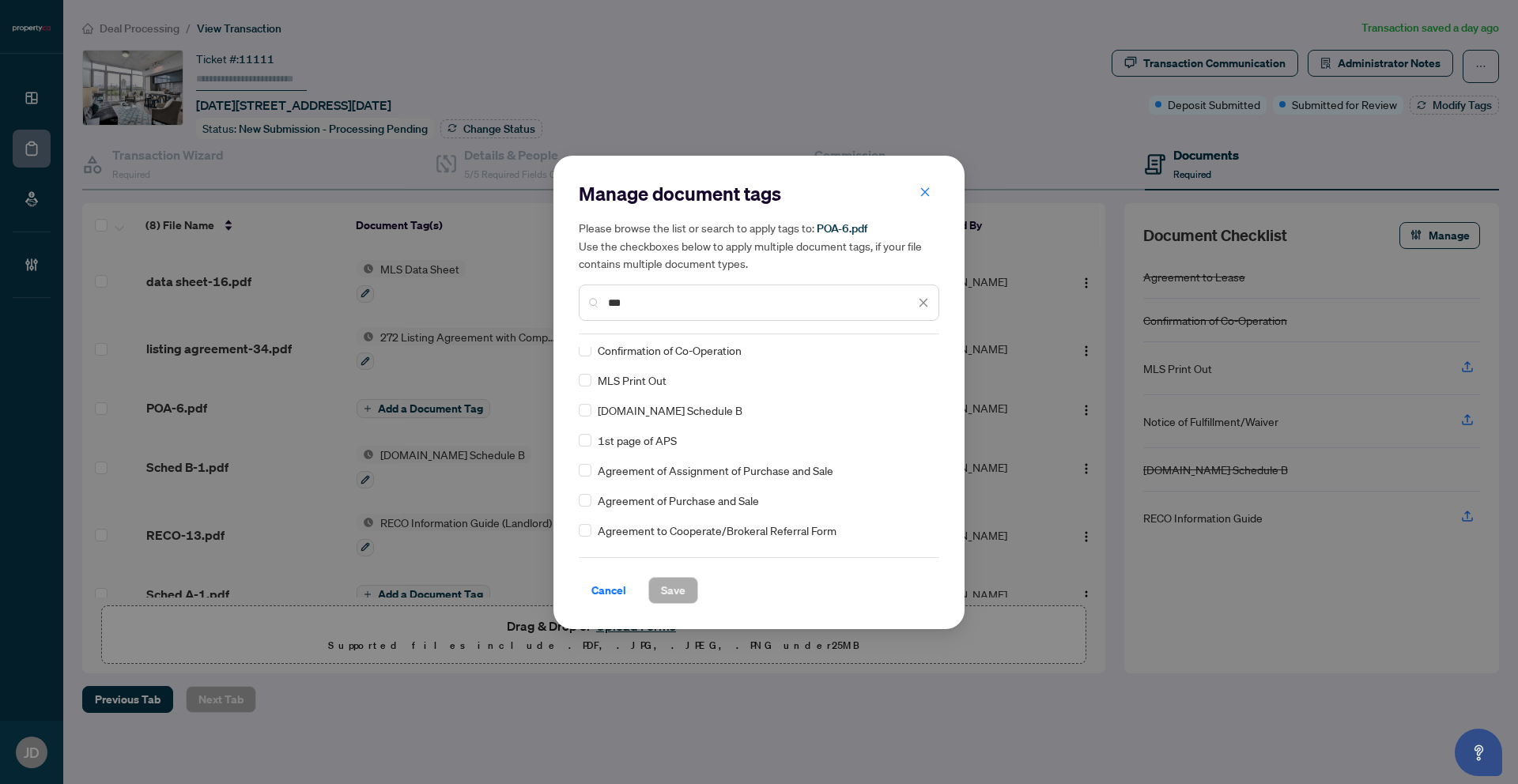
scroll to position [0, 0]
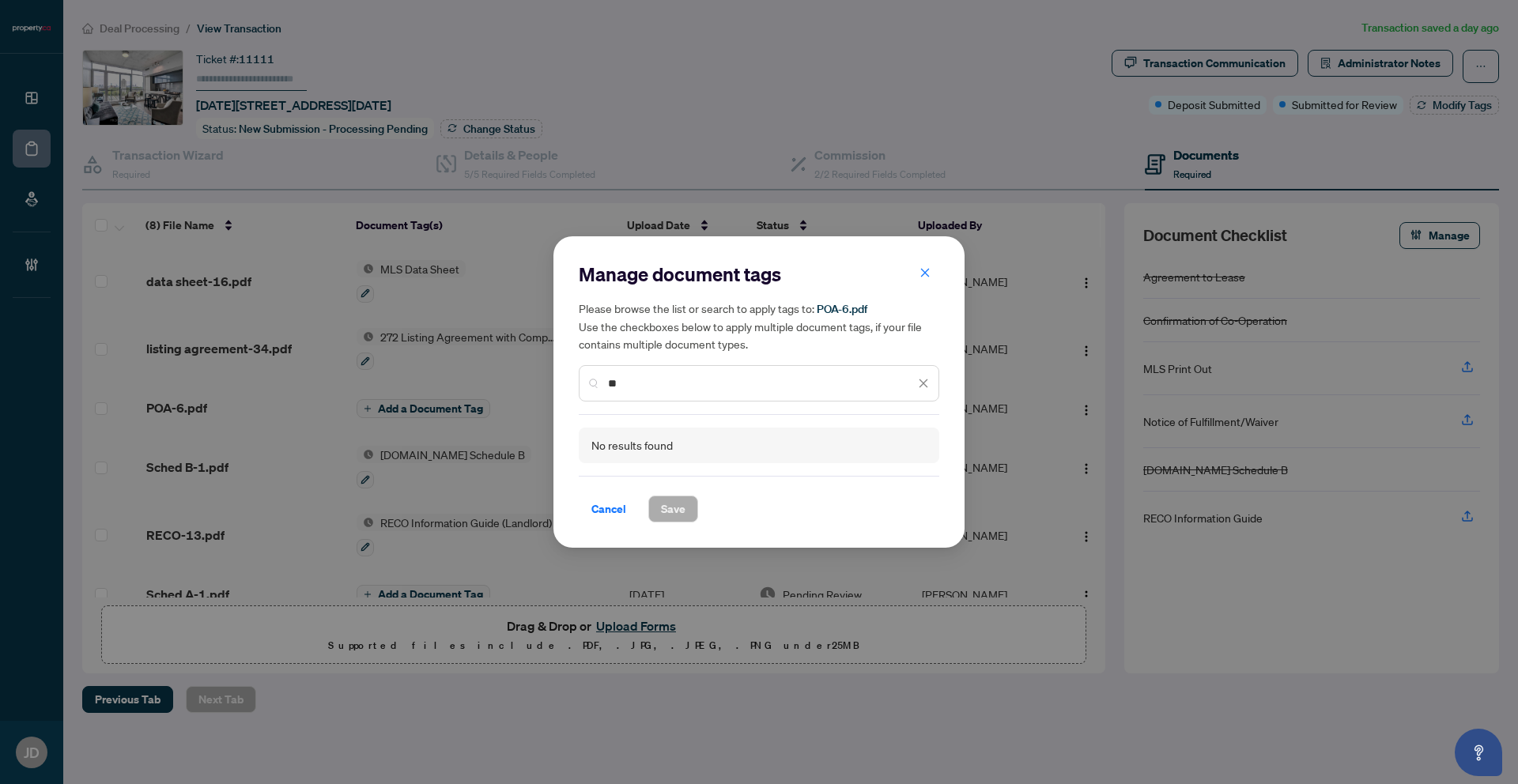
type input "*"
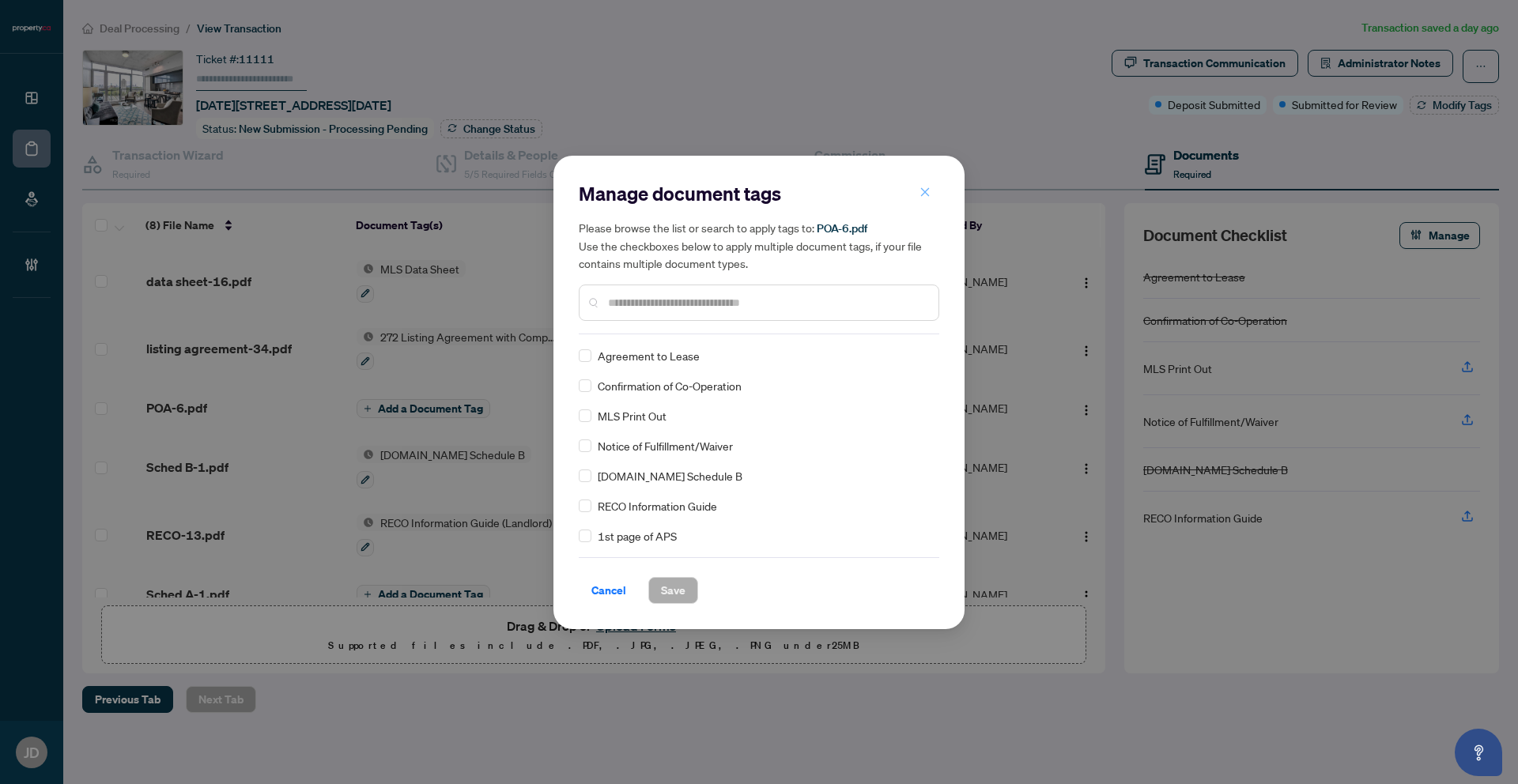
click at [924, 196] on icon "close" at bounding box center [925, 192] width 11 height 11
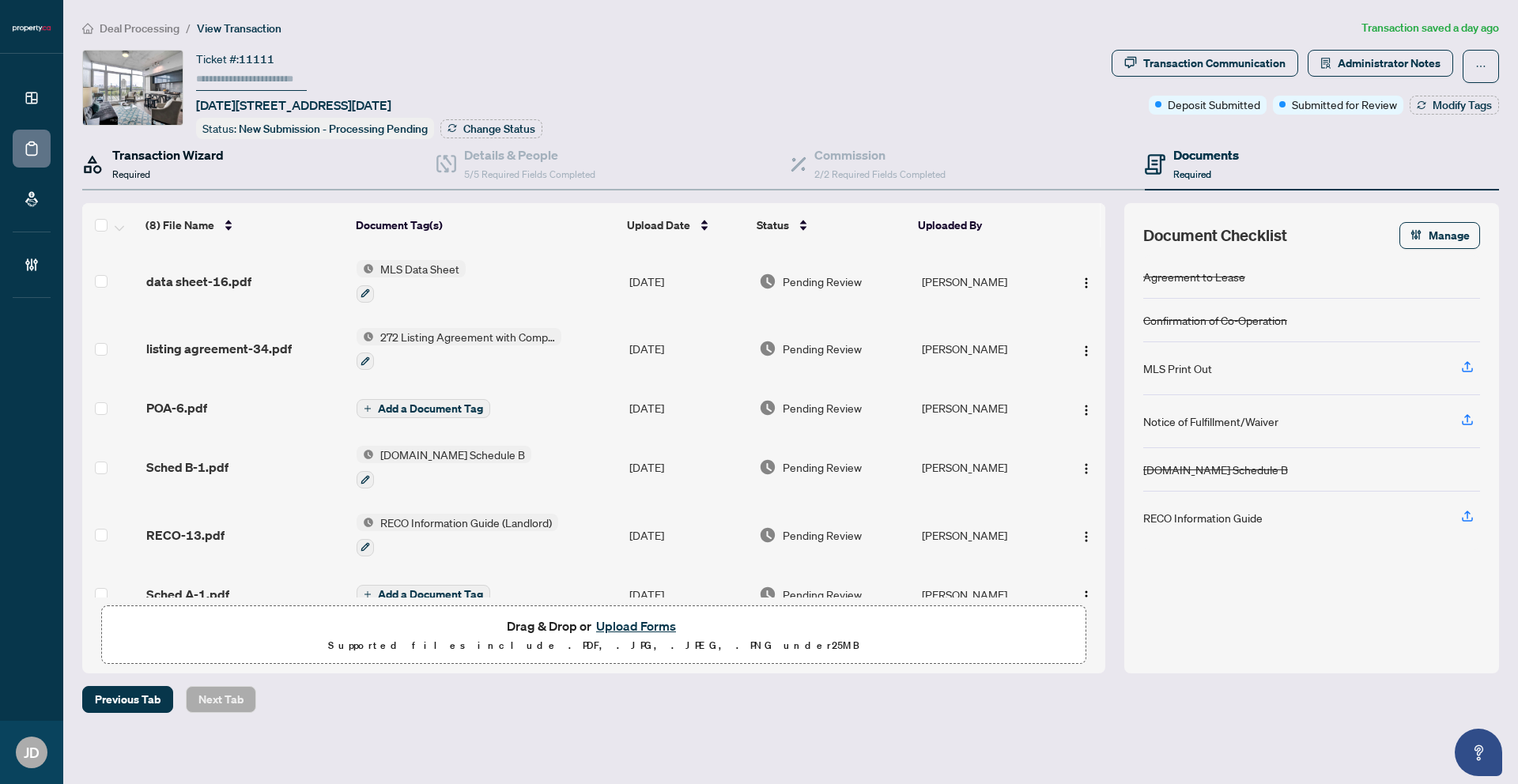
click at [159, 176] on div "Transaction Wizard Required" at bounding box center [167, 163] width 111 height 37
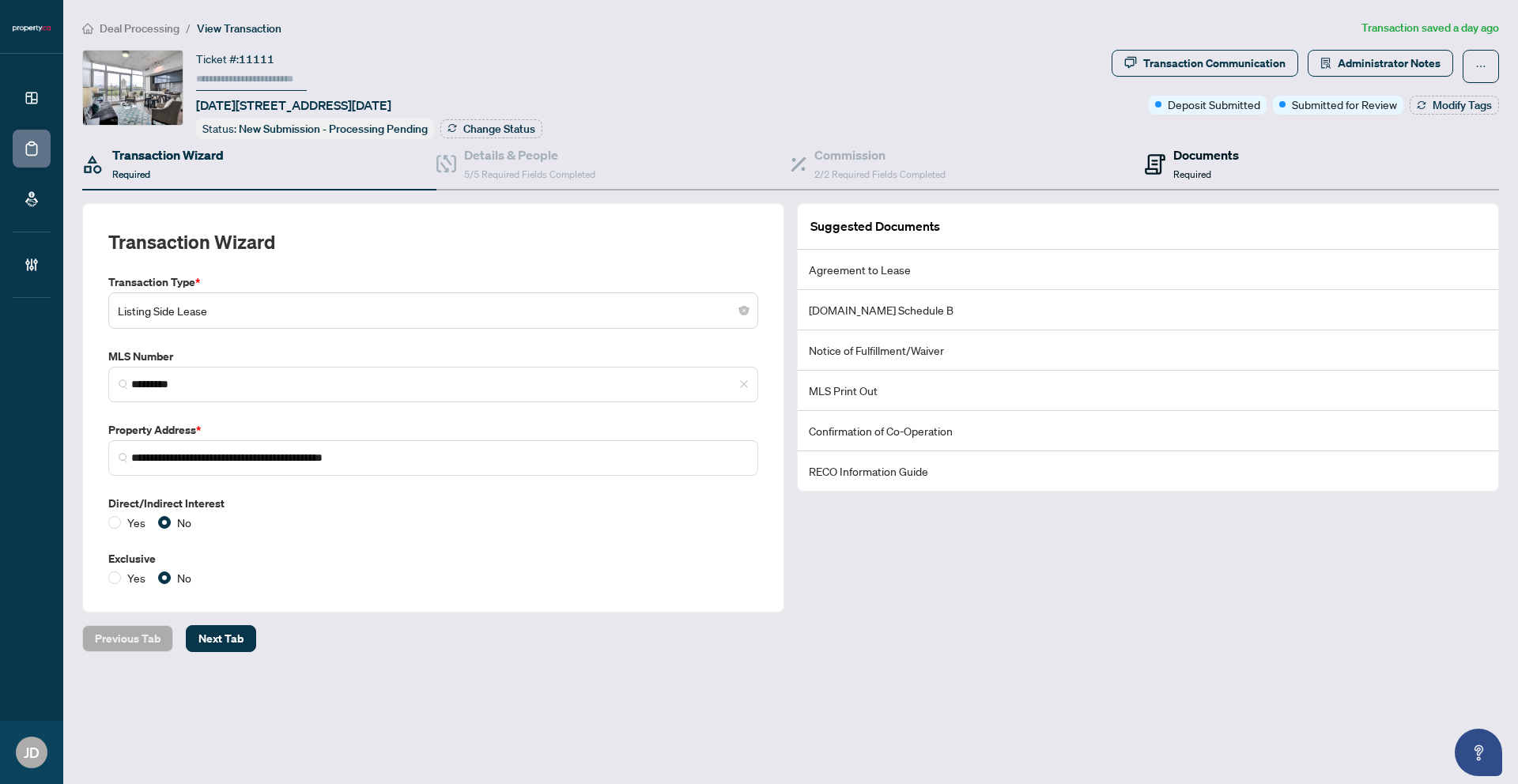
click at [1203, 160] on h4 "Documents" at bounding box center [1206, 154] width 65 height 19
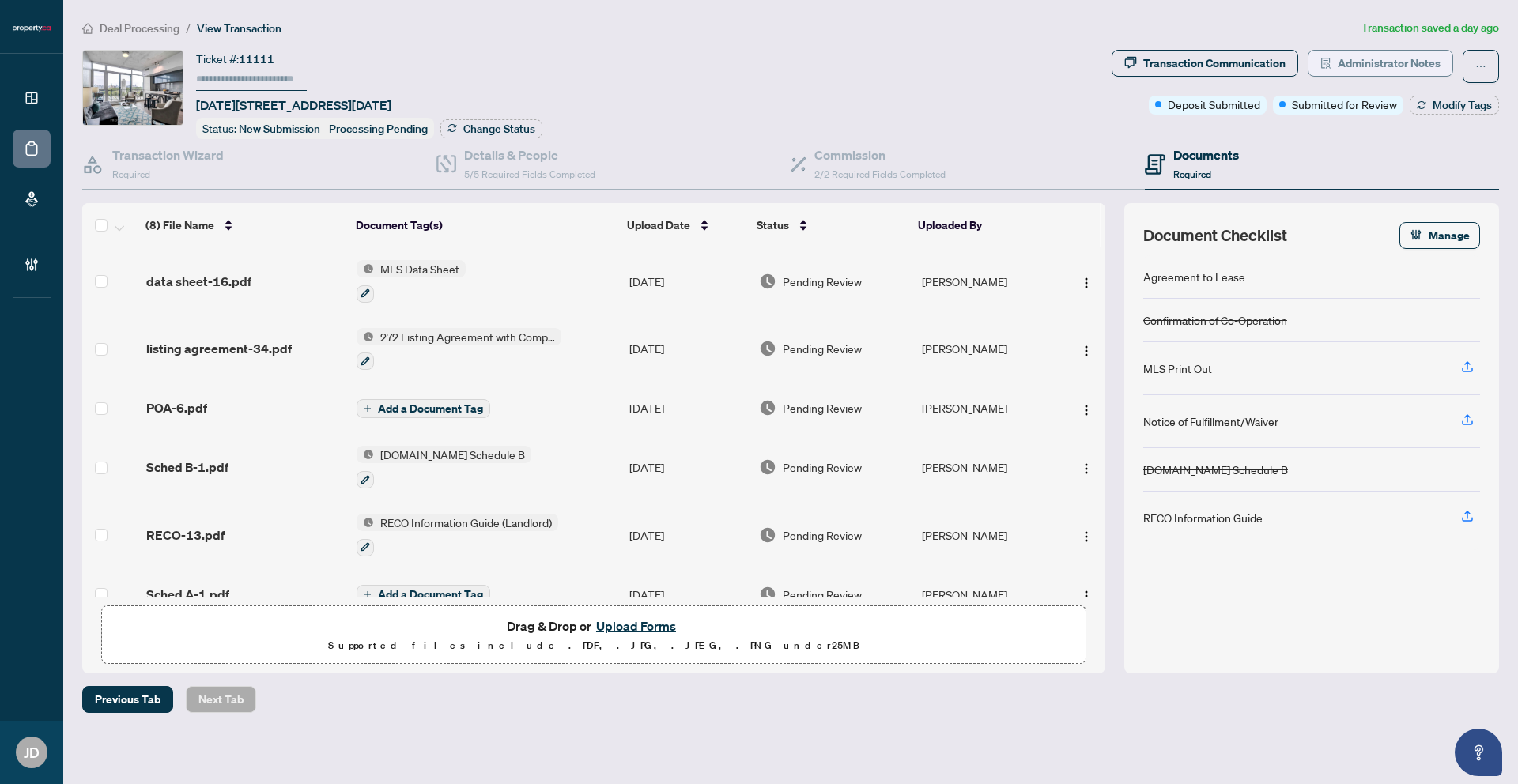
click at [1382, 69] on span "Administrator Notes" at bounding box center [1389, 63] width 103 height 25
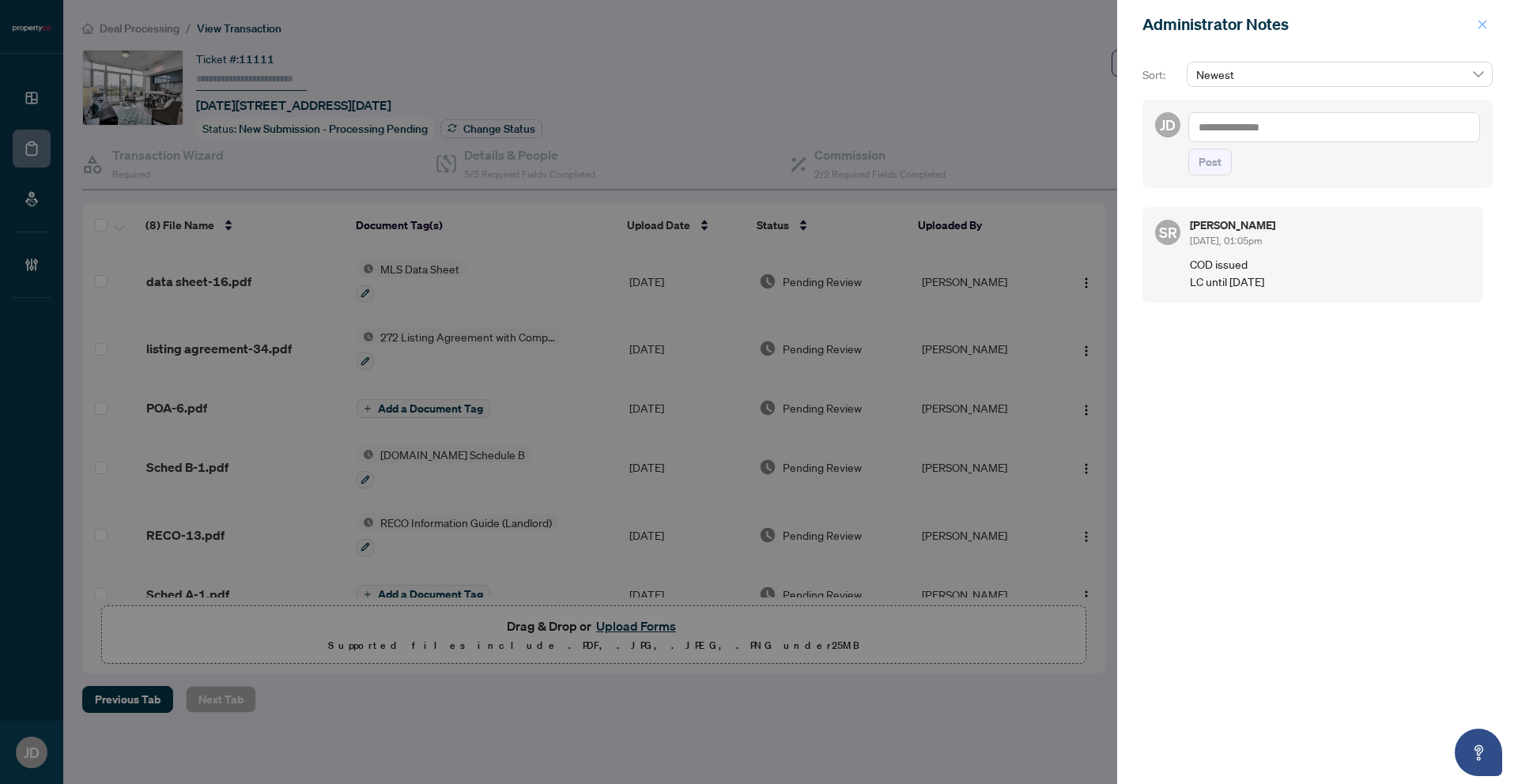
click at [1477, 24] on icon "close" at bounding box center [1483, 24] width 11 height 11
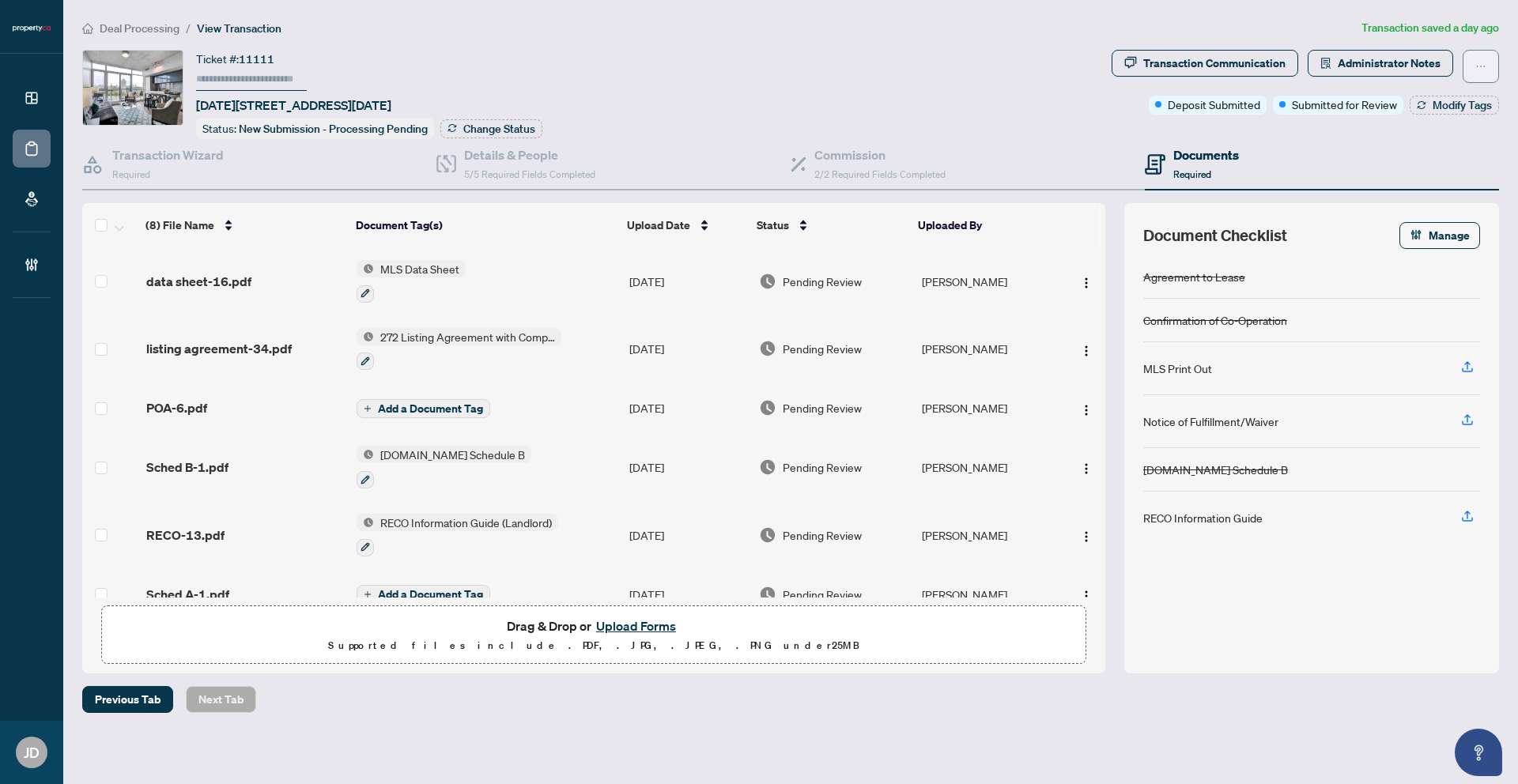
click at [1488, 66] on button "button" at bounding box center [1480, 66] width 37 height 33
click at [1065, 67] on div "Ticket #: 11111 1020-1190 Dundas St, Toronto, Ontario M4M 1S3, Canada Status: N…" at bounding box center [594, 94] width 1023 height 89
click at [1472, 64] on button "button" at bounding box center [1480, 66] width 37 height 33
click at [1071, 85] on div "Ticket #: 11111 1020-1190 Dundas St, Toronto, Ontario M4M 1S3, Canada Status: N…" at bounding box center [594, 94] width 1023 height 89
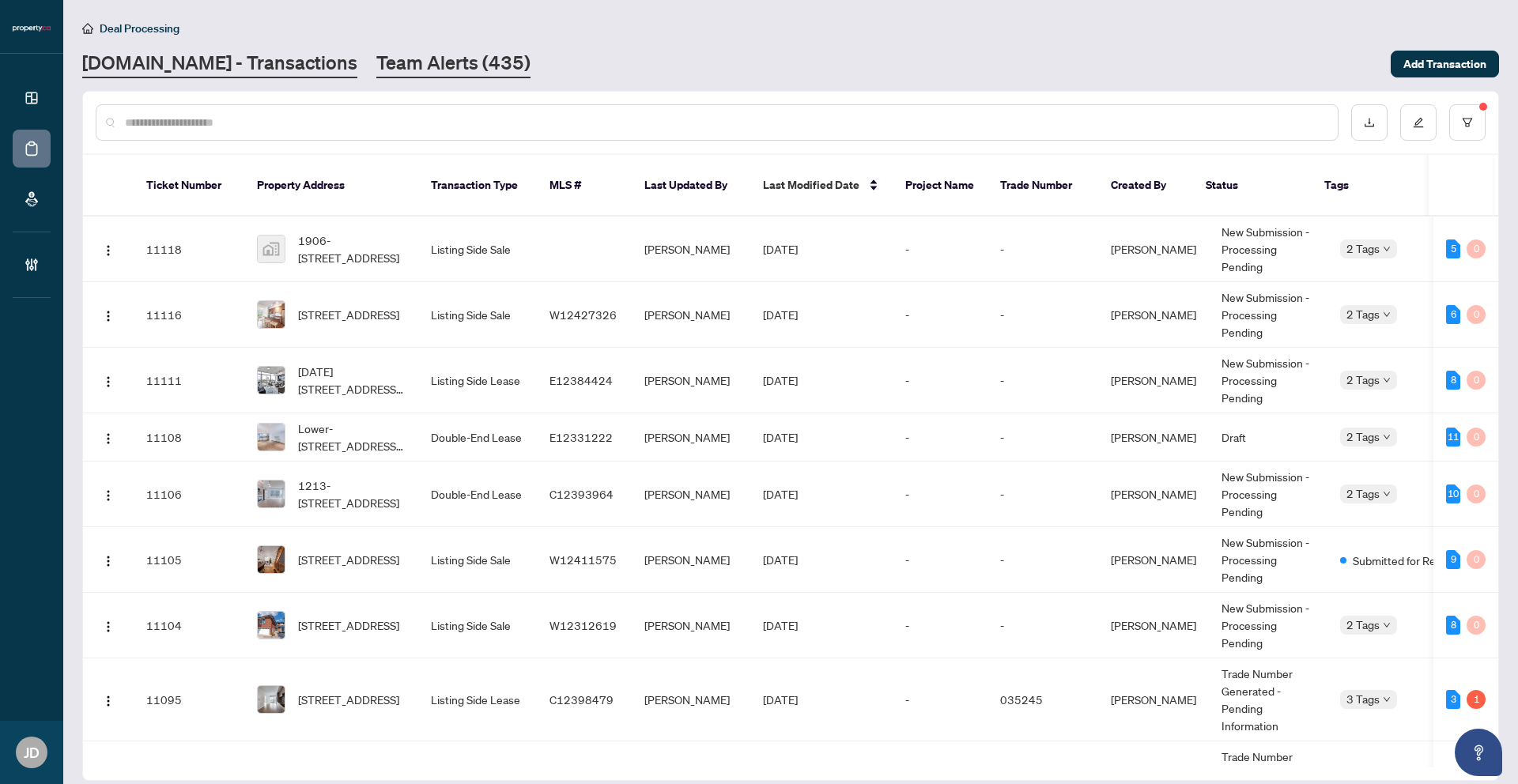
click at [377, 61] on link "Team Alerts (435)" at bounding box center [453, 64] width 154 height 29
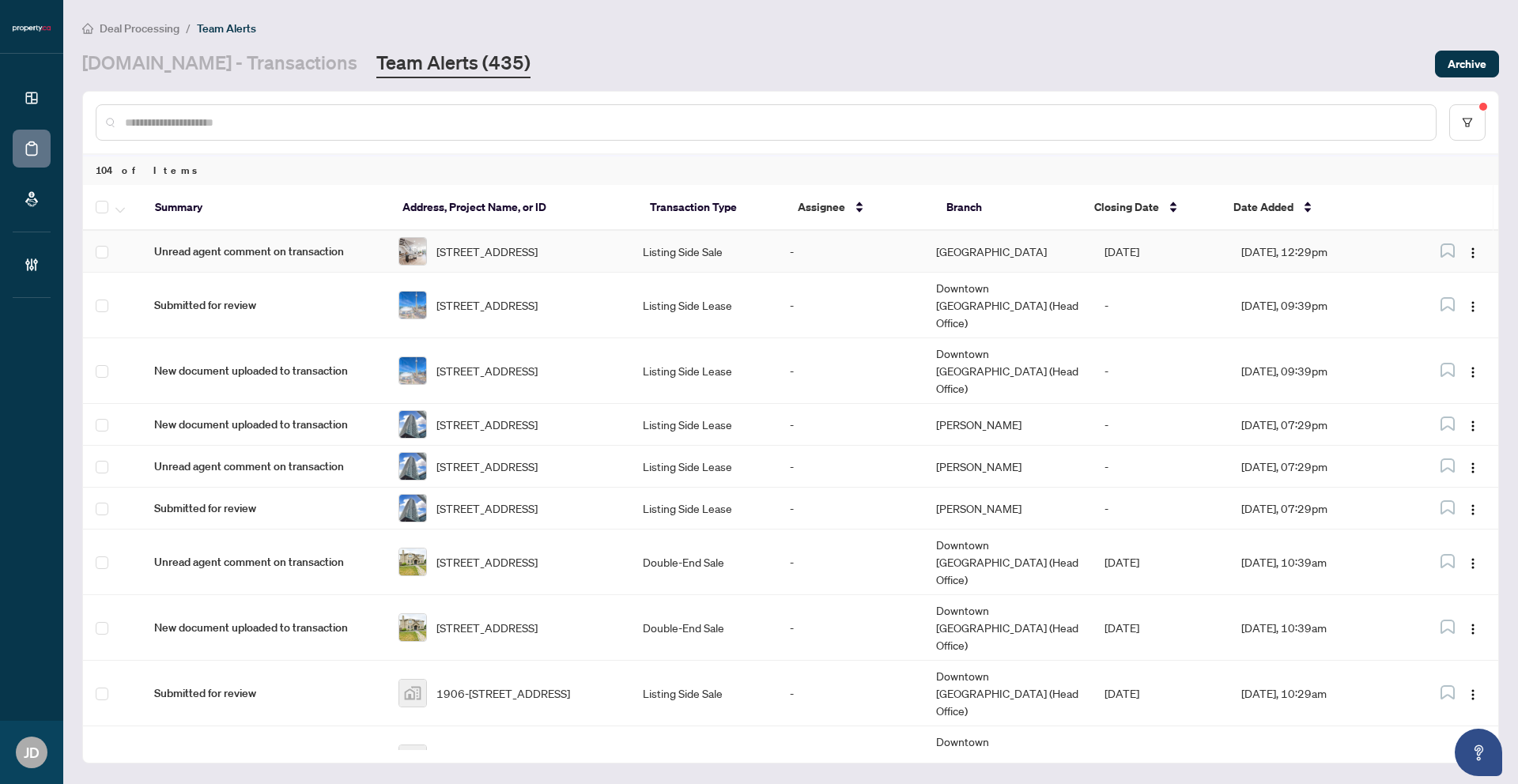
click at [1058, 256] on td "North York" at bounding box center [1007, 252] width 168 height 42
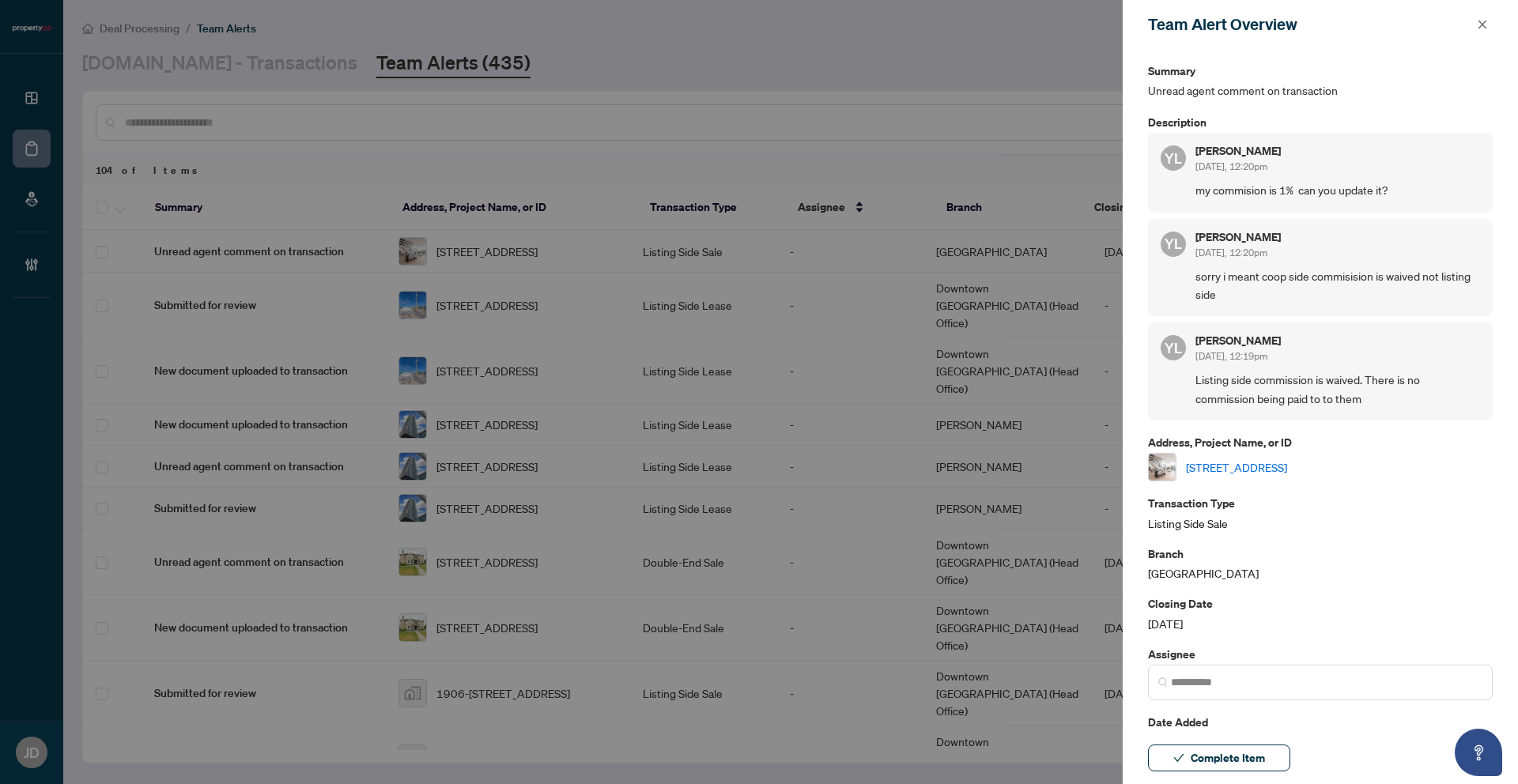
click at [1287, 465] on link "[STREET_ADDRESS]" at bounding box center [1237, 466] width 101 height 17
click at [616, 261] on div at bounding box center [759, 392] width 1518 height 784
click at [1483, 24] on icon "close" at bounding box center [1483, 24] width 9 height 9
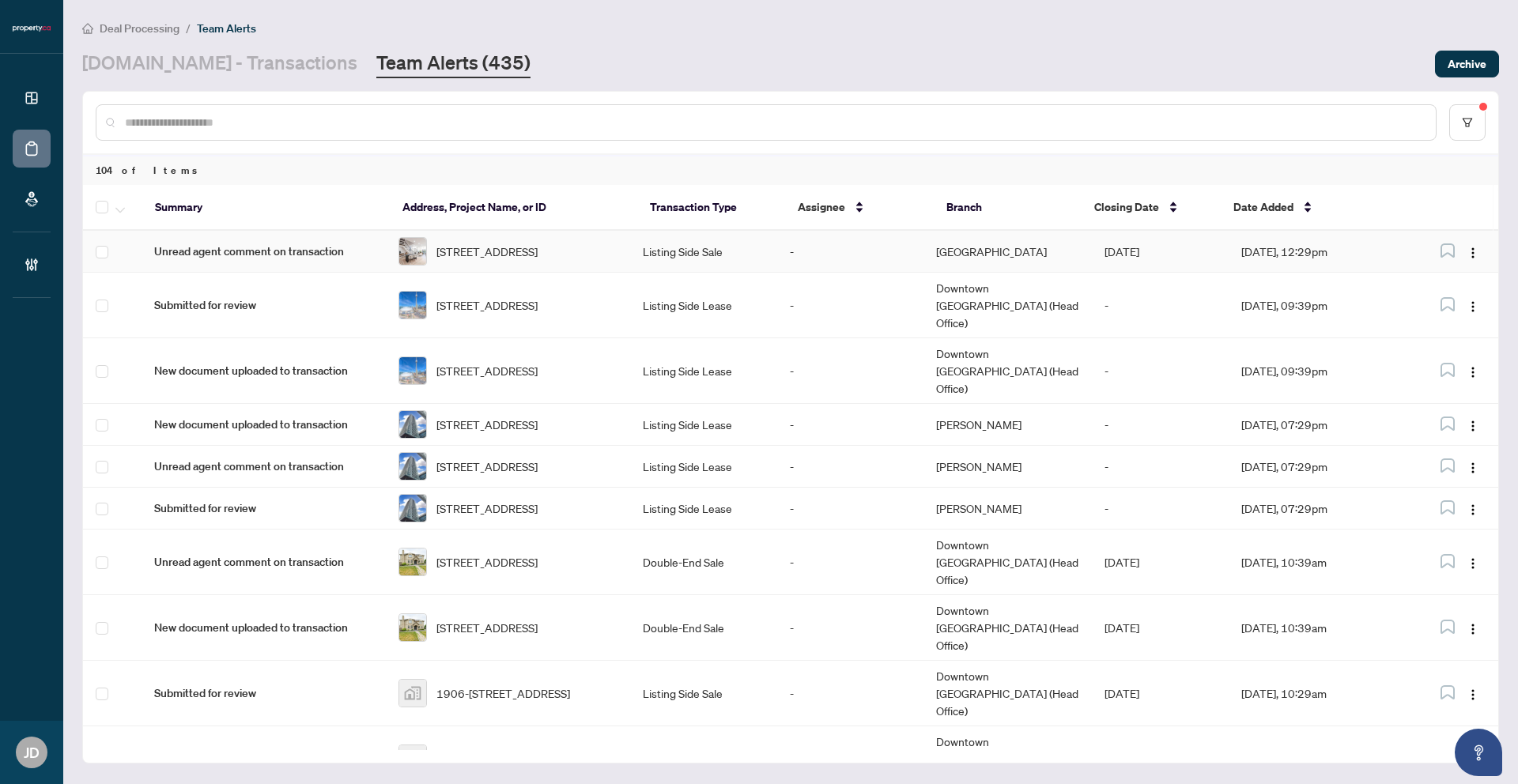
click at [848, 253] on td "-" at bounding box center [850, 252] width 146 height 42
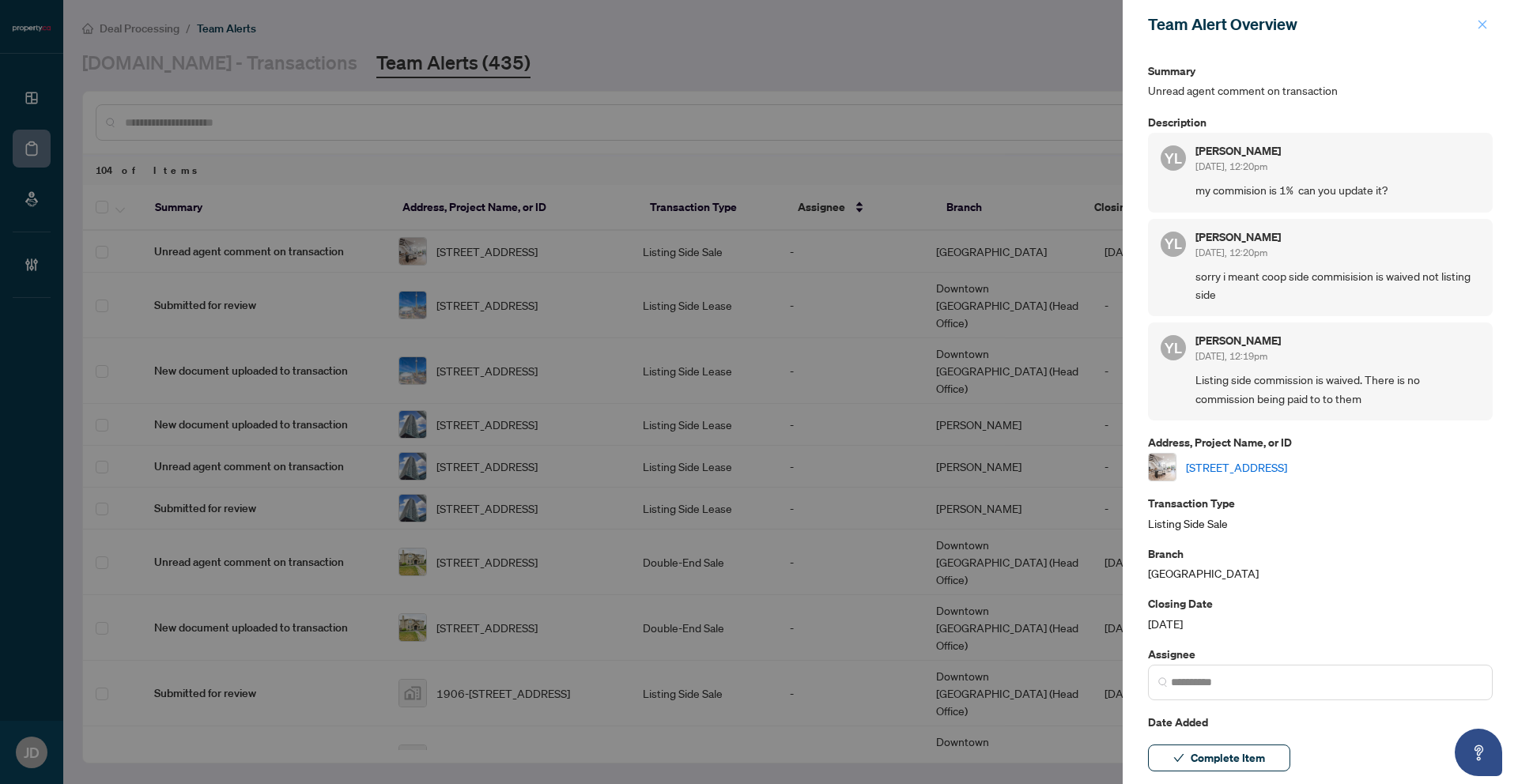
click at [1479, 24] on icon "close" at bounding box center [1483, 24] width 11 height 11
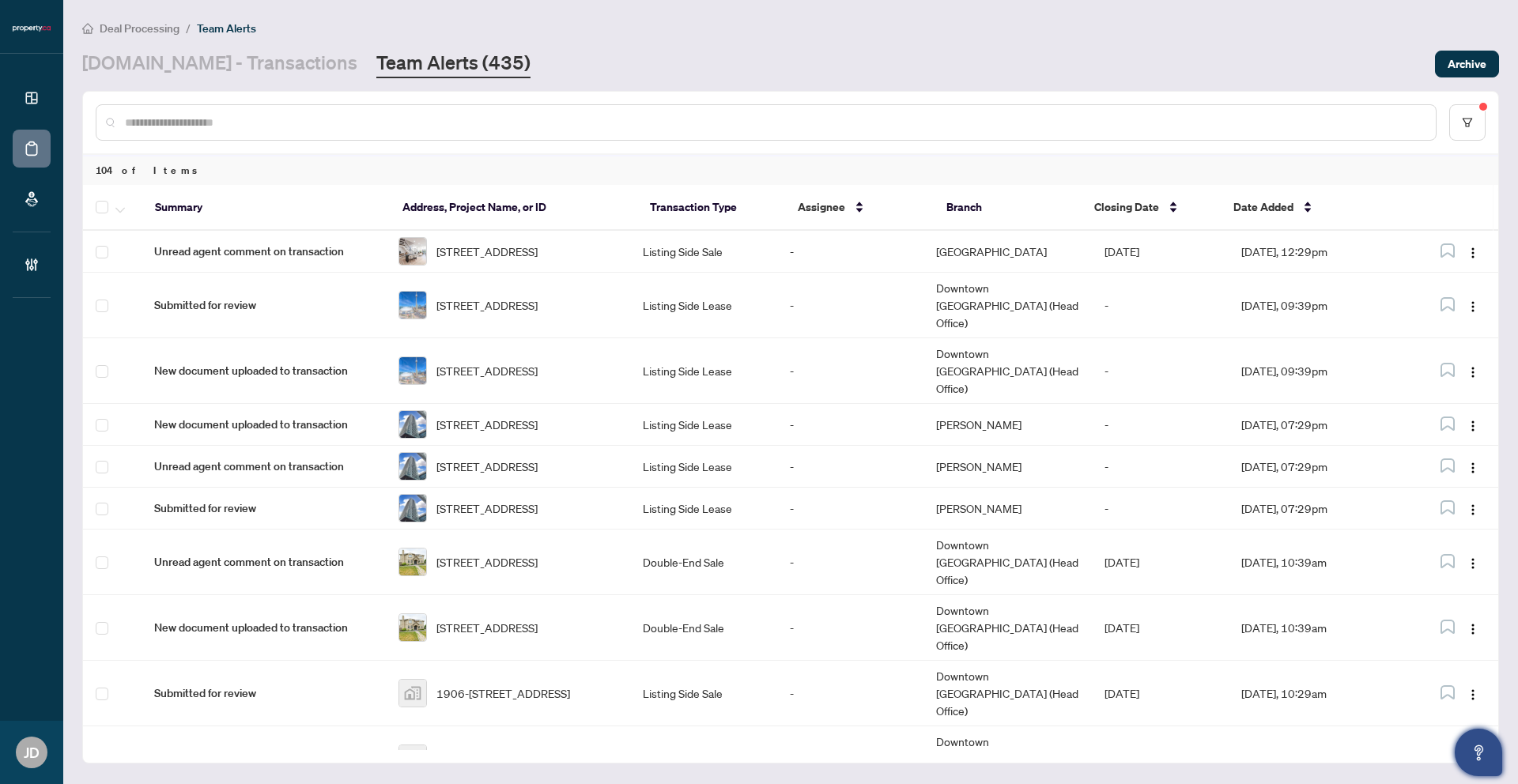
drag, startPoint x: 1489, startPoint y: 783, endPoint x: 1484, endPoint y: 768, distance: 15.8
click at [1489, 782] on main "Deal Processing / Team Alerts Property.ca - Transactions Team Alerts (435) Arch…" at bounding box center [790, 392] width 1455 height 784
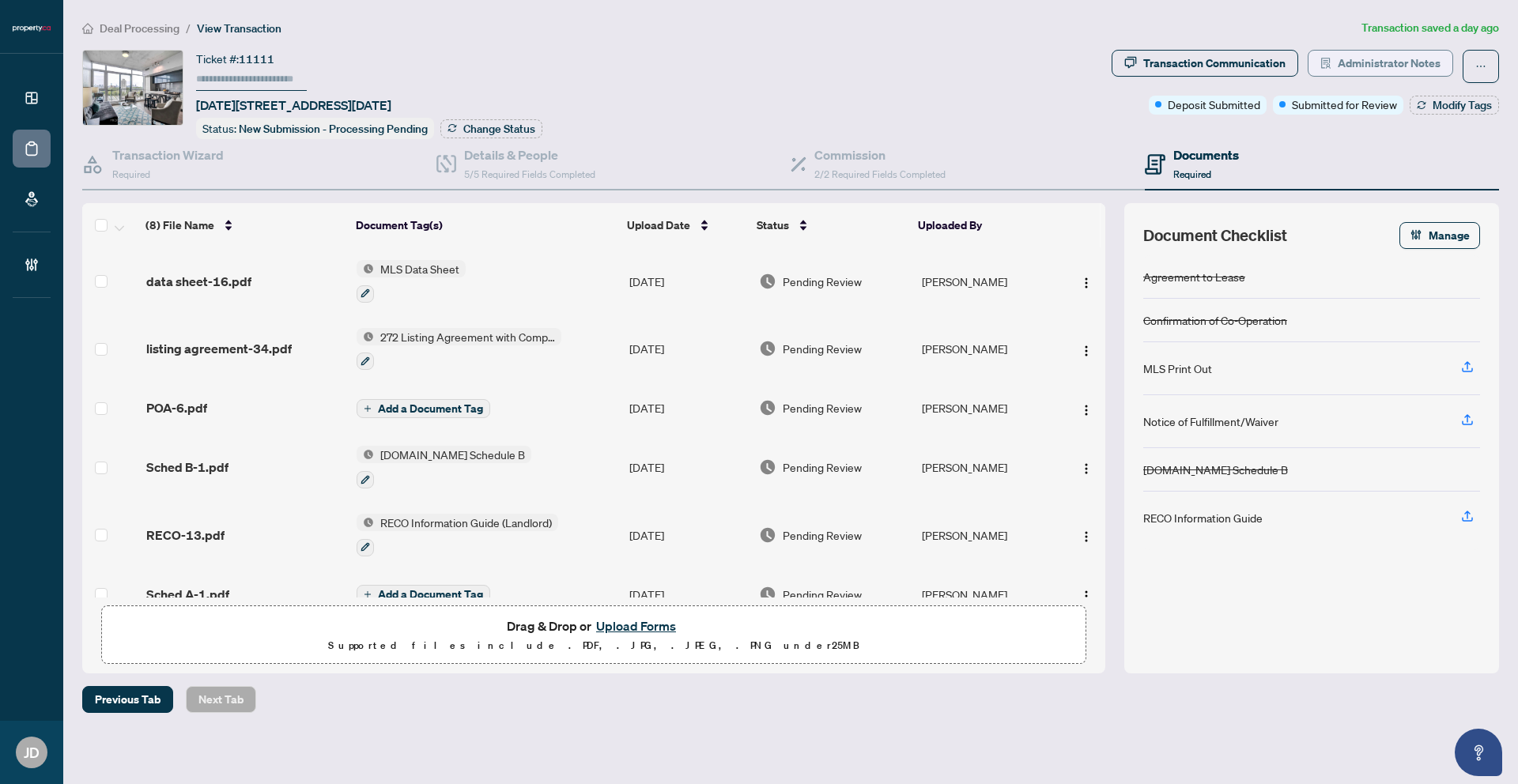
click at [1347, 65] on span "Administrator Notes" at bounding box center [1389, 63] width 103 height 25
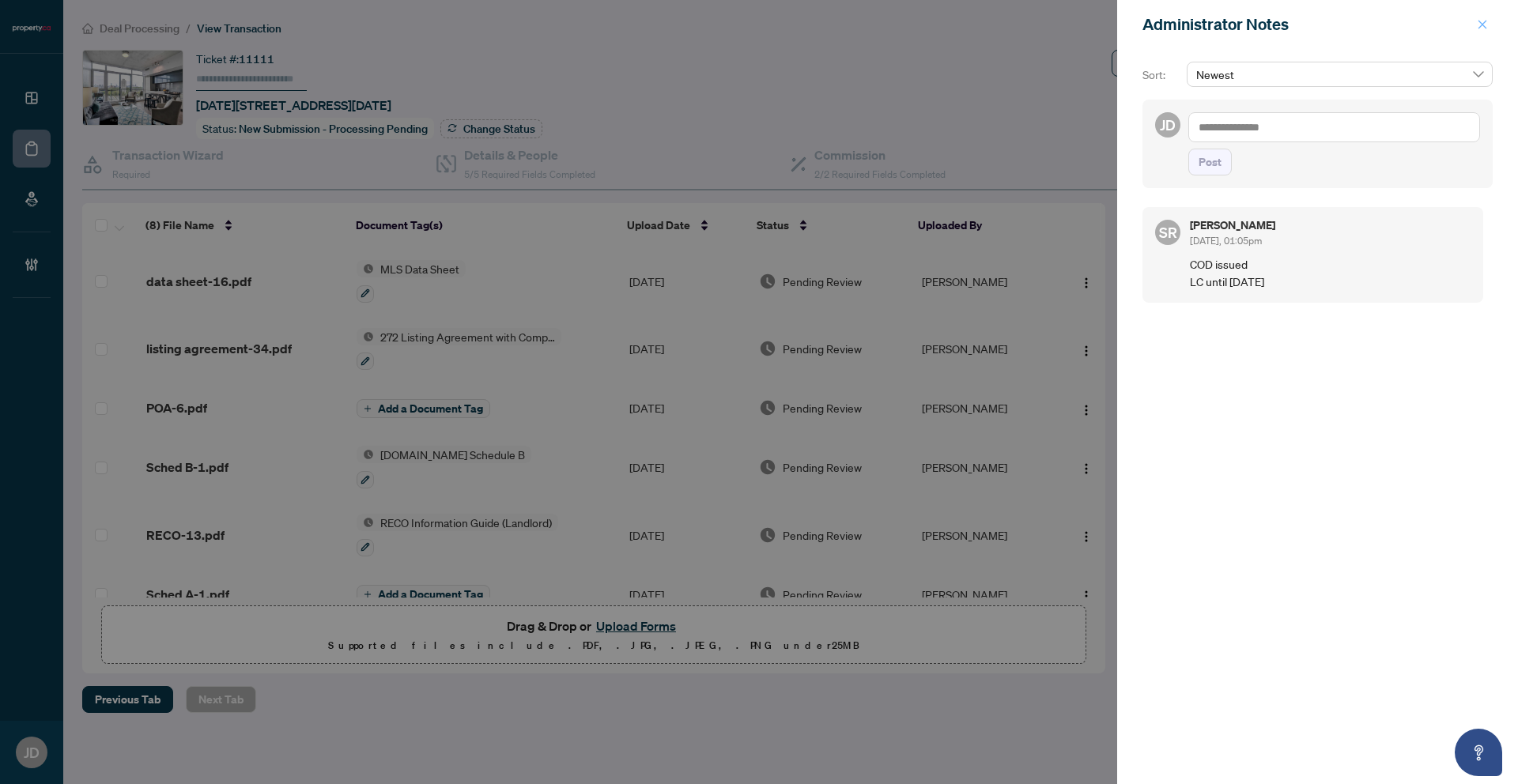
click at [1480, 26] on icon "close" at bounding box center [1483, 24] width 11 height 11
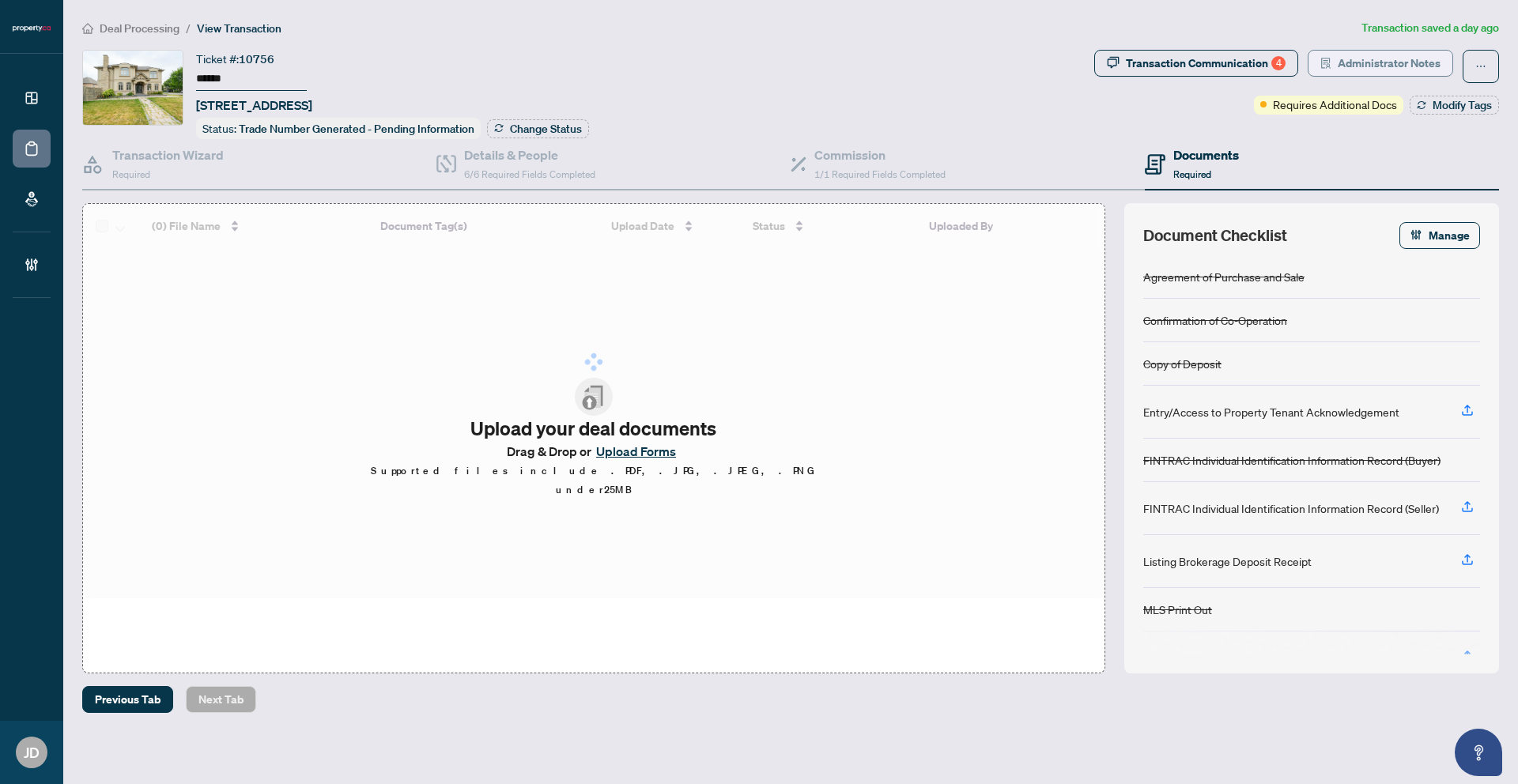
click at [1385, 69] on span "Administrator Notes" at bounding box center [1389, 63] width 103 height 25
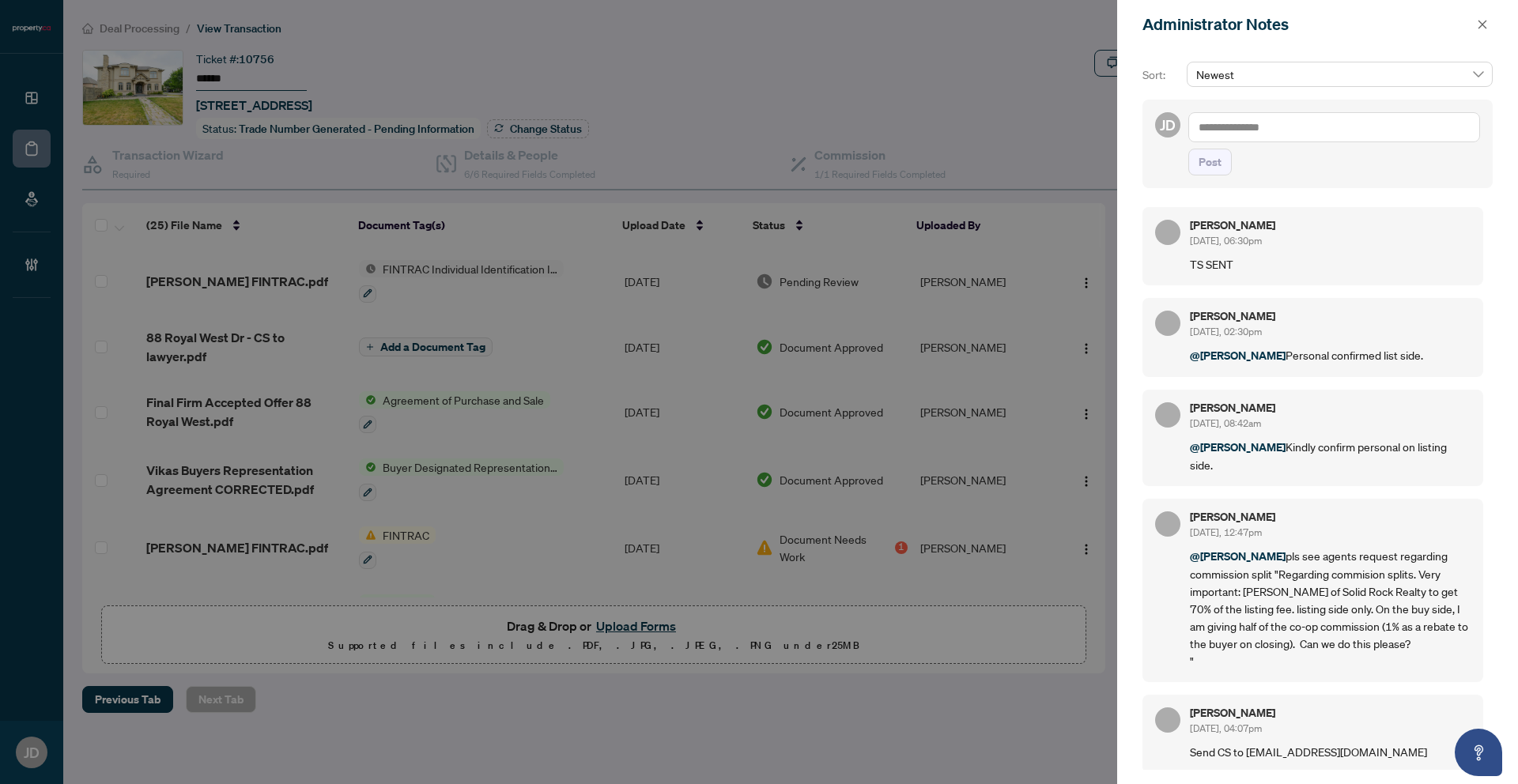
click at [1392, 65] on div "Administrator Notes Sort: Newest JD Post JB Jean Belarde Sep/26/2025, 06:30pm T…" at bounding box center [759, 392] width 1518 height 784
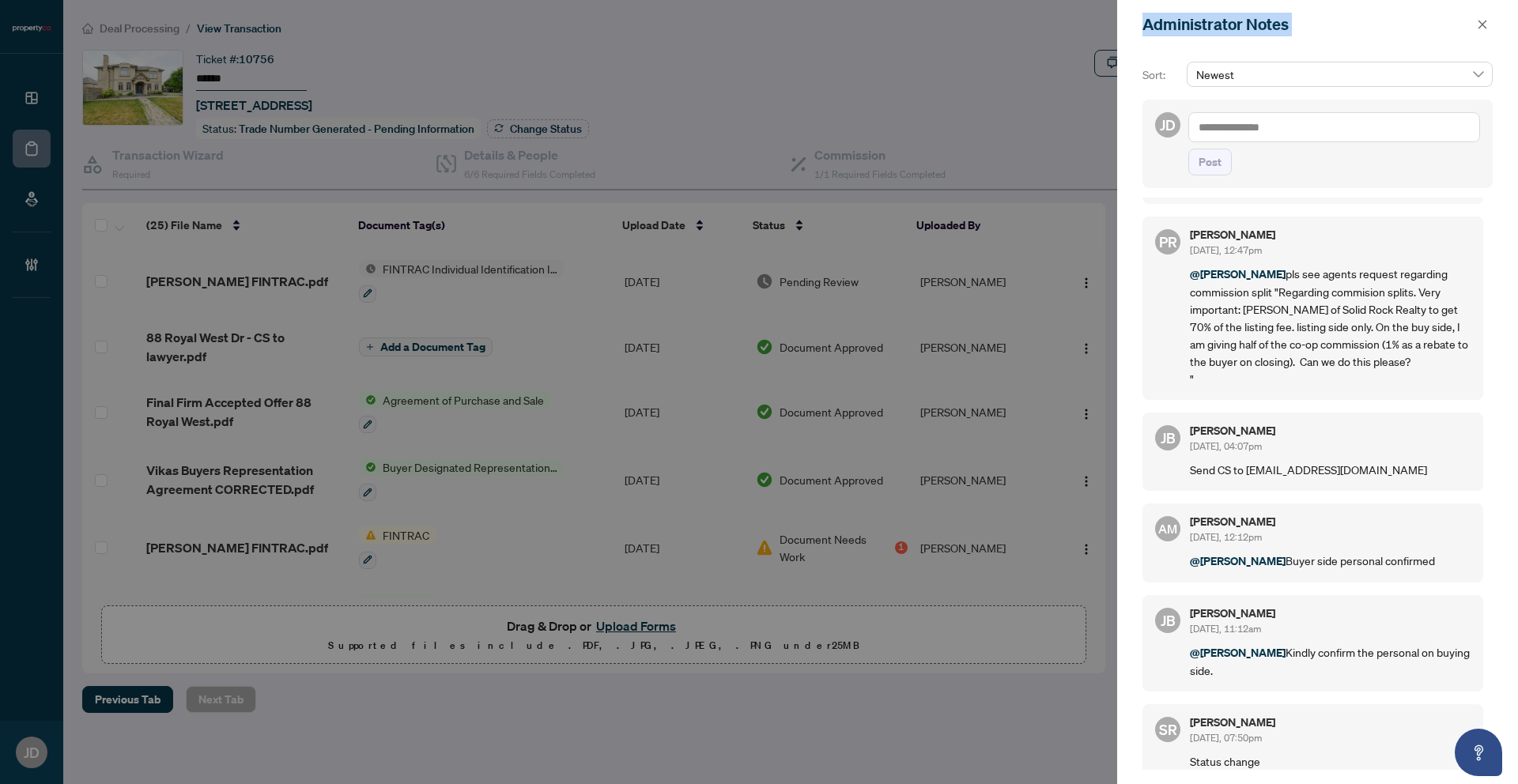
scroll to position [360, 0]
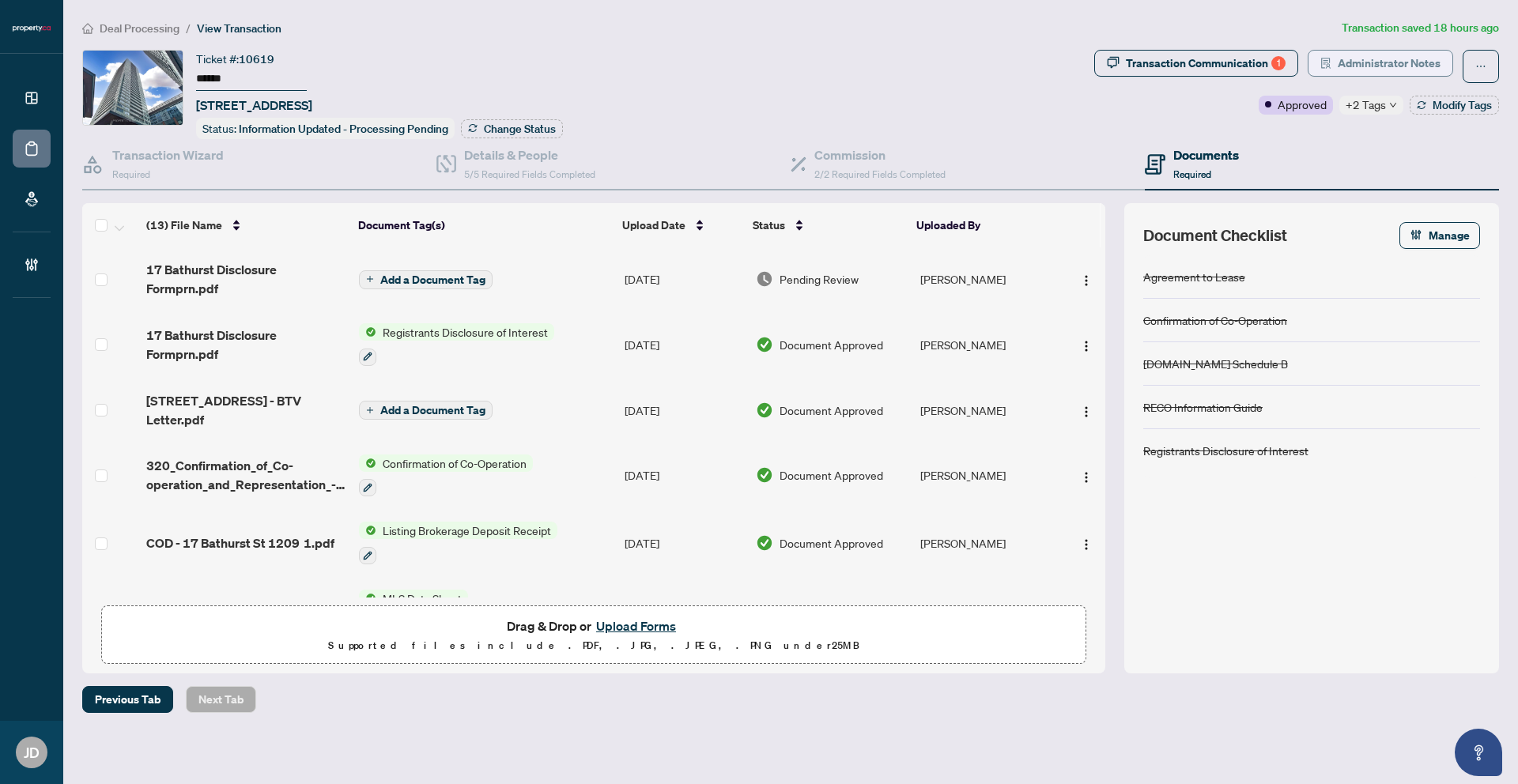
click at [1378, 70] on span "Administrator Notes" at bounding box center [1389, 63] width 103 height 25
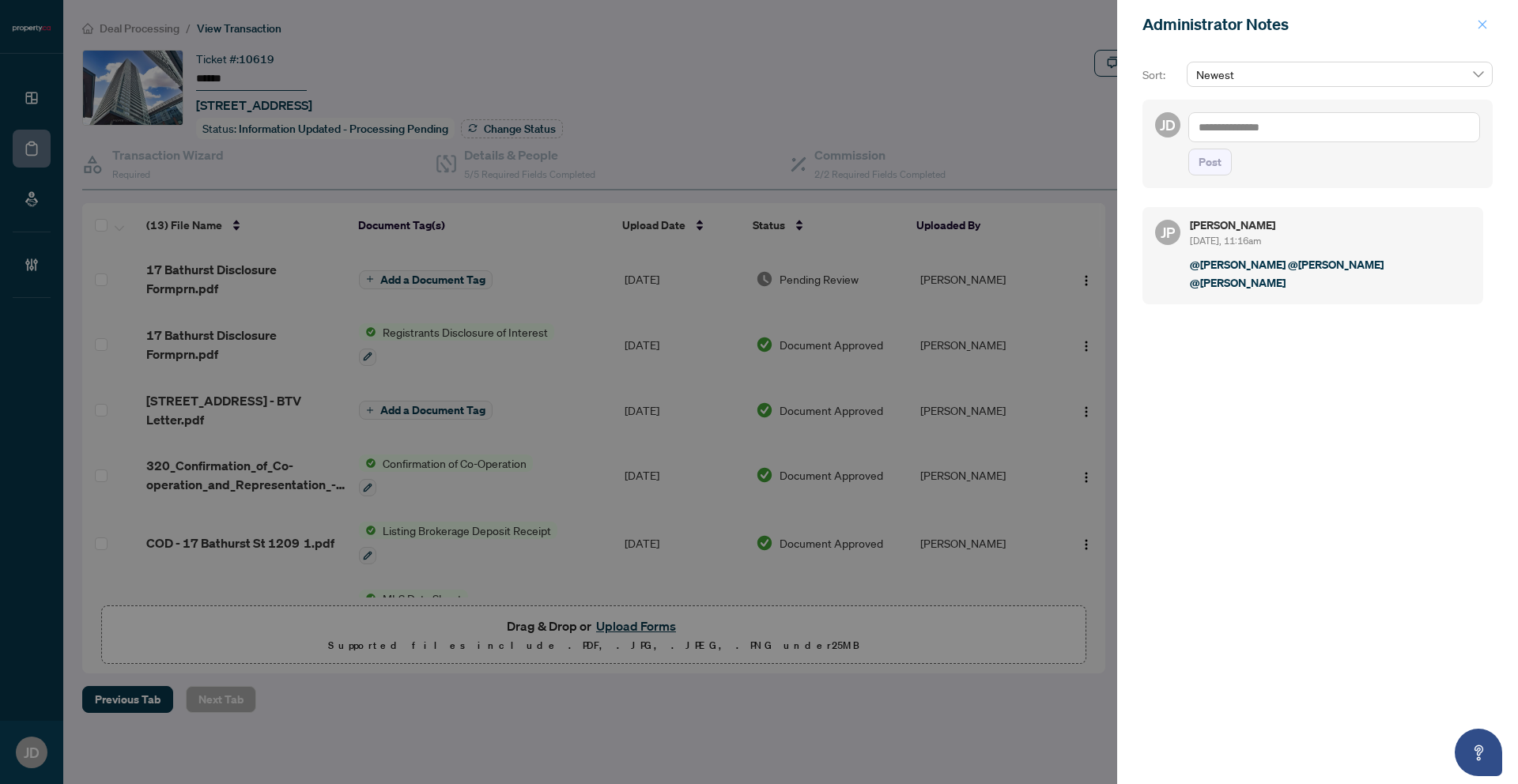
click at [1481, 21] on icon "close" at bounding box center [1483, 24] width 11 height 11
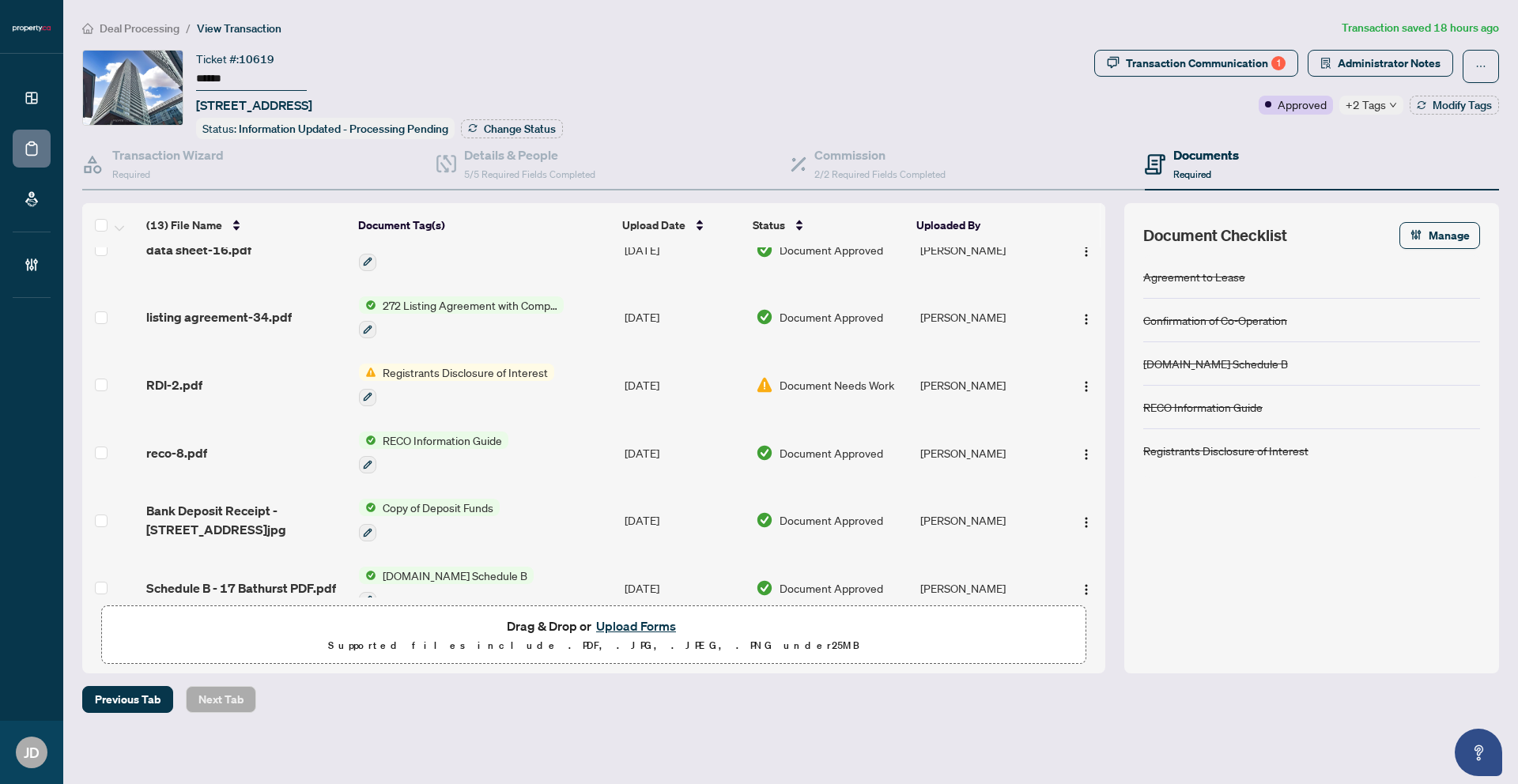
scroll to position [523, 0]
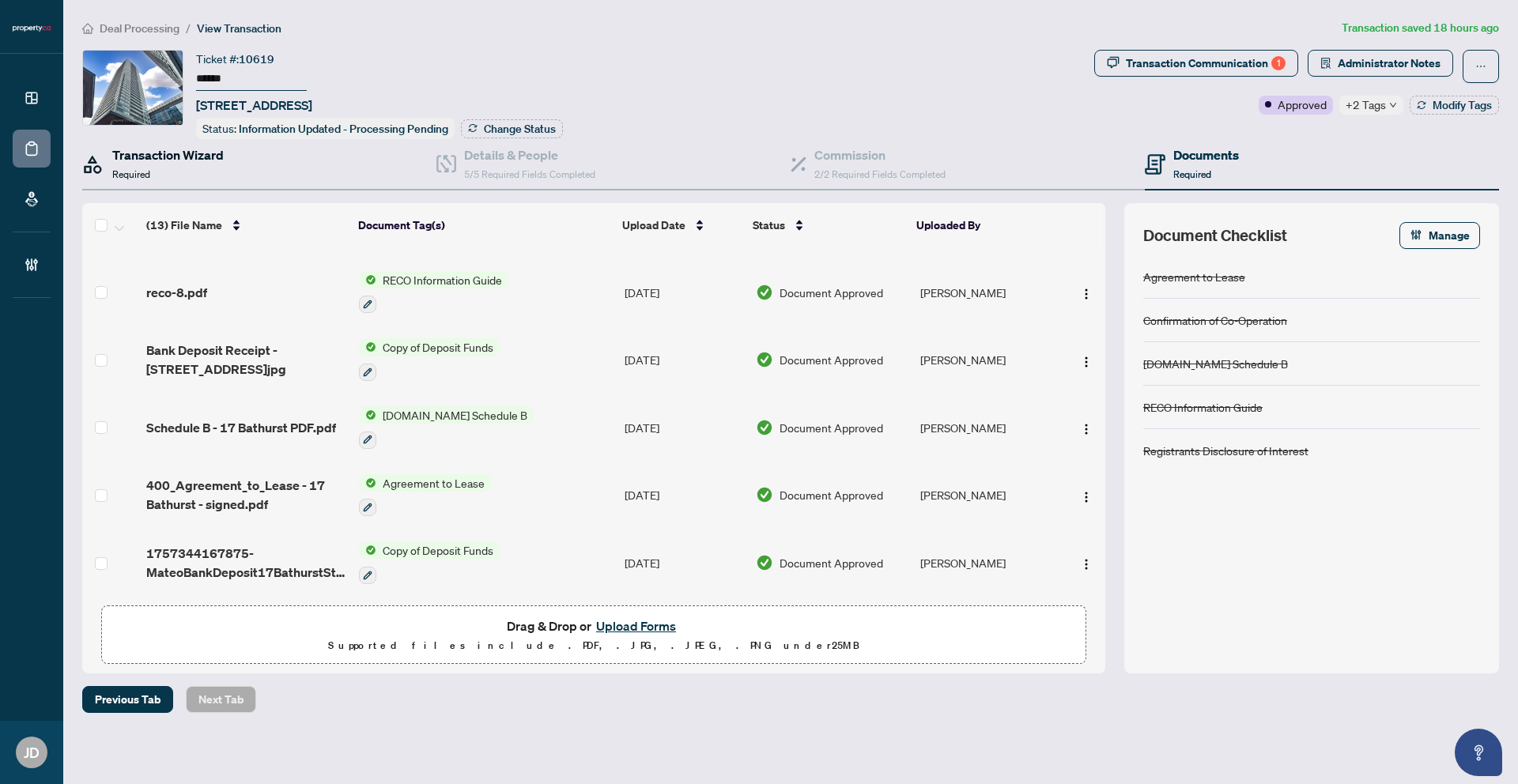
click at [197, 155] on h4 "Transaction Wizard" at bounding box center [167, 154] width 111 height 19
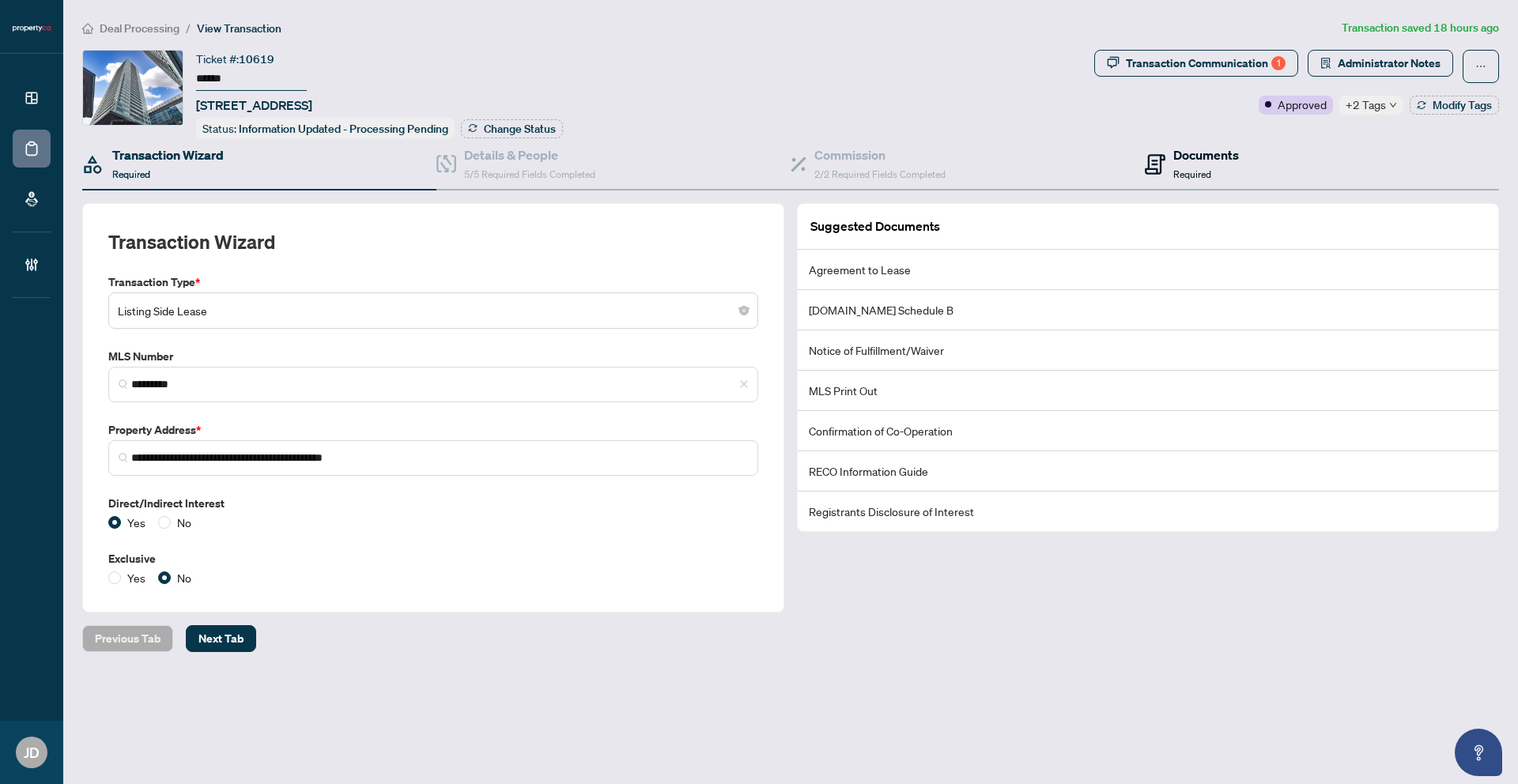
drag, startPoint x: 1183, startPoint y: 142, endPoint x: 1454, endPoint y: 167, distance: 272.2
click at [1183, 145] on h4 "Documents" at bounding box center [1206, 154] width 65 height 19
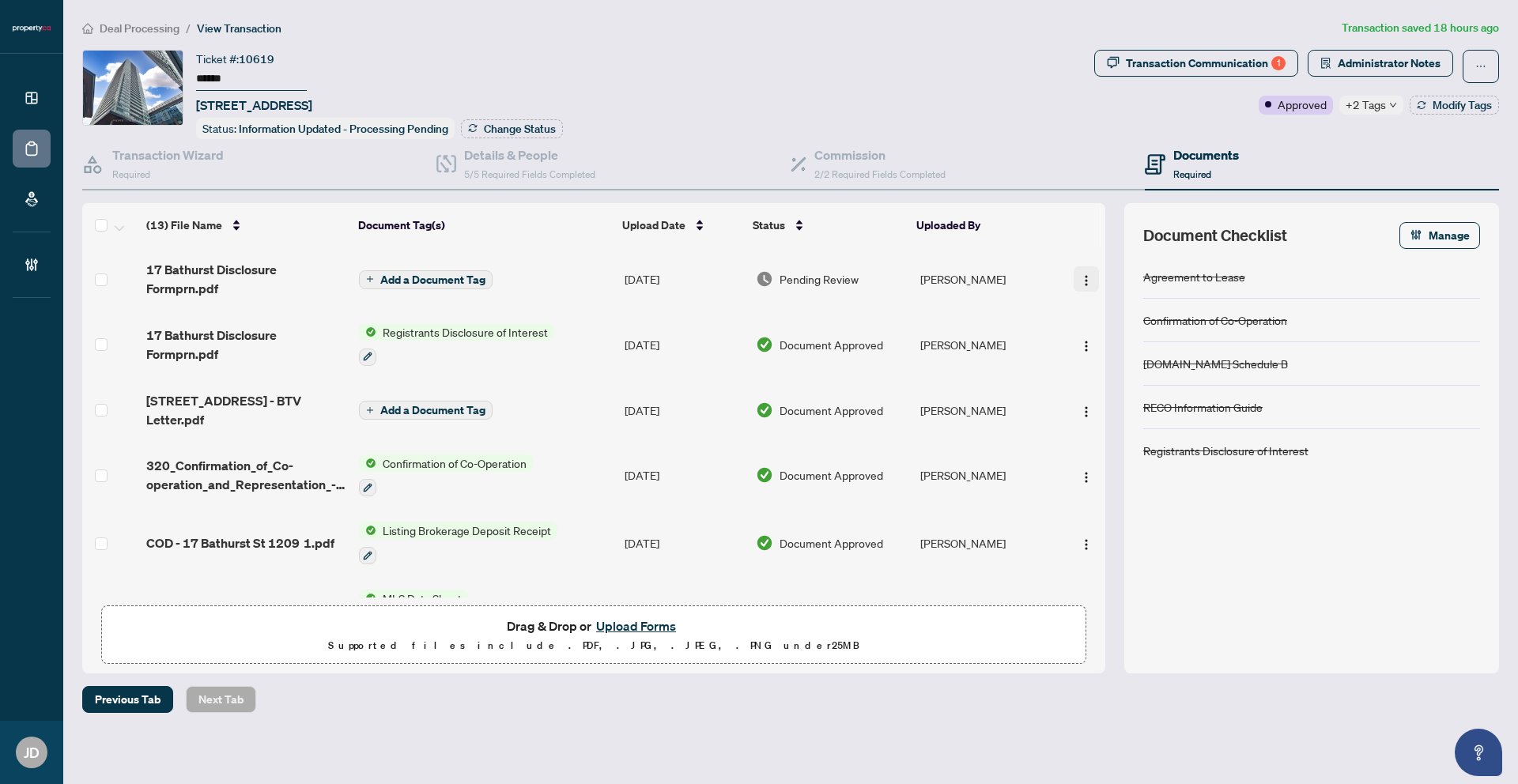
click at [1086, 276] on img "button" at bounding box center [1086, 280] width 12 height 12
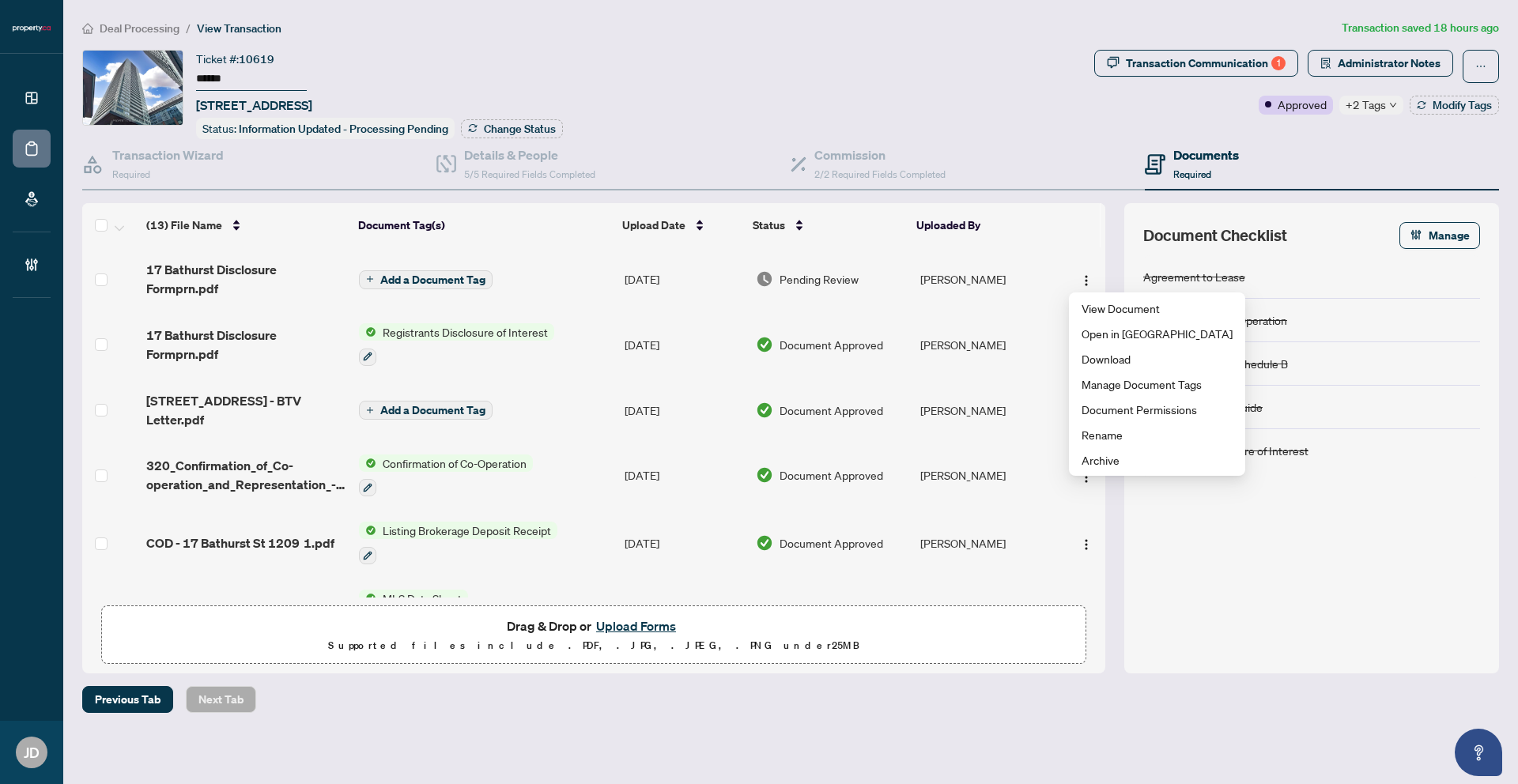
scroll to position [302, 0]
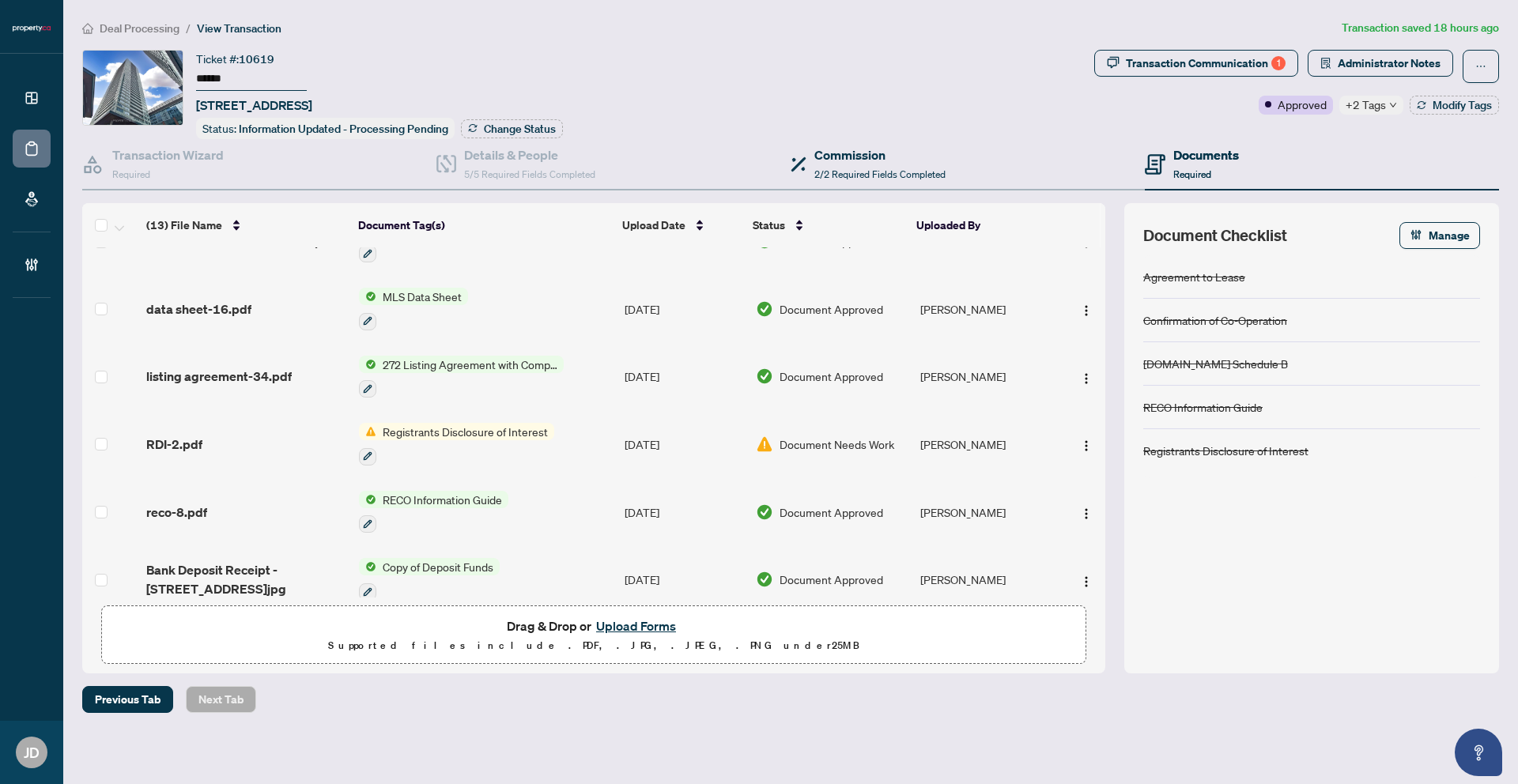
click at [1004, 158] on div "Commission 2/2 Required Fields Completed" at bounding box center [968, 164] width 355 height 51
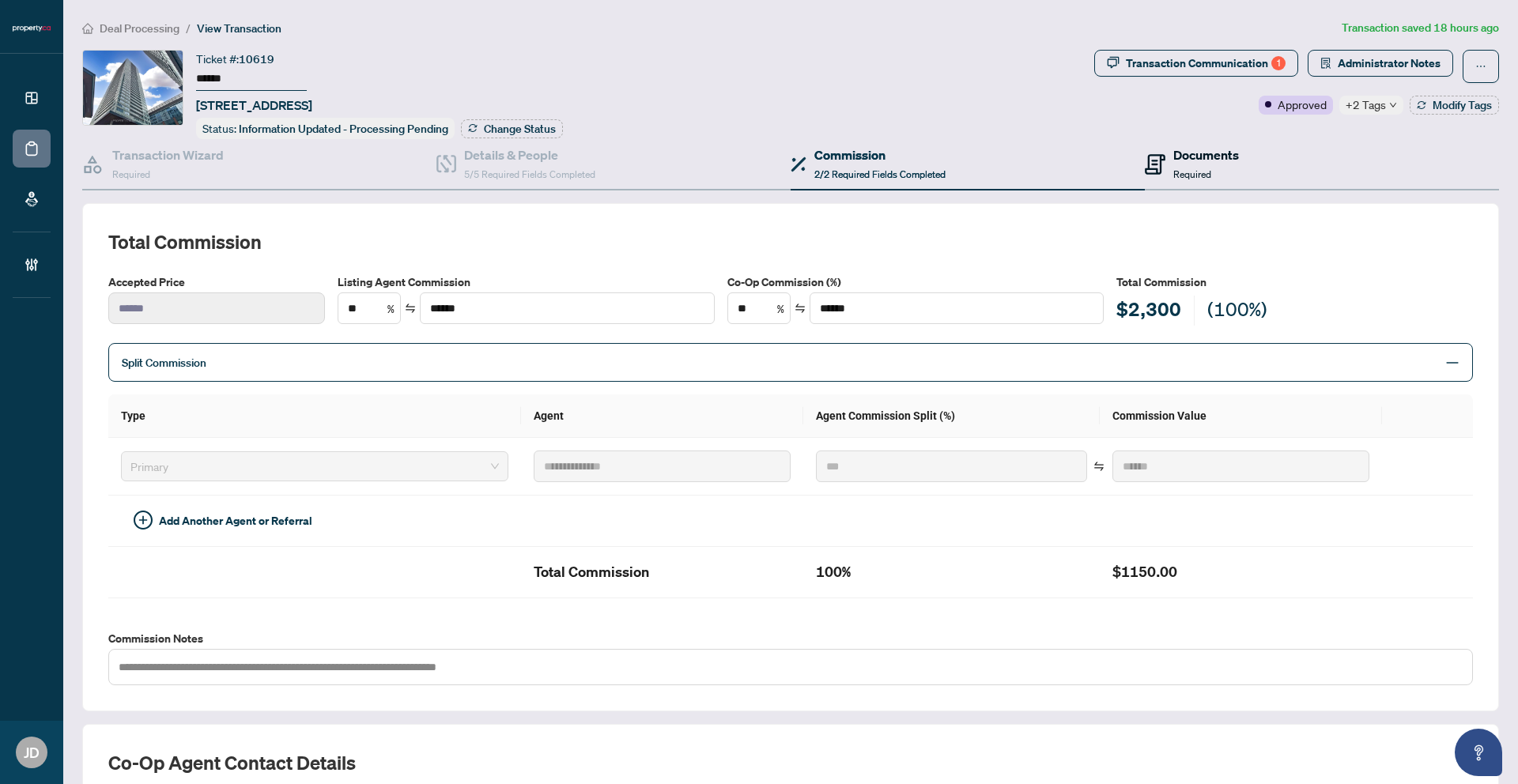
drag, startPoint x: 1145, startPoint y: 142, endPoint x: 1175, endPoint y: 152, distance: 31.6
click at [1146, 145] on span at bounding box center [1154, 163] width 20 height 37
click at [1175, 153] on h4 "Documents" at bounding box center [1206, 154] width 65 height 19
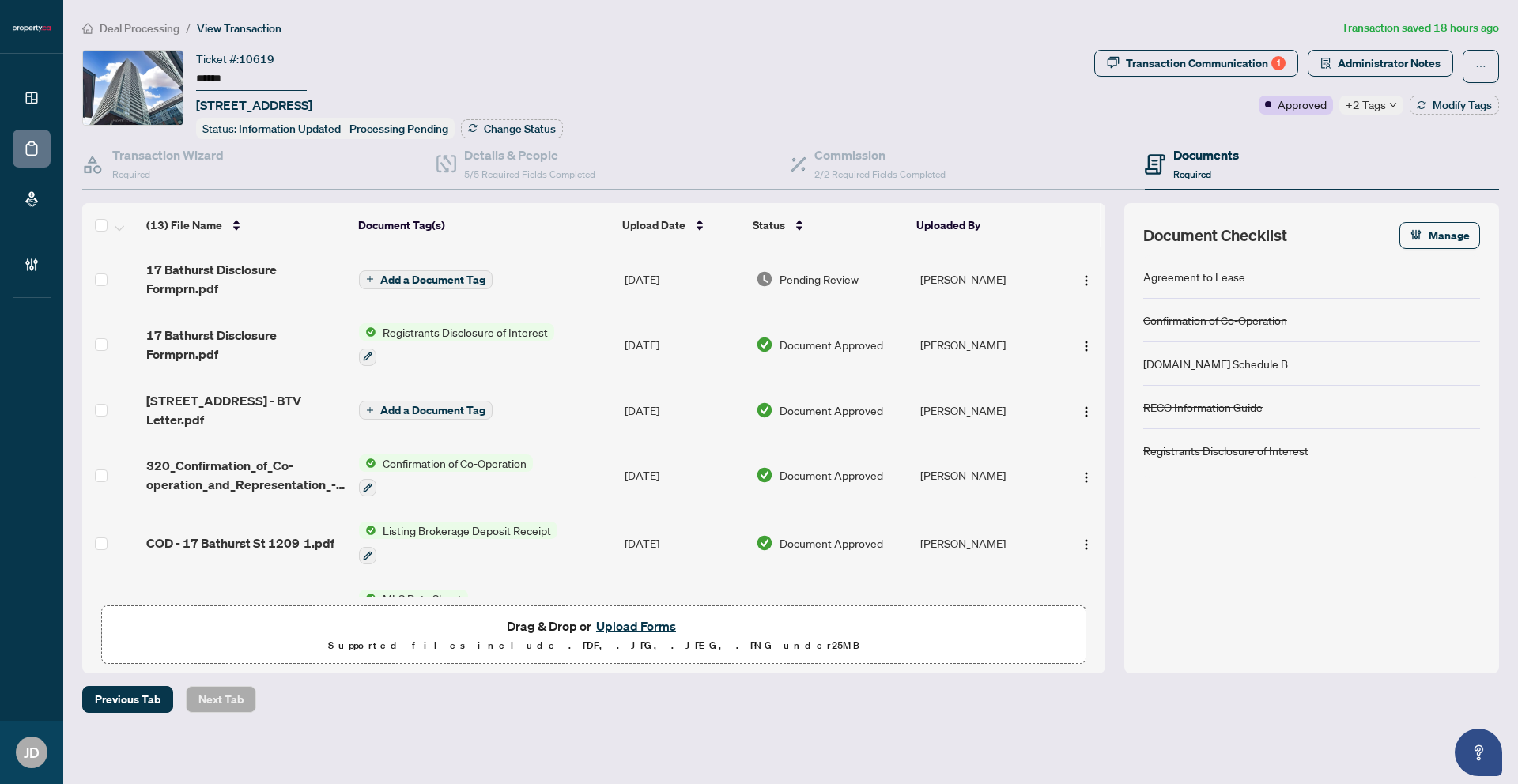
click at [1293, 105] on span "Approved" at bounding box center [1302, 104] width 49 height 17
click at [1032, 108] on div "Ticket #: 10619 ****** 1209-17 Bathurst St, Toronto, Ontario M5V 0N1, Canada St…" at bounding box center [585, 94] width 1006 height 89
click at [135, 698] on span "Previous Tab" at bounding box center [127, 699] width 65 height 25
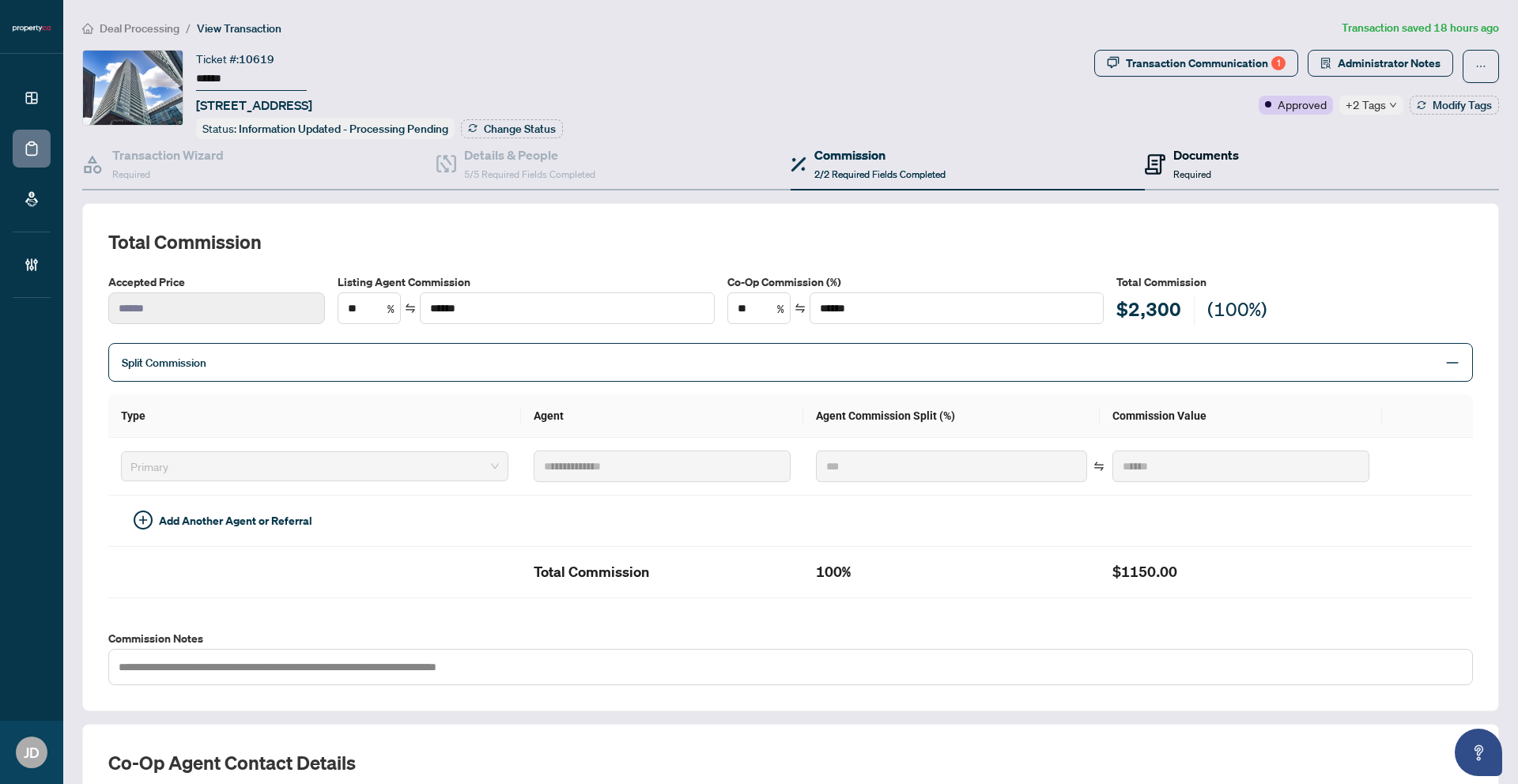
click at [1189, 162] on div "Documents Required" at bounding box center [1206, 163] width 65 height 37
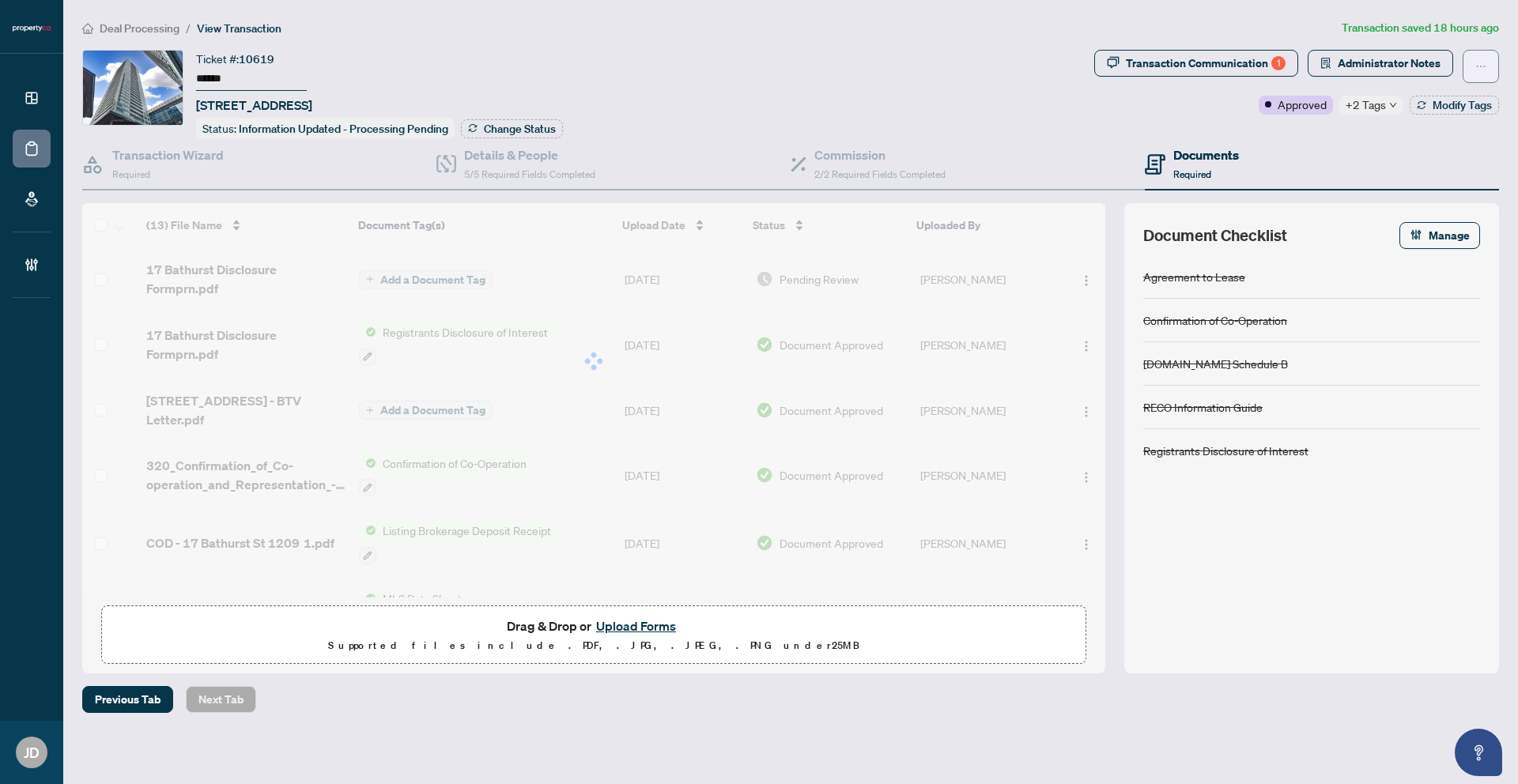
click at [1488, 54] on button "button" at bounding box center [1480, 66] width 37 height 33
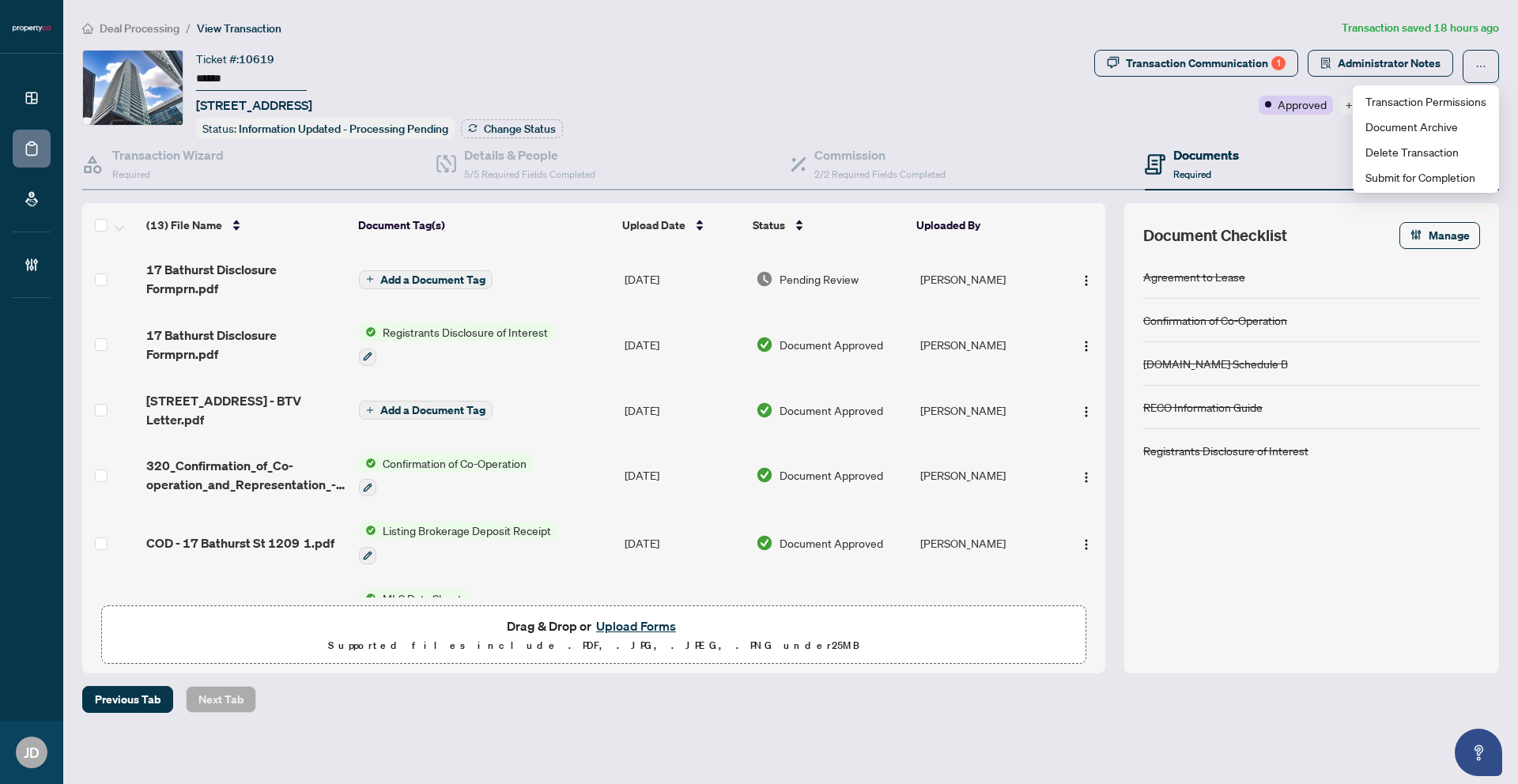
click at [1244, 10] on main "Deal Processing / View Transaction Transaction saved 18 hours ago Ticket #: 106…" at bounding box center [790, 392] width 1455 height 784
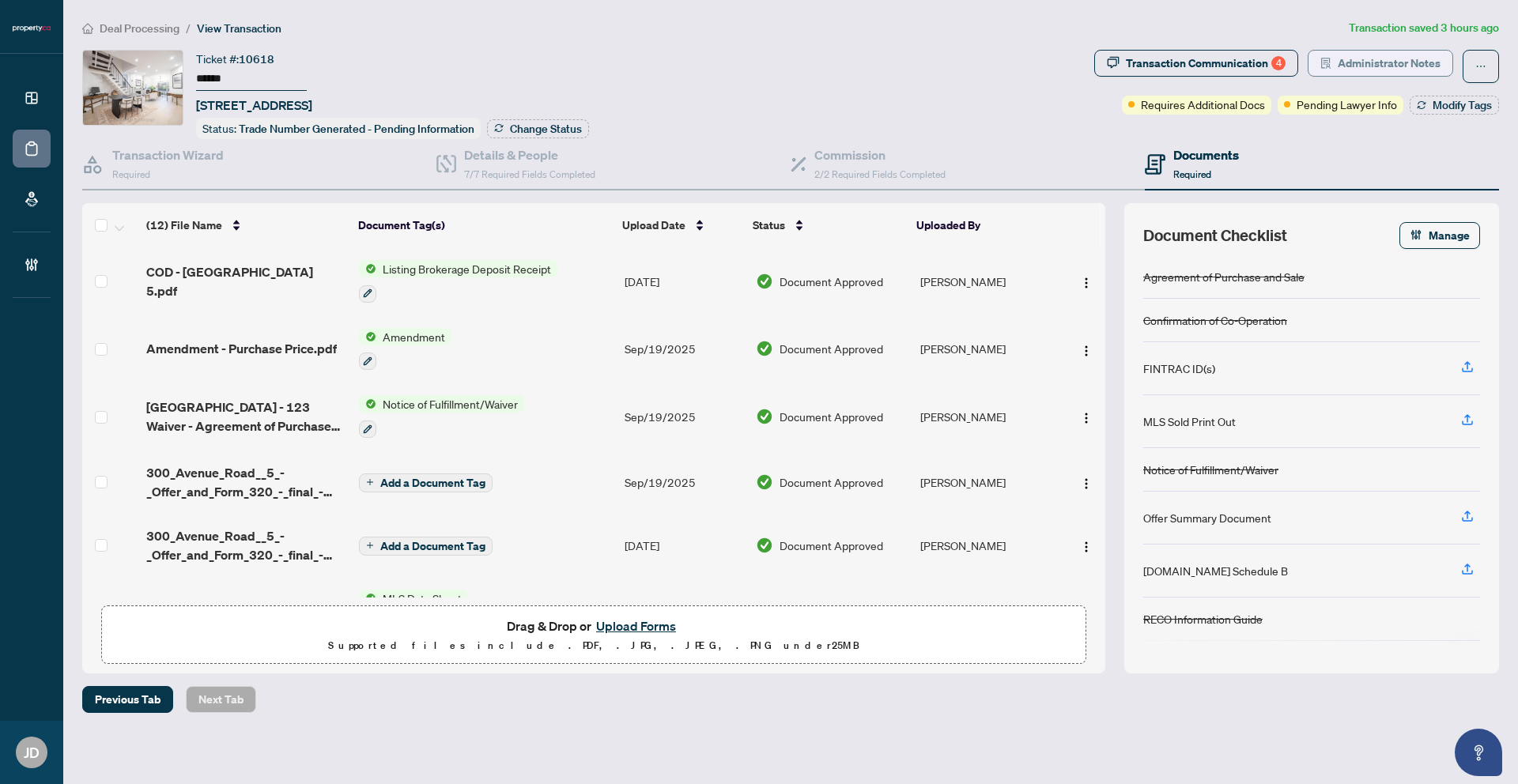
click at [1399, 65] on span "Administrator Notes" at bounding box center [1389, 63] width 103 height 25
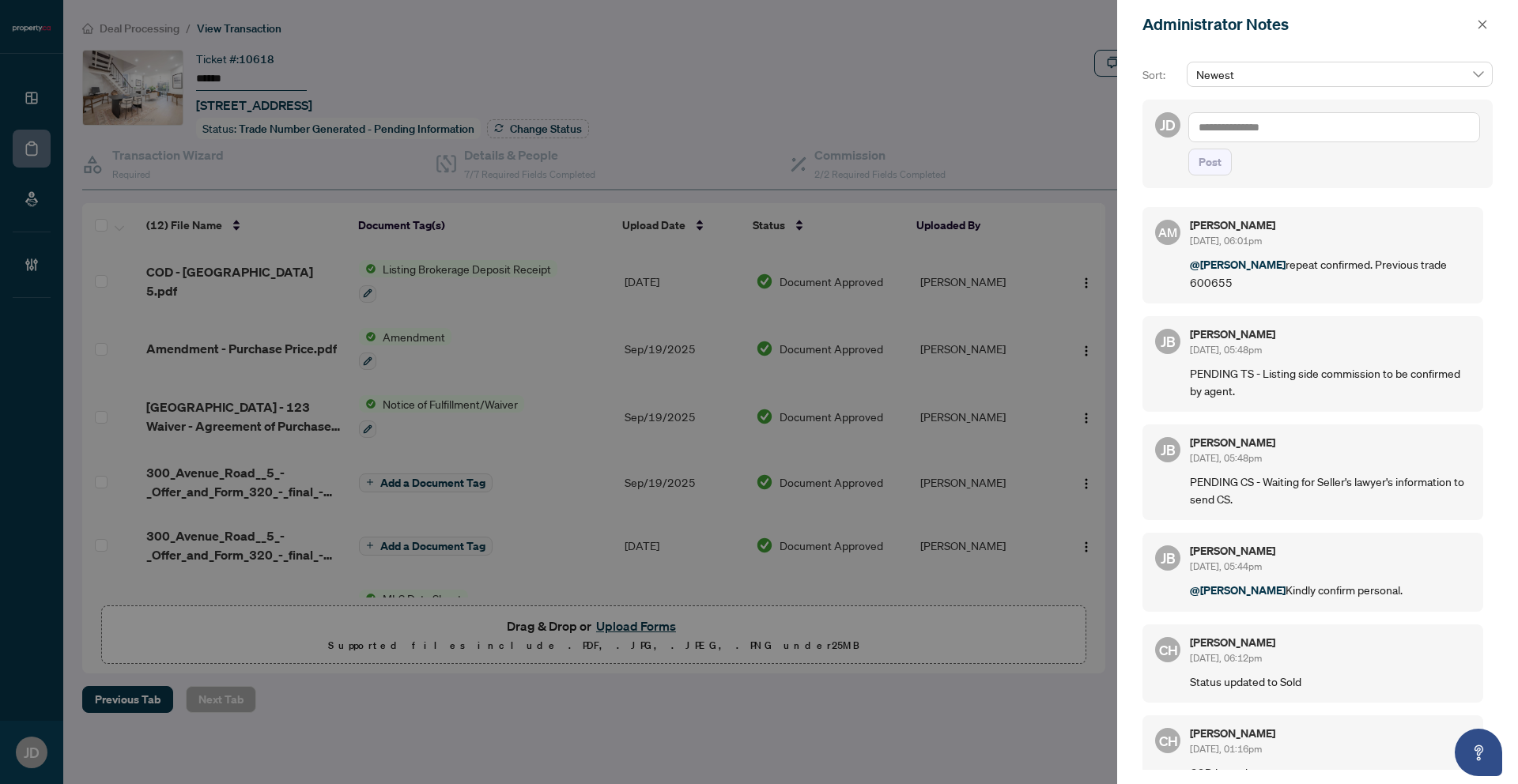
scroll to position [39, 0]
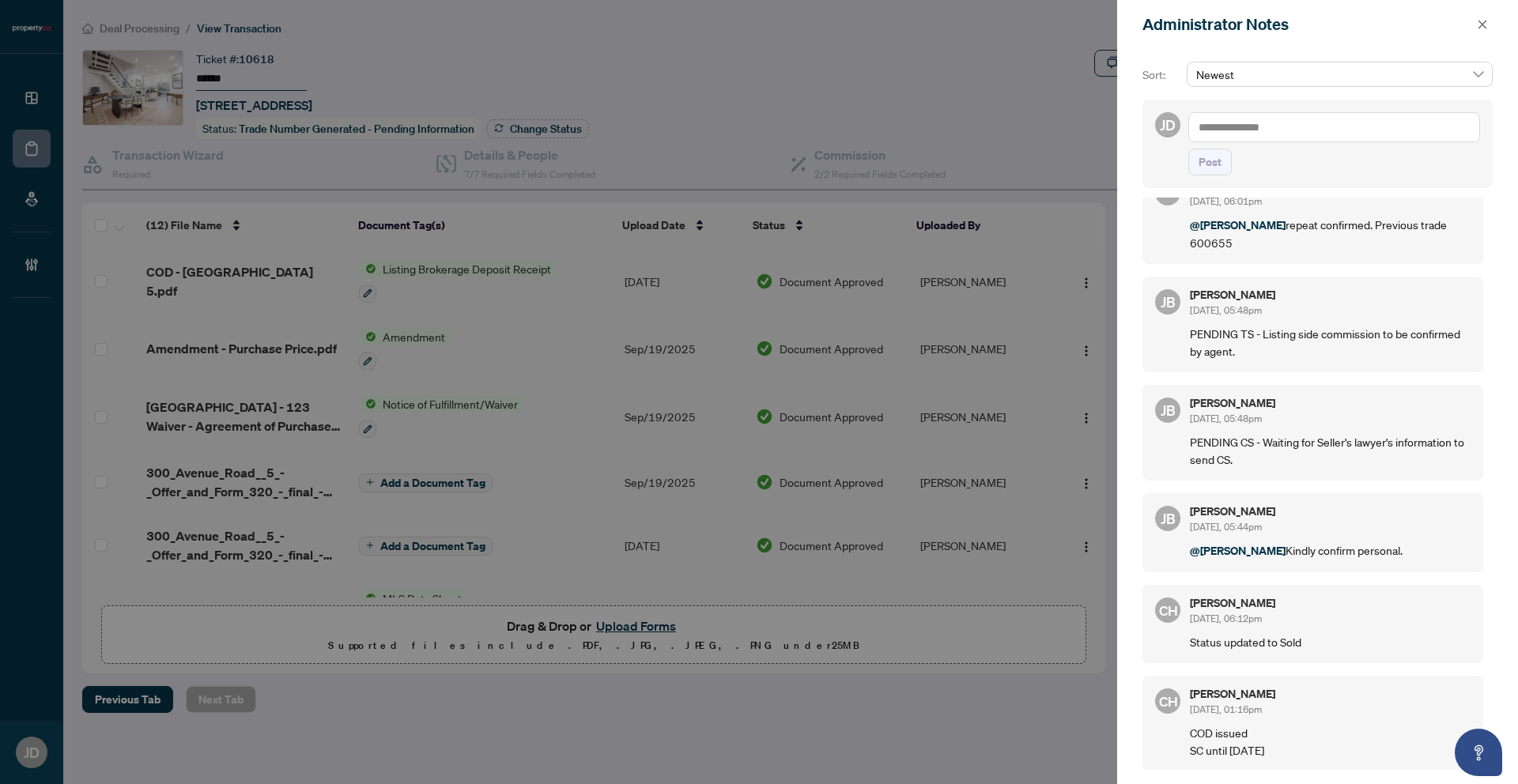
click at [1479, 22] on icon "close" at bounding box center [1483, 24] width 11 height 11
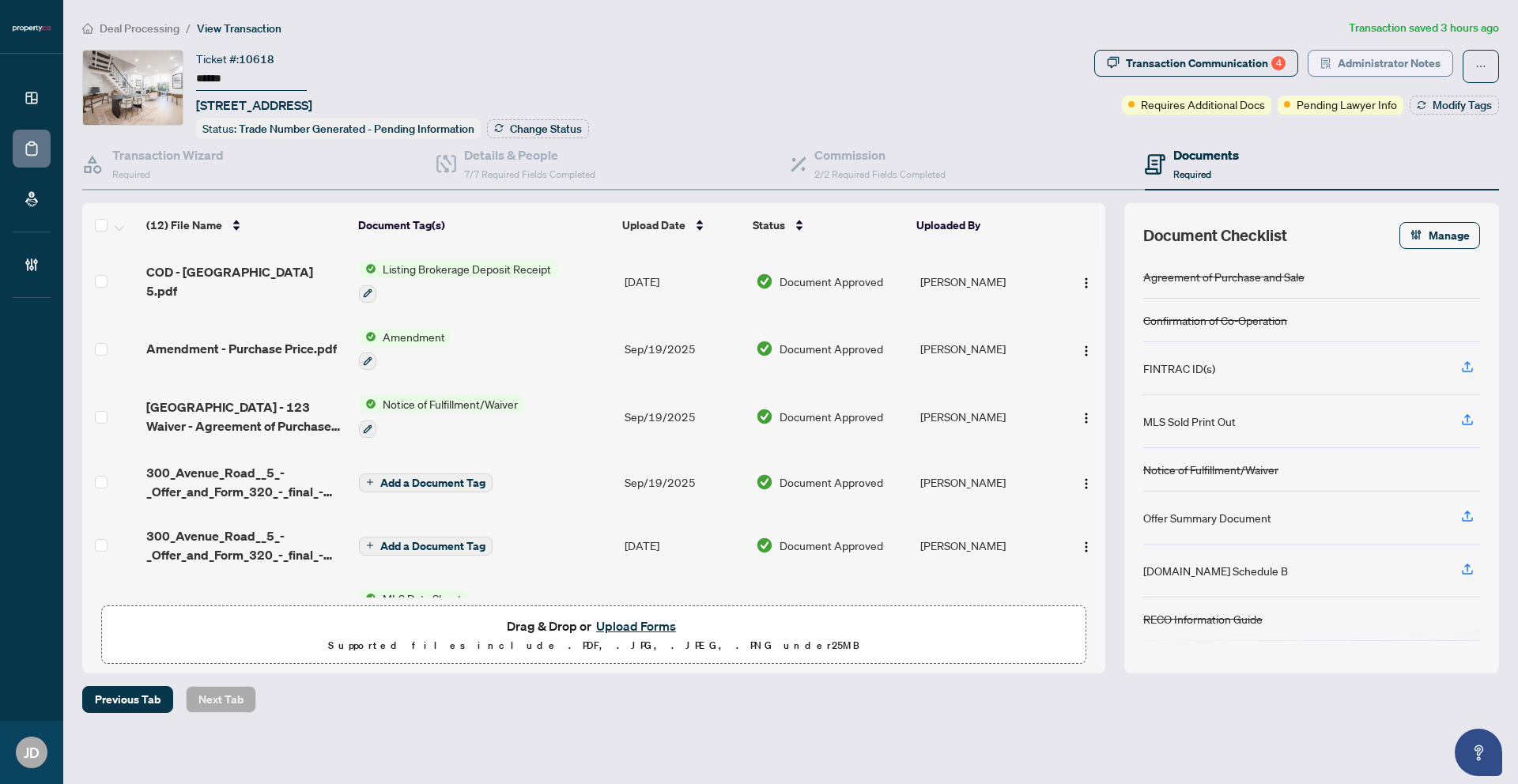
click at [1377, 54] on span "Administrator Notes" at bounding box center [1389, 63] width 103 height 25
